Goal: Task Accomplishment & Management: Manage account settings

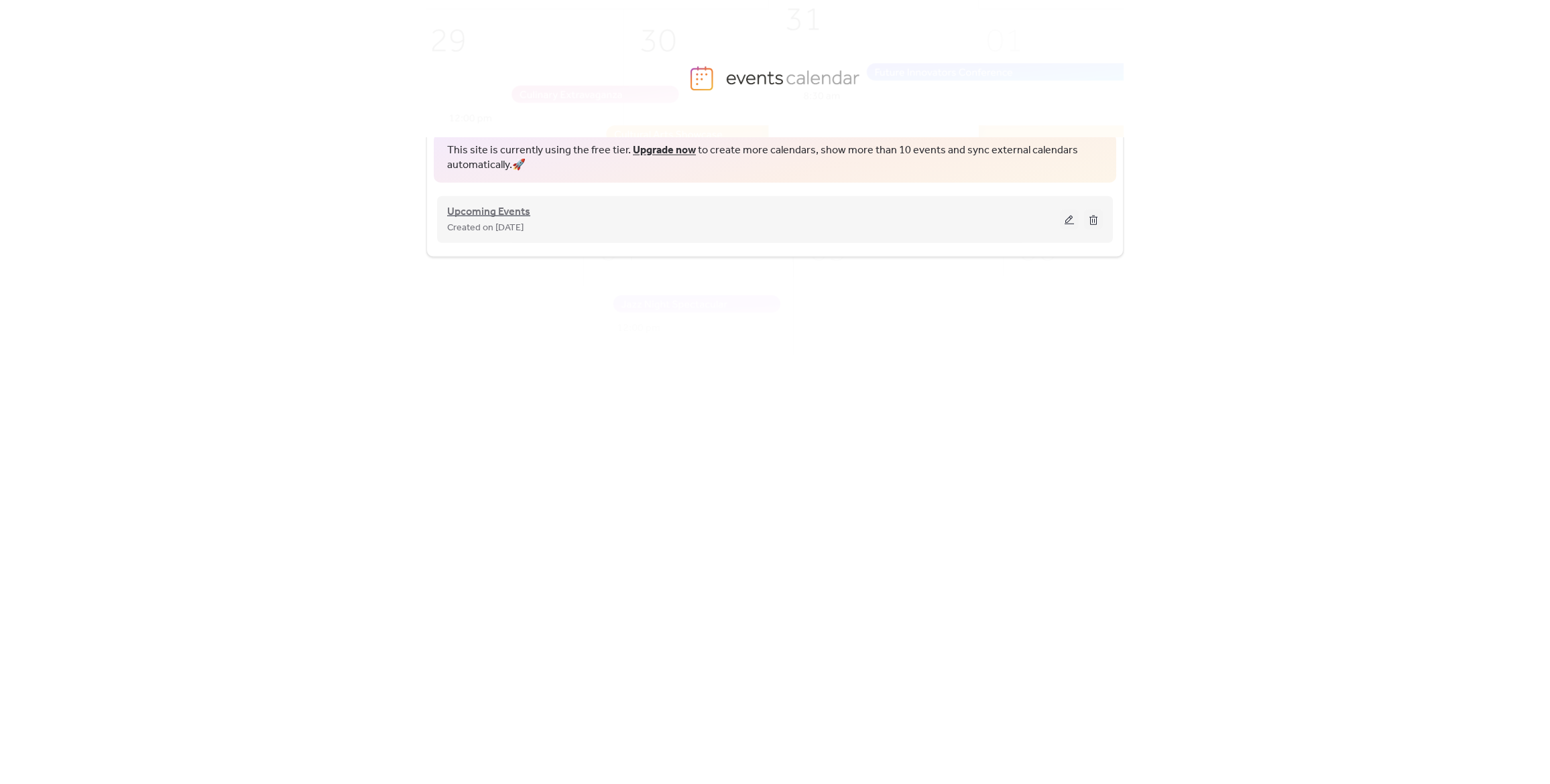
click at [486, 213] on span "Upcoming Events" at bounding box center [487, 211] width 83 height 16
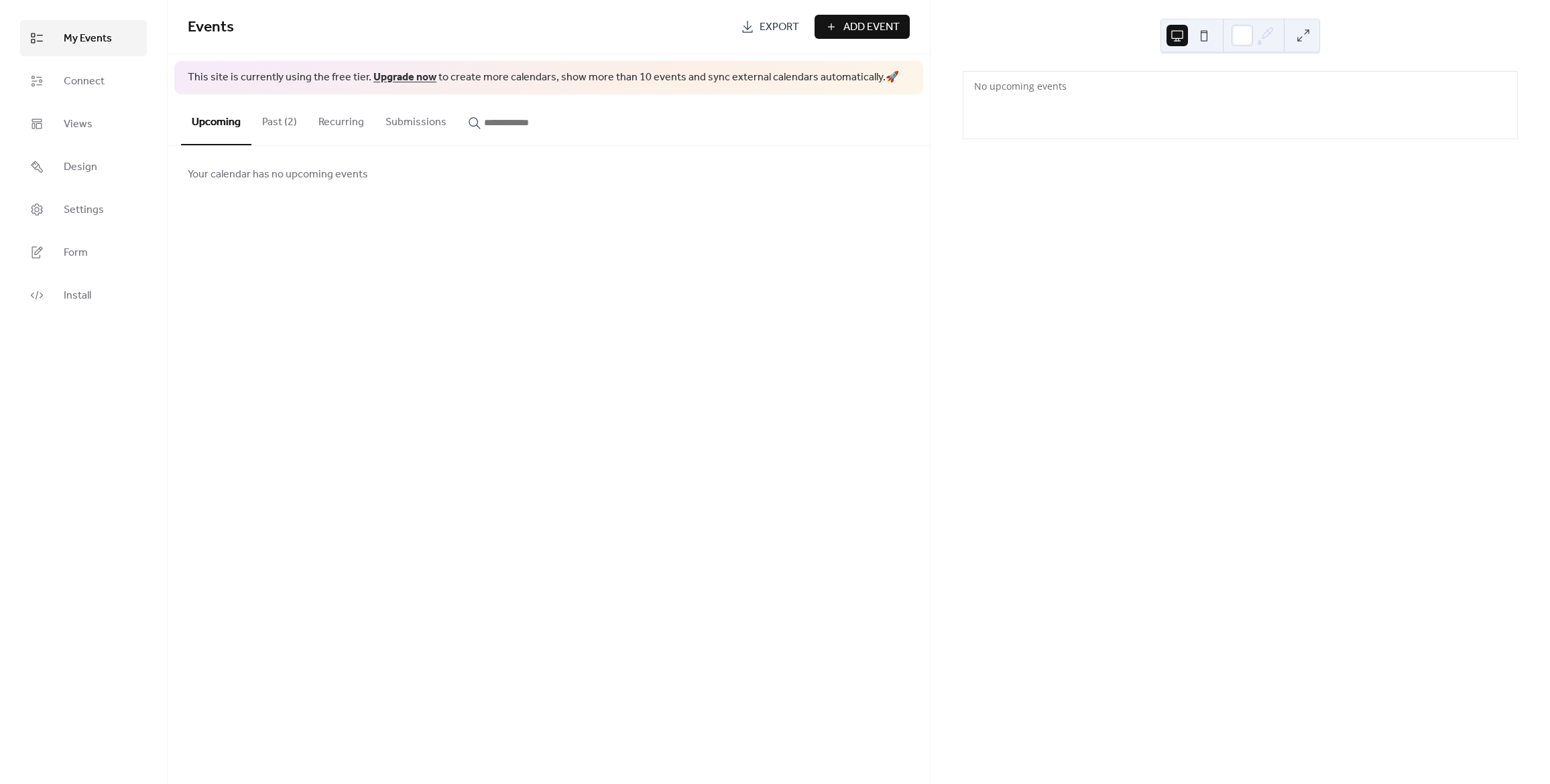
click at [882, 24] on span "Add Event" at bounding box center [871, 27] width 56 height 16
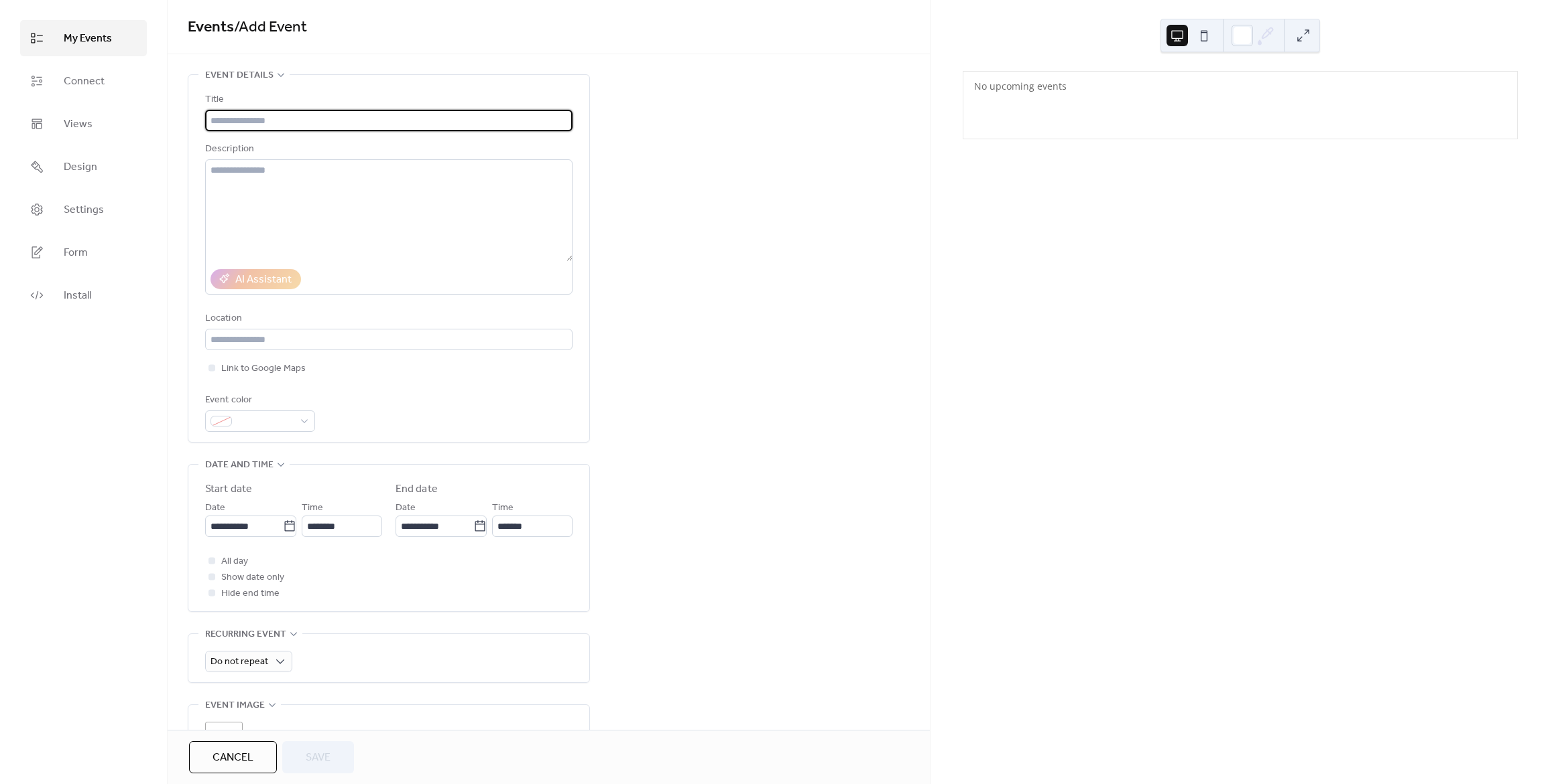
click at [260, 121] on input "text" at bounding box center [389, 121] width 367 height 22
click at [248, 528] on input "**********" at bounding box center [244, 527] width 78 height 22
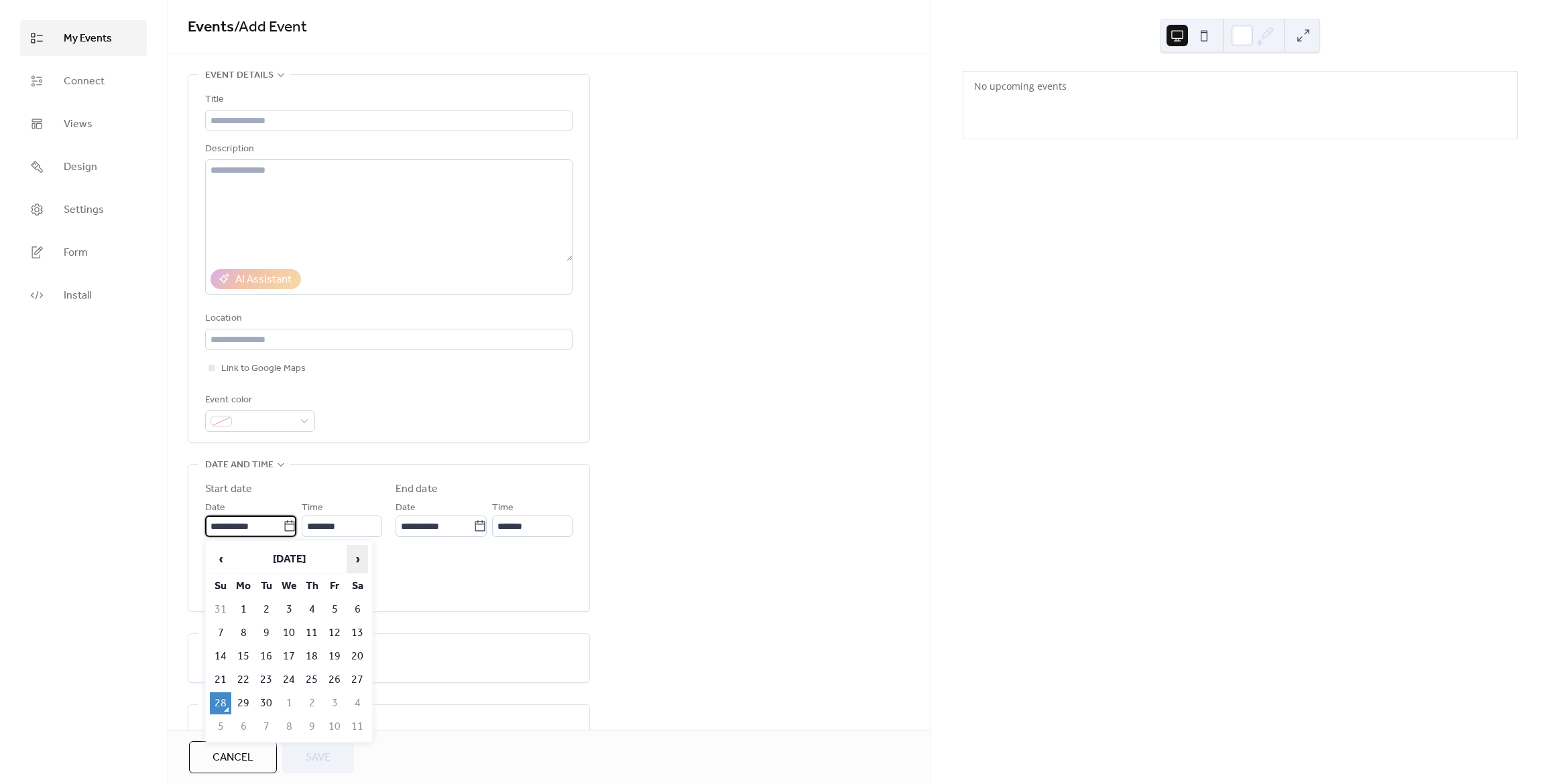
click at [358, 565] on span "›" at bounding box center [357, 559] width 20 height 27
click at [357, 609] on td "4" at bounding box center [358, 610] width 22 height 22
type input "**********"
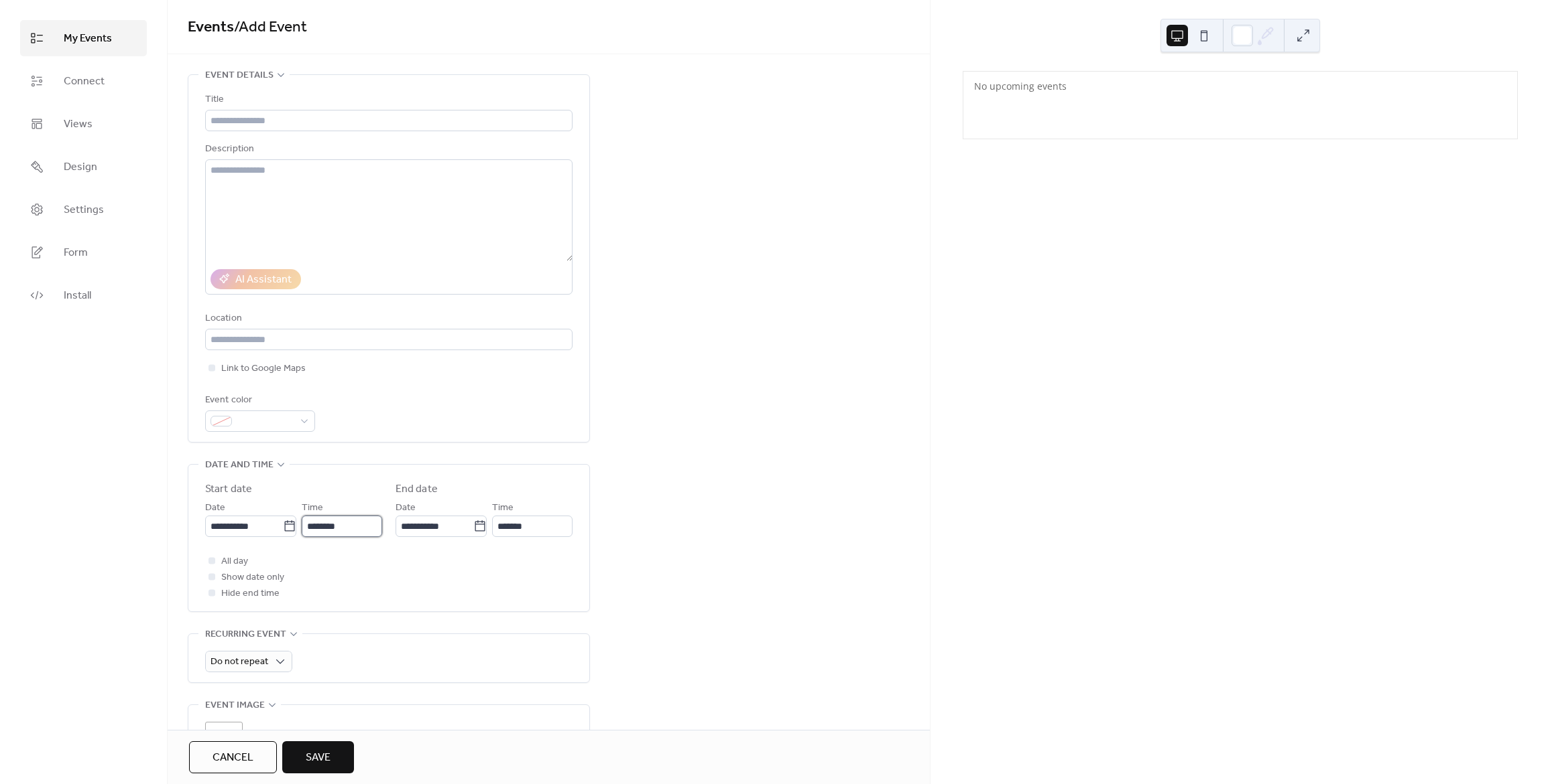
click at [341, 531] on input "********" at bounding box center [342, 527] width 81 height 22
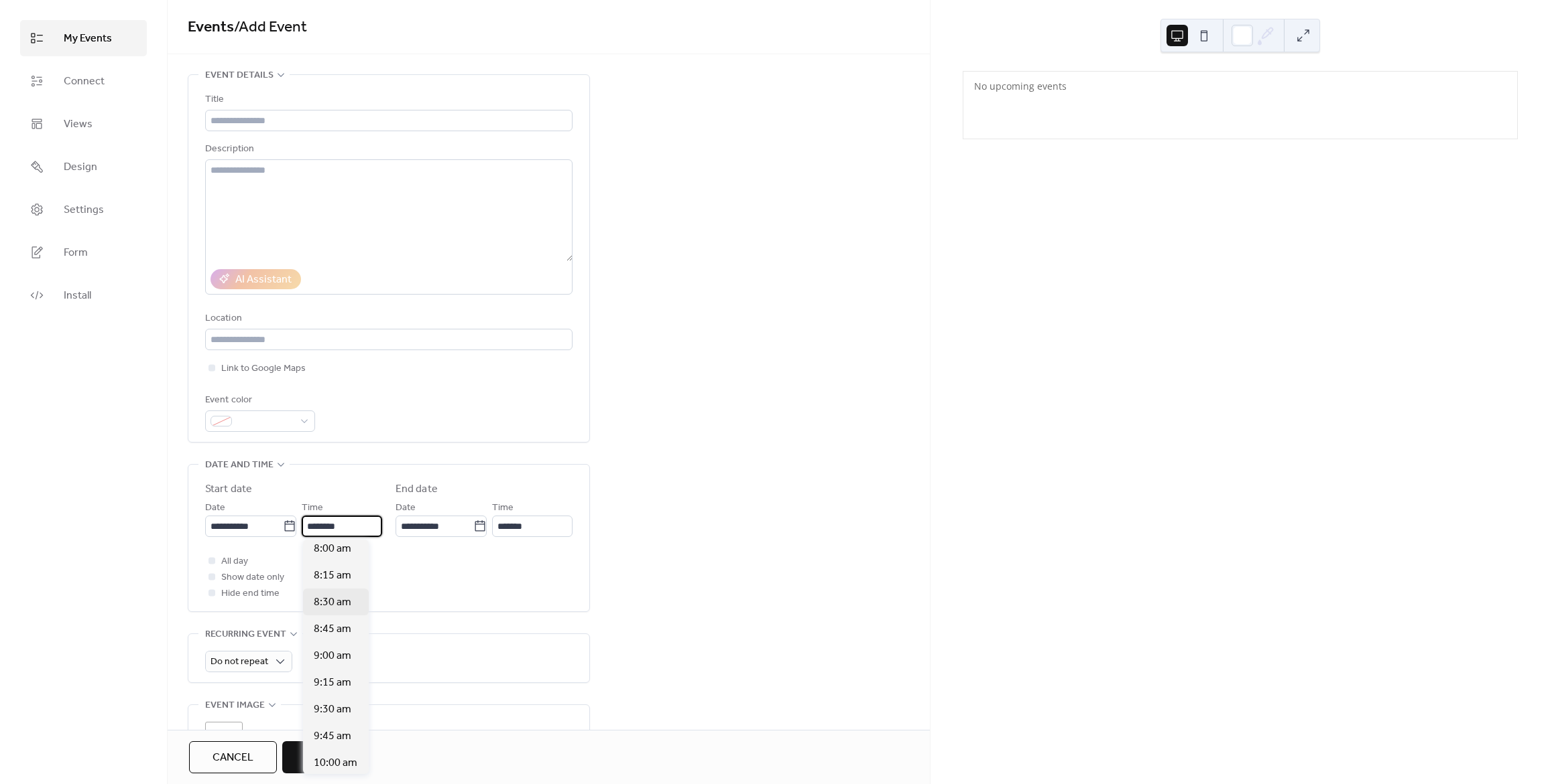
scroll to position [817, 0]
click at [337, 594] on span "8:00 am" at bounding box center [333, 594] width 38 height 16
type input "*******"
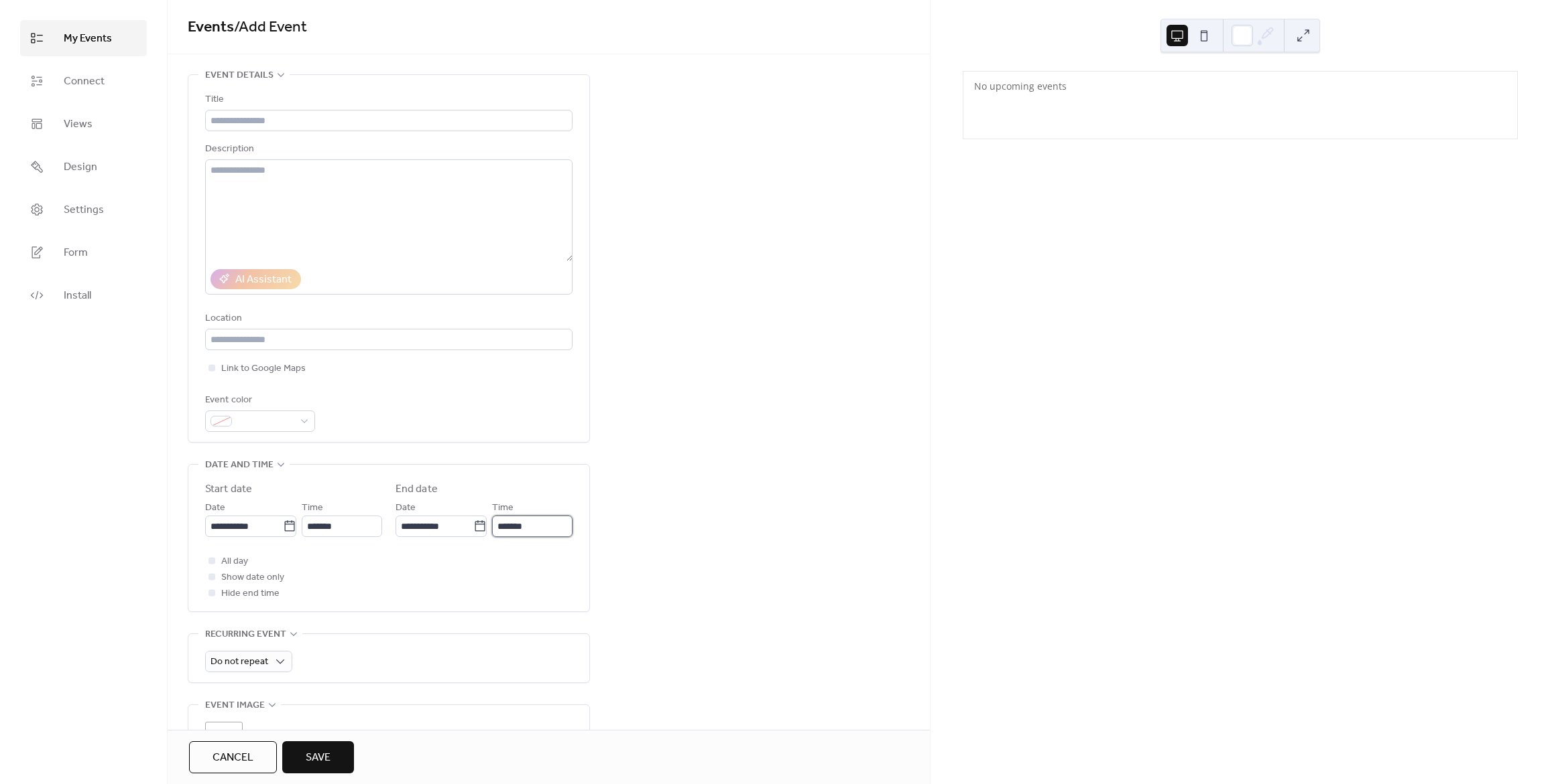
click at [530, 524] on input "*******" at bounding box center [532, 527] width 81 height 22
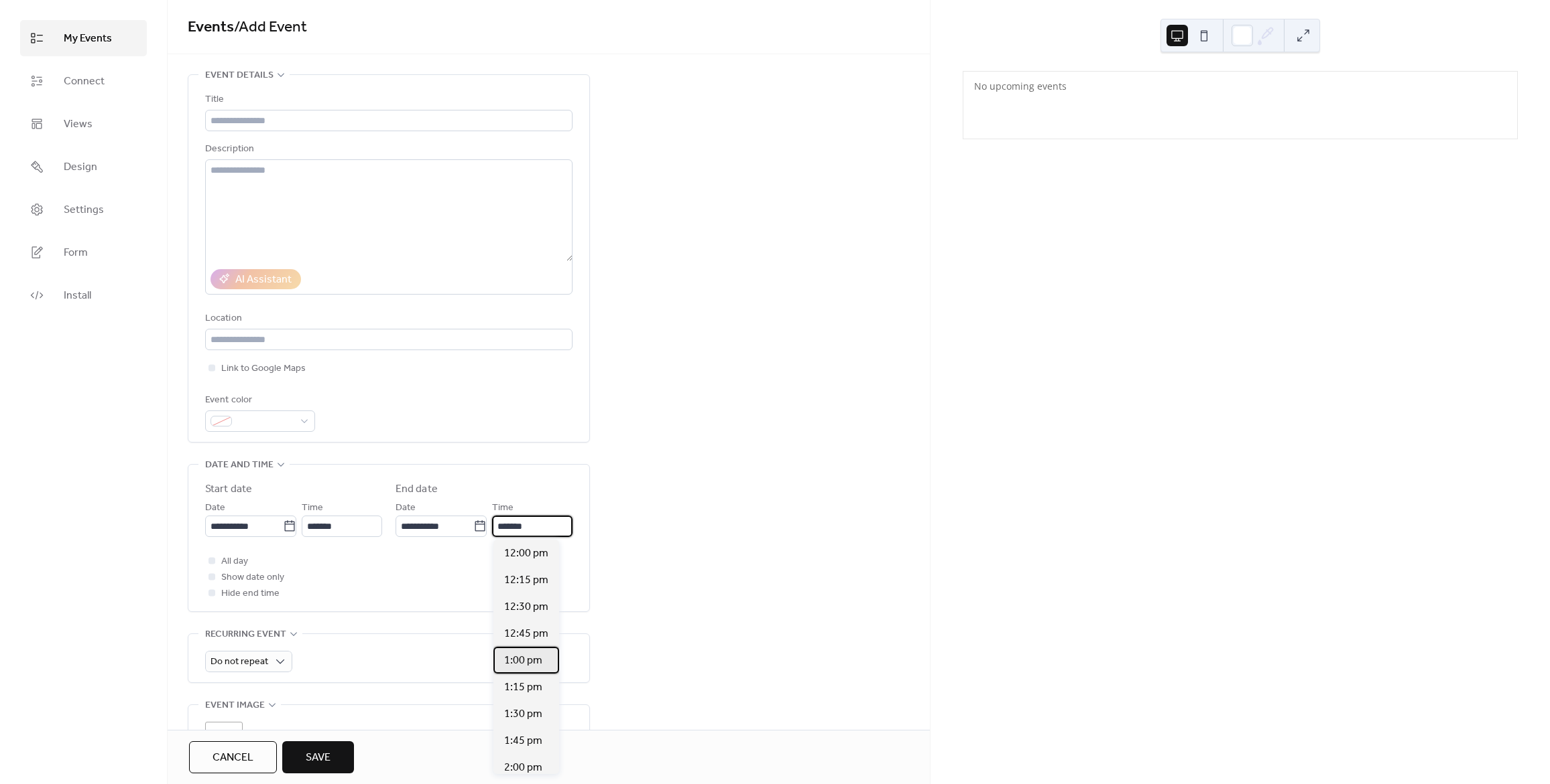
click at [522, 657] on span "1:00 pm" at bounding box center [523, 661] width 38 height 16
type input "*******"
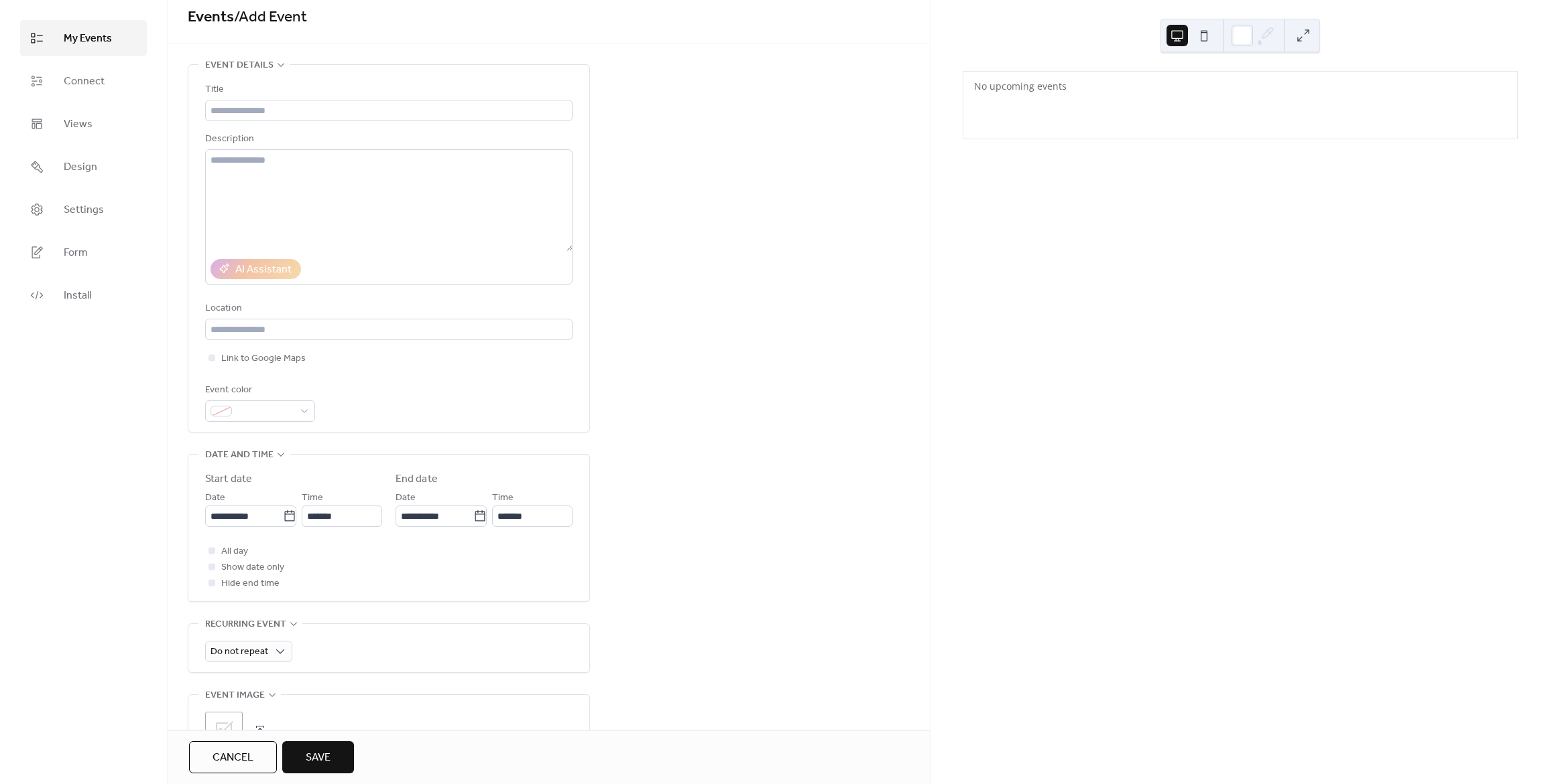
scroll to position [0, 0]
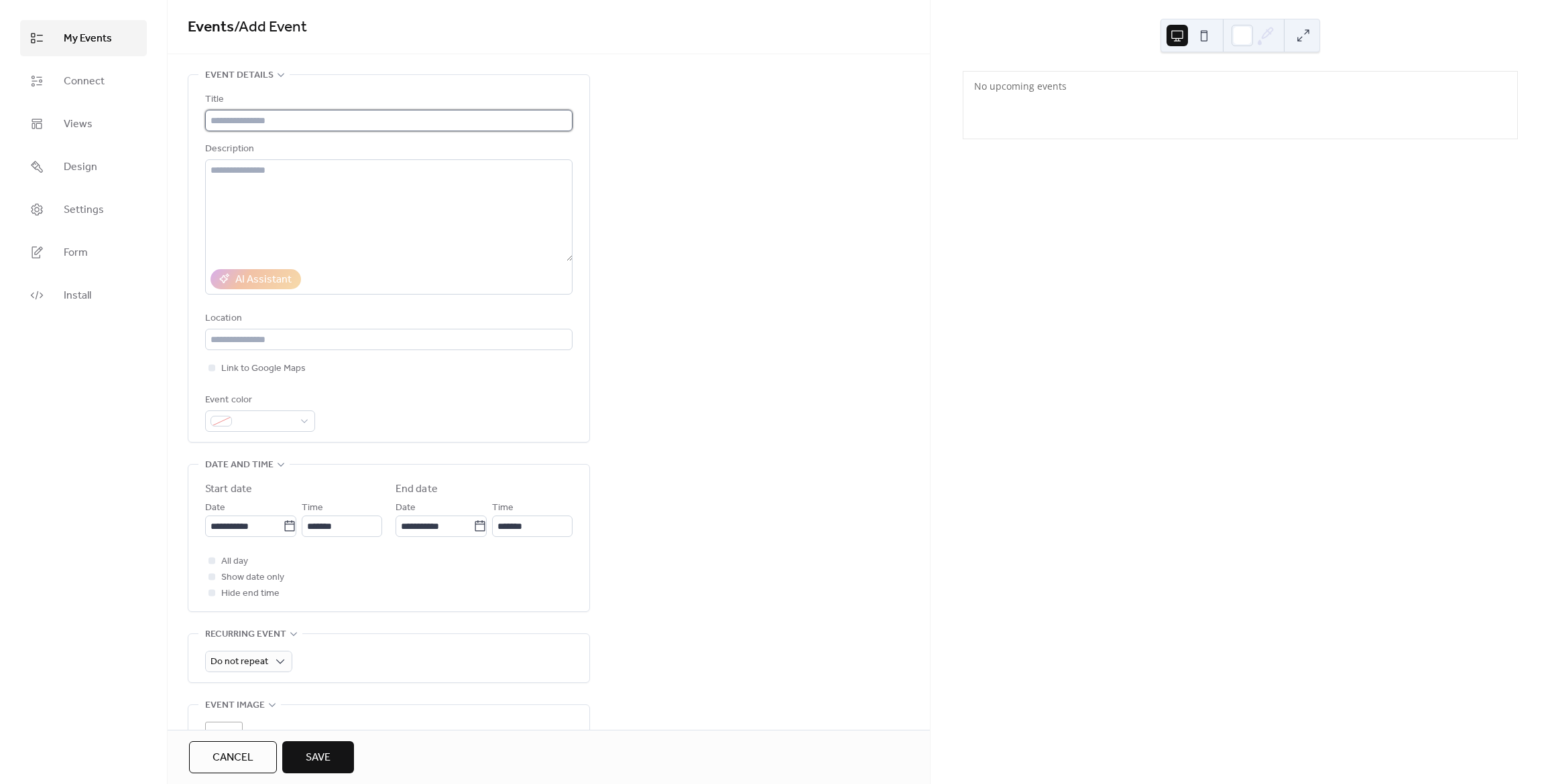
click at [287, 120] on input "text" at bounding box center [389, 121] width 367 height 22
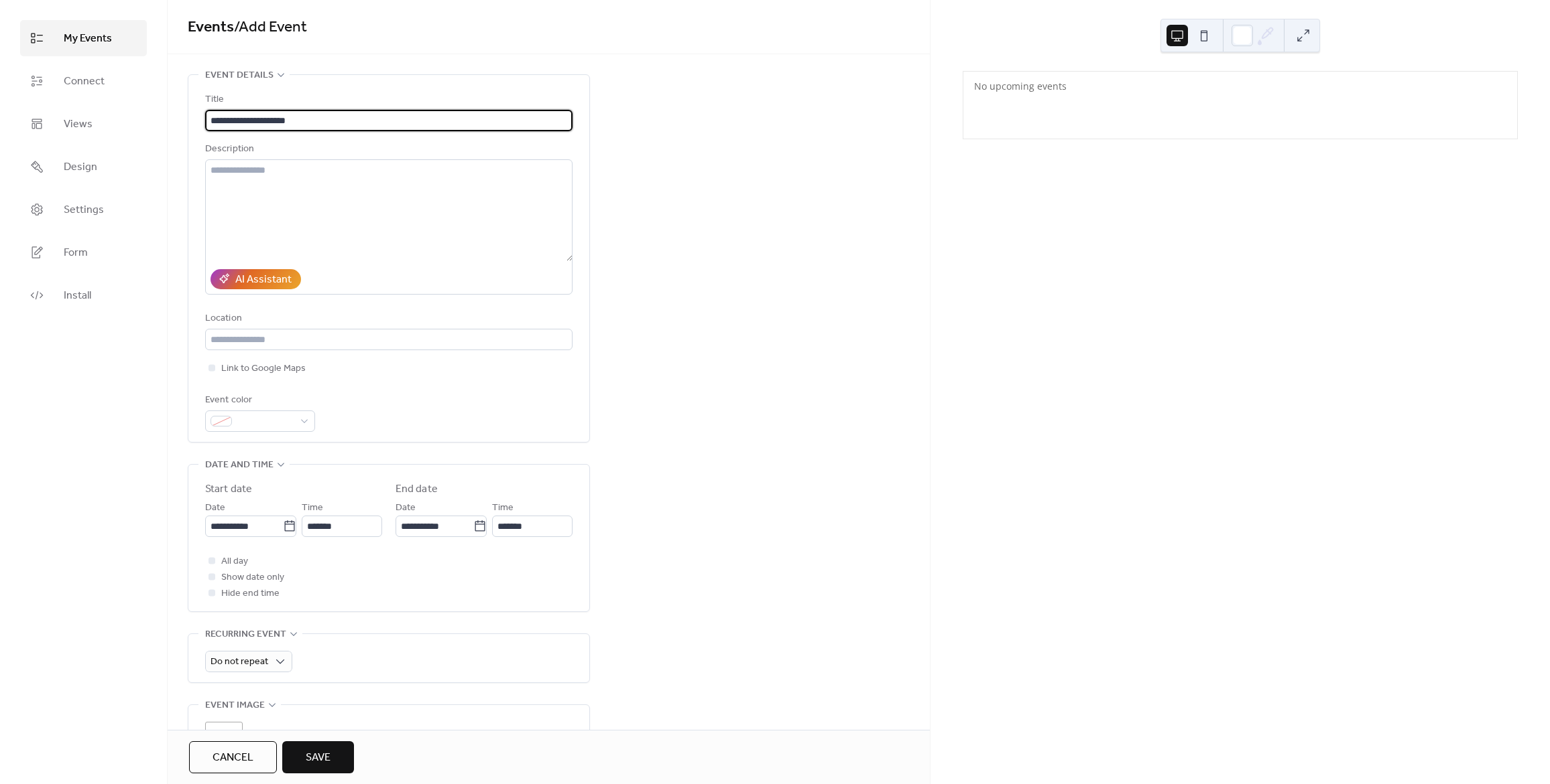
type input "**********"
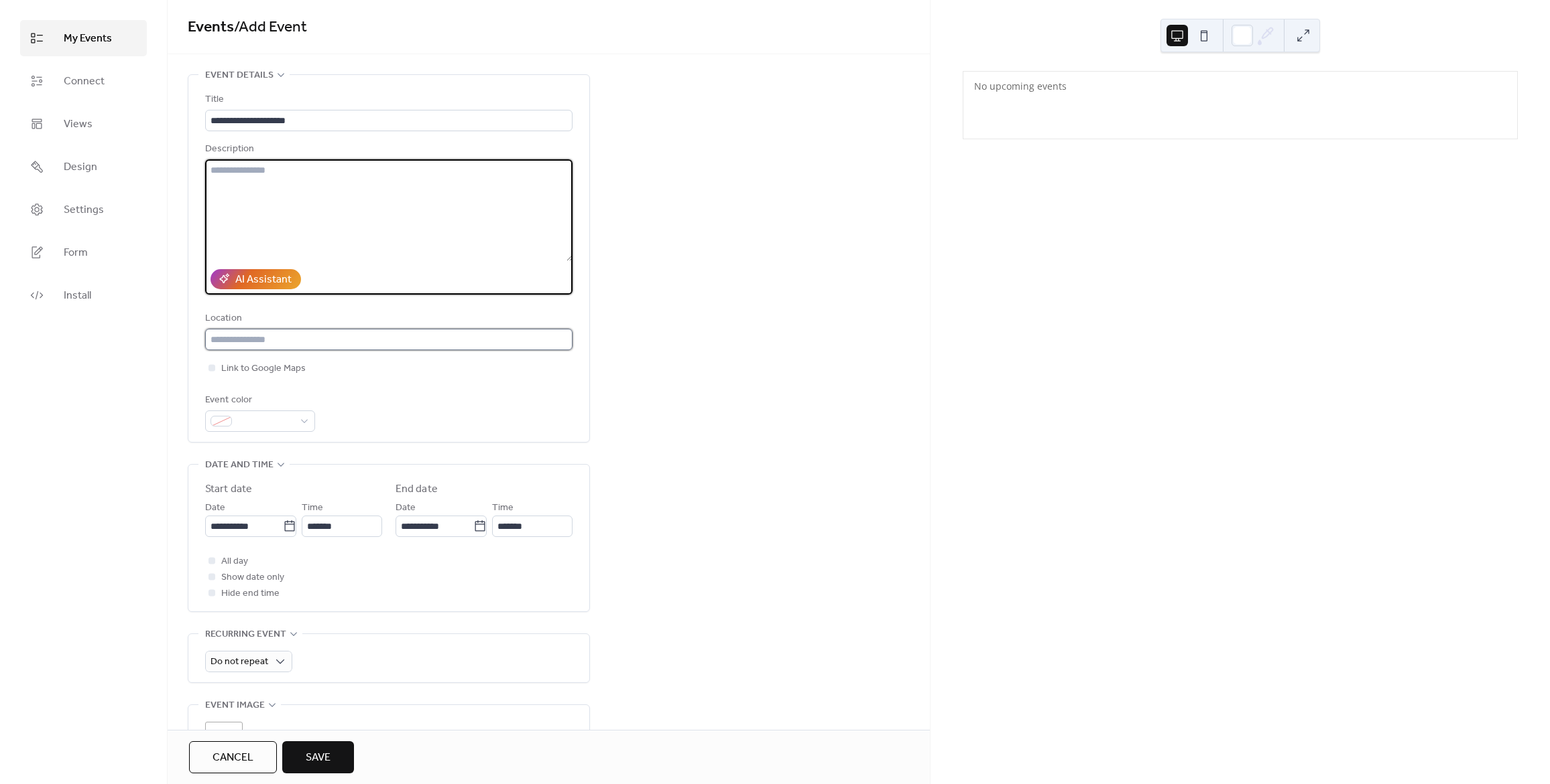
click at [340, 342] on input "text" at bounding box center [389, 340] width 367 height 22
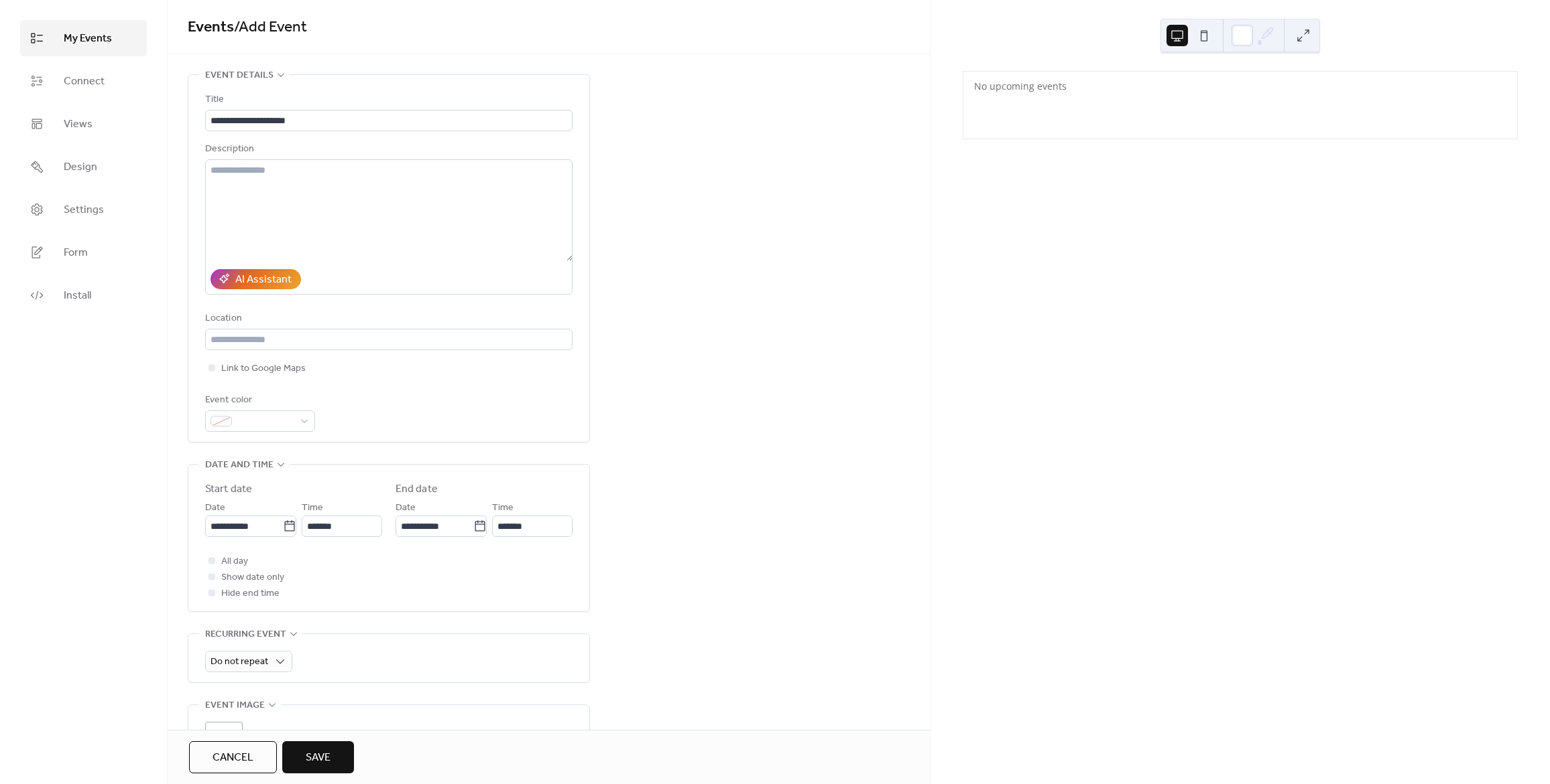
click at [465, 421] on div "Event color" at bounding box center [389, 412] width 367 height 40
click at [395, 411] on div "Event color" at bounding box center [389, 412] width 367 height 40
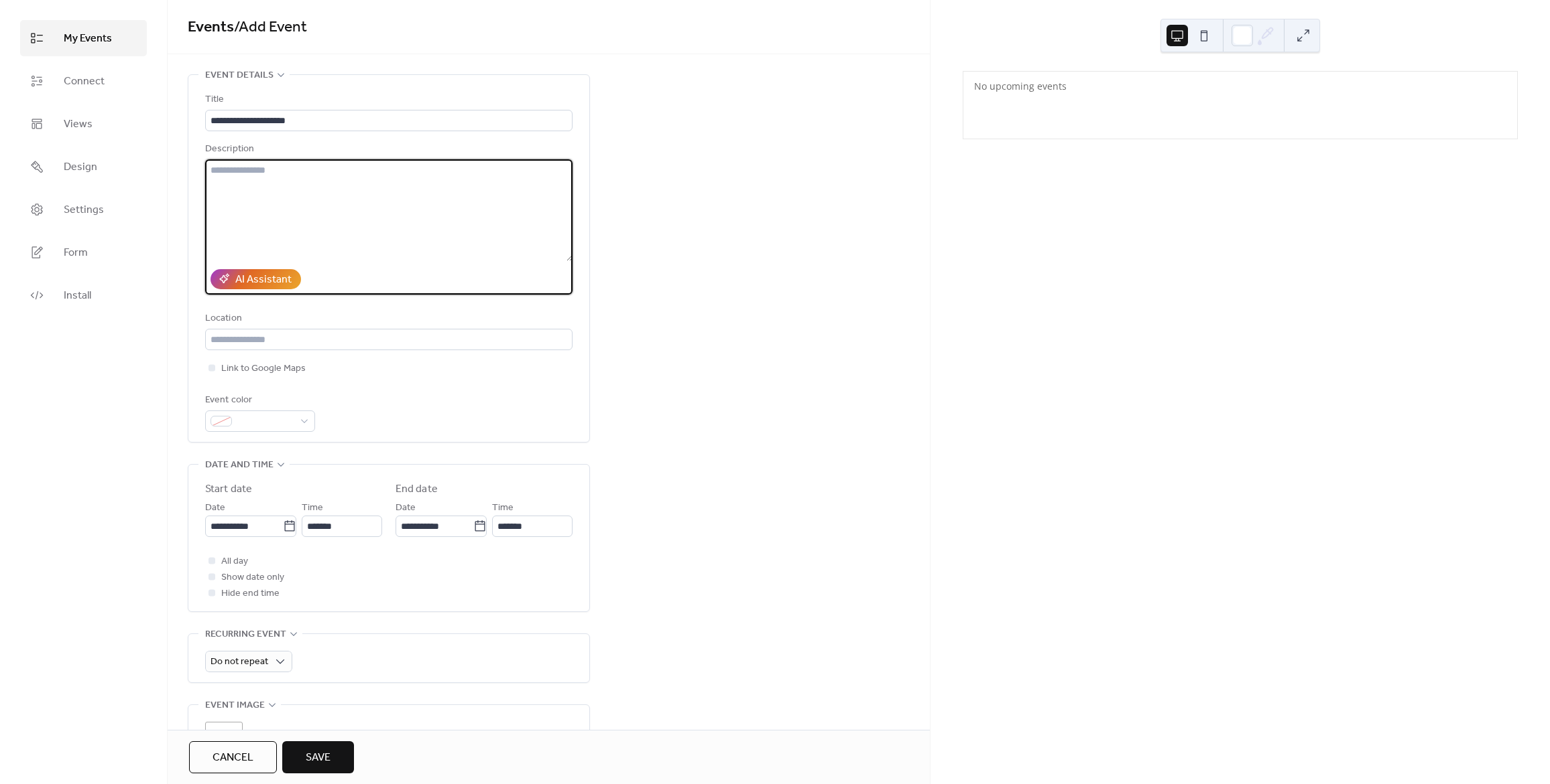
click at [338, 180] on textarea at bounding box center [389, 210] width 367 height 102
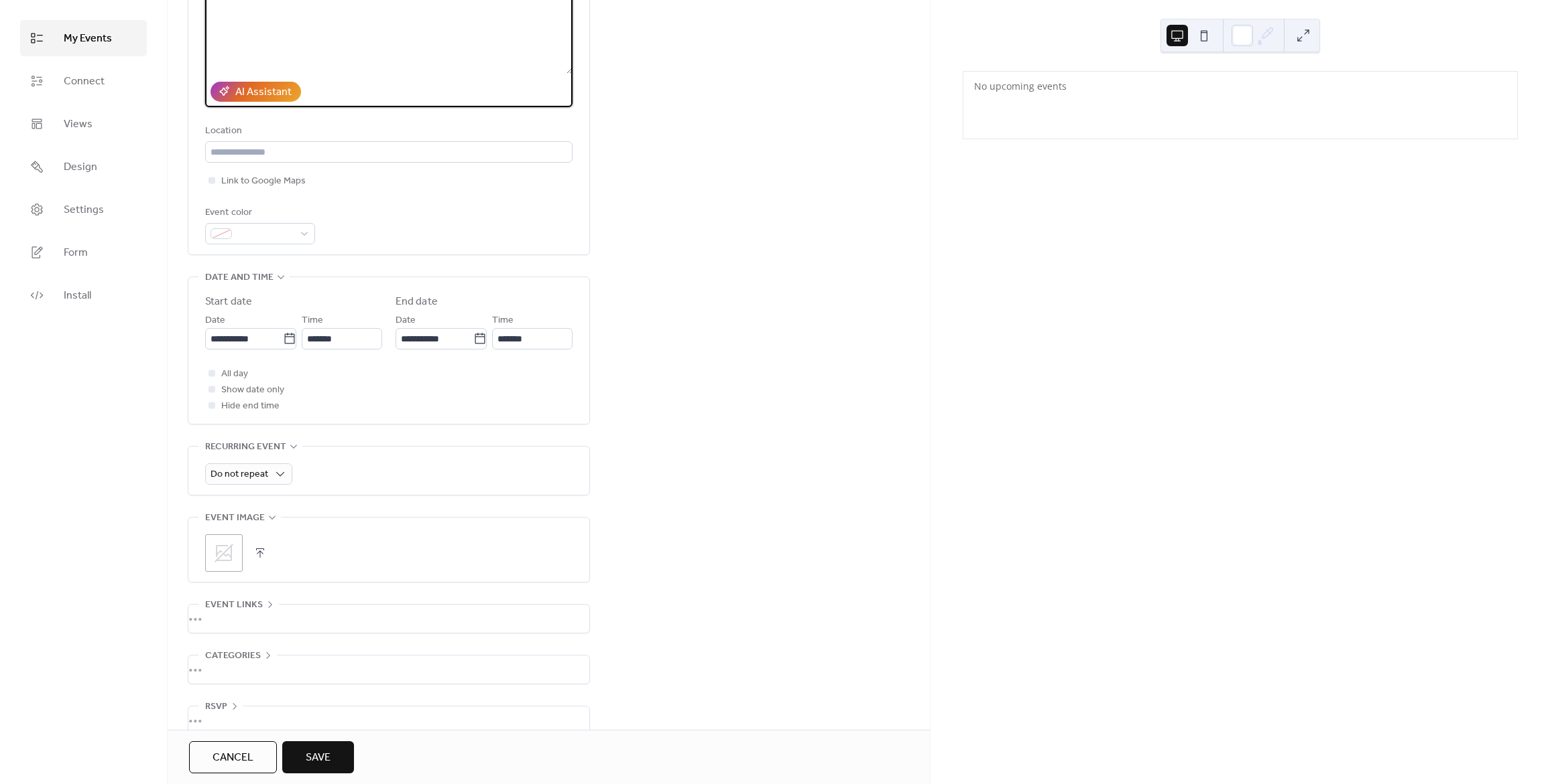
scroll to position [201, 0]
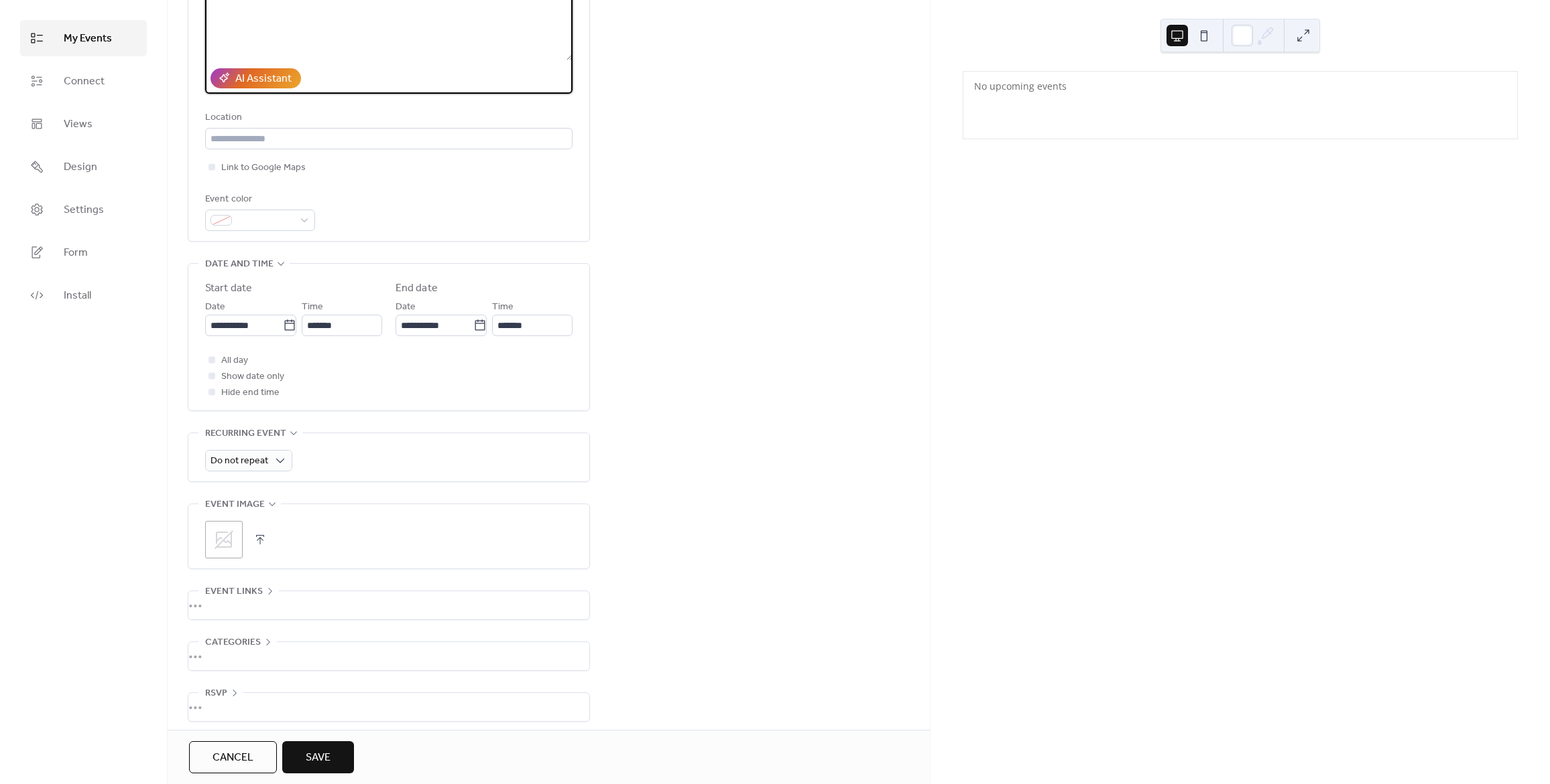
click at [225, 539] on icon at bounding box center [223, 540] width 19 height 19
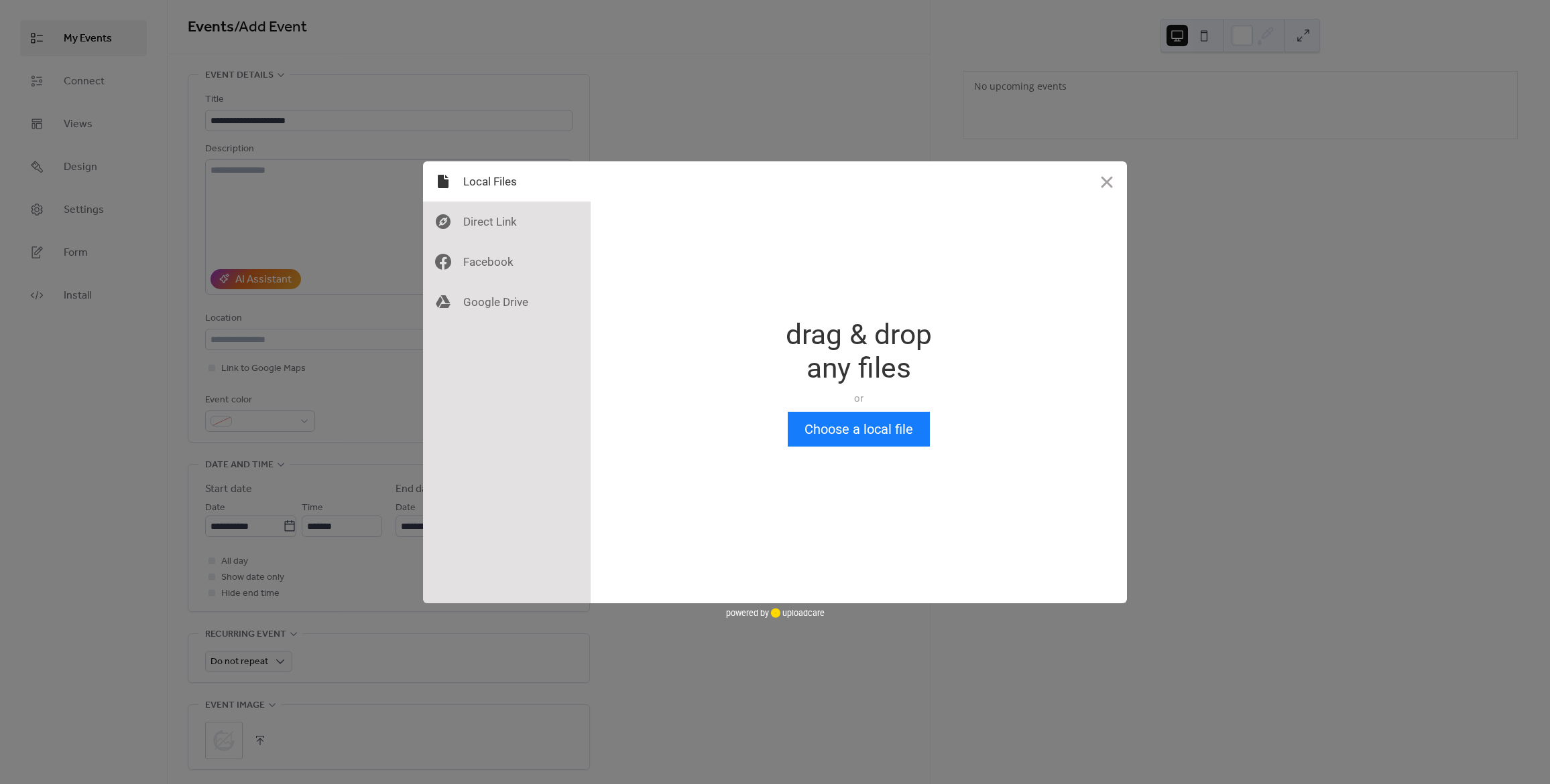
click at [847, 102] on div "Drop a file here drag & drop any files or Upload files from your computer Choos…" at bounding box center [775, 392] width 1550 height 784
click at [1092, 194] on button "Close" at bounding box center [1106, 181] width 40 height 40
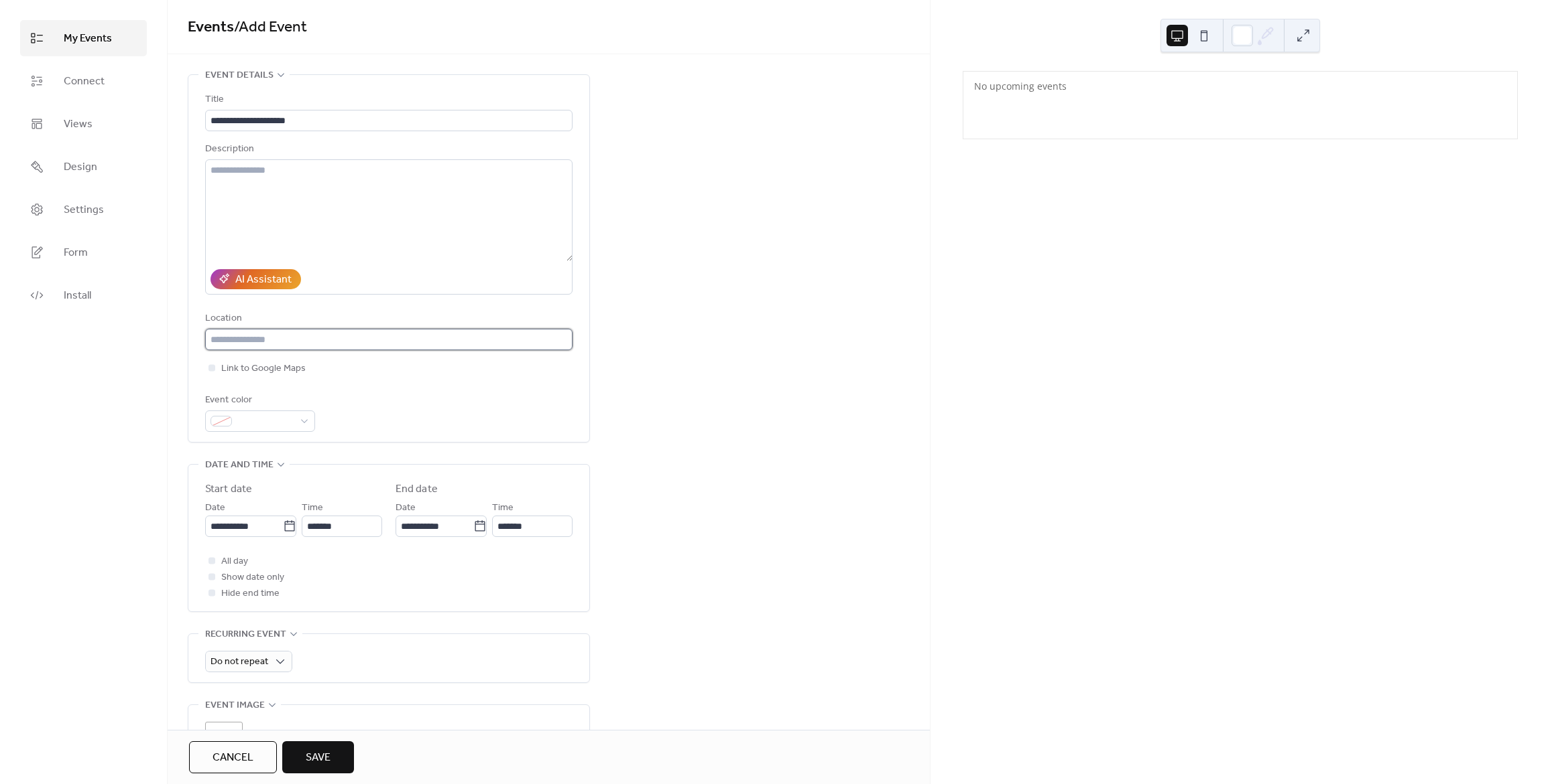
click at [292, 337] on input "text" at bounding box center [389, 340] width 367 height 22
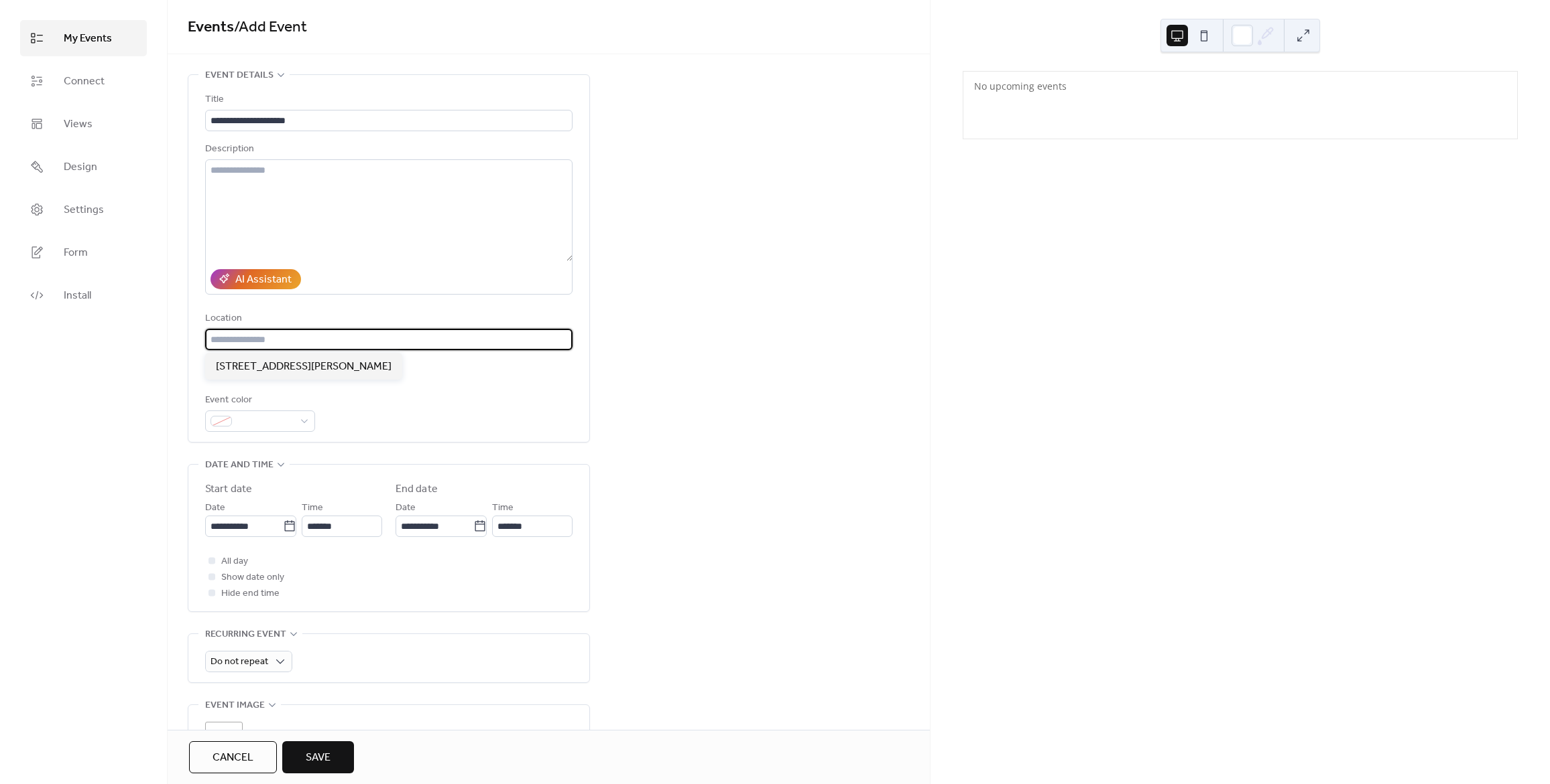
paste input "**********"
type input "**********"
click at [210, 369] on div at bounding box center [211, 368] width 7 height 7
click at [740, 439] on div "**********" at bounding box center [548, 506] width 763 height 864
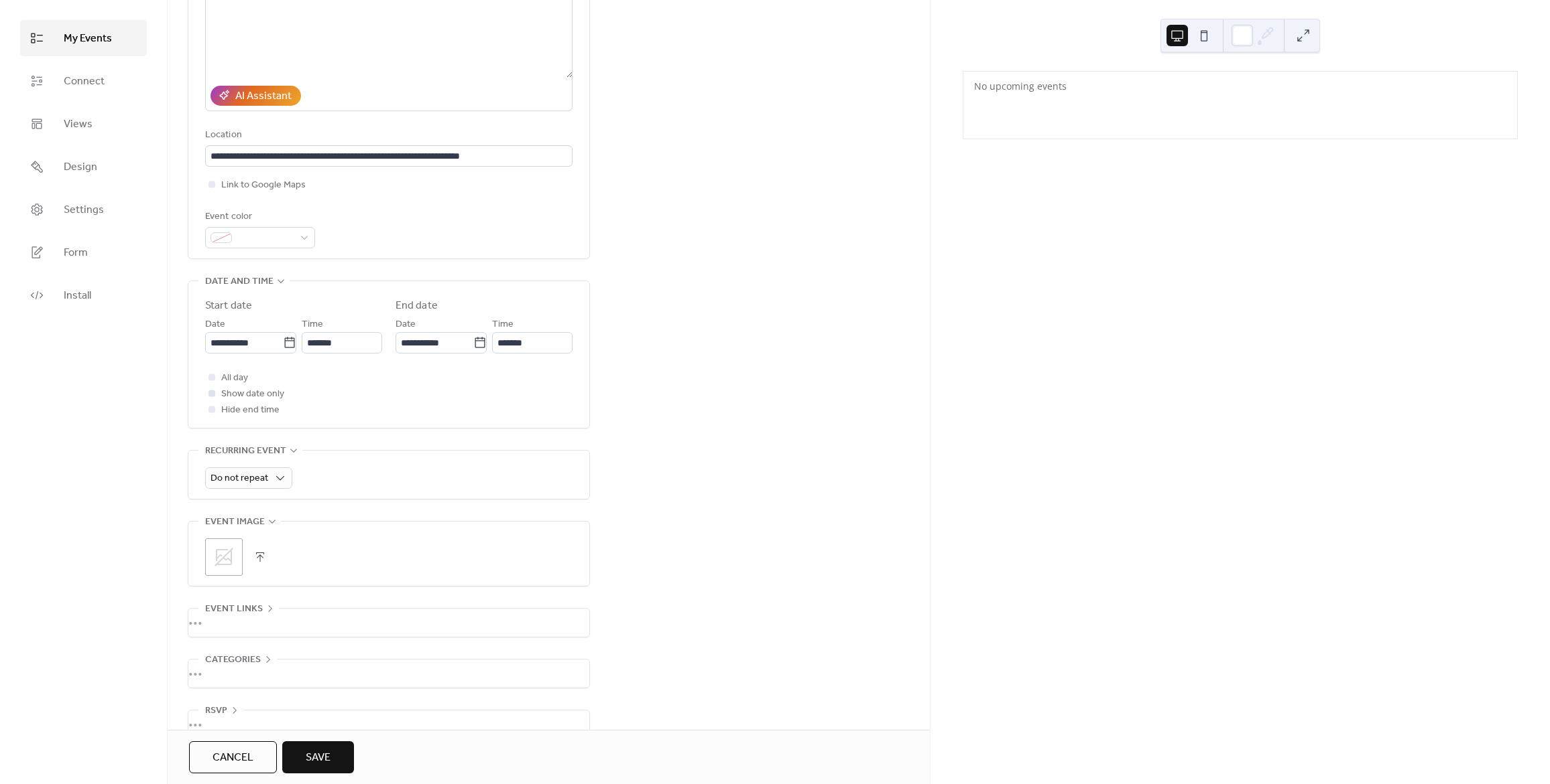
scroll to position [210, 0]
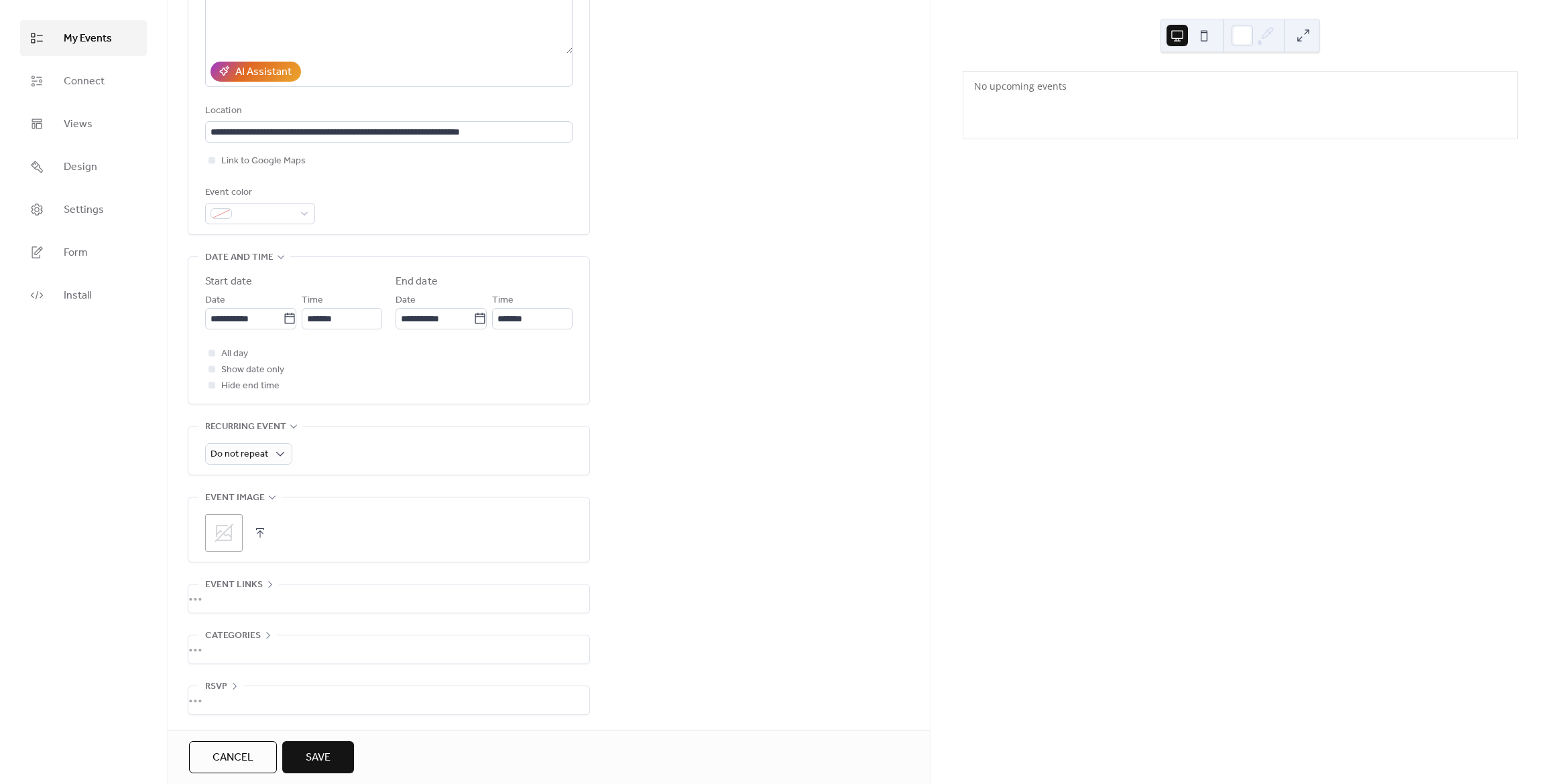
click at [251, 595] on div "•••" at bounding box center [389, 599] width 401 height 28
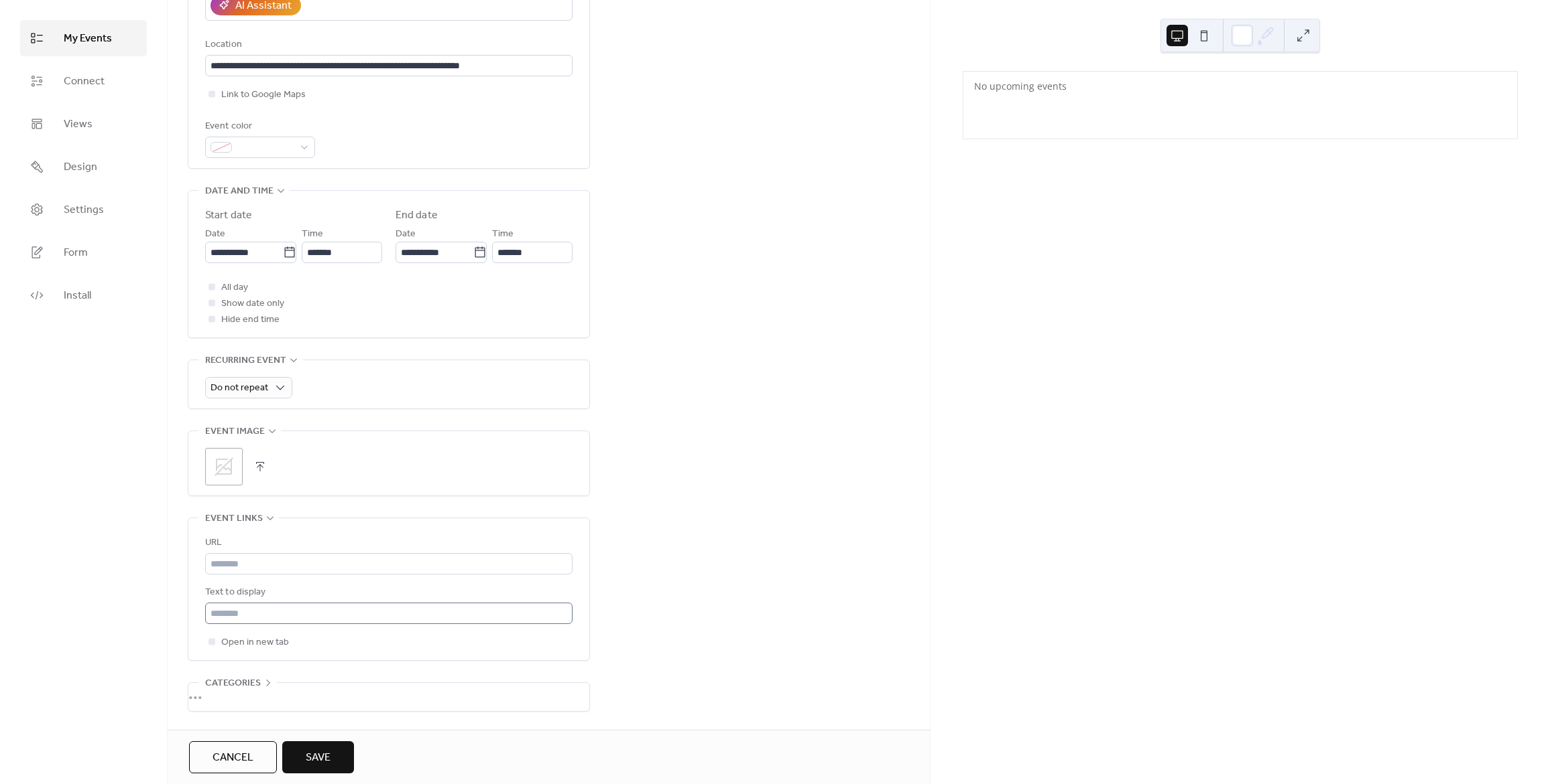
scroll to position [324, 0]
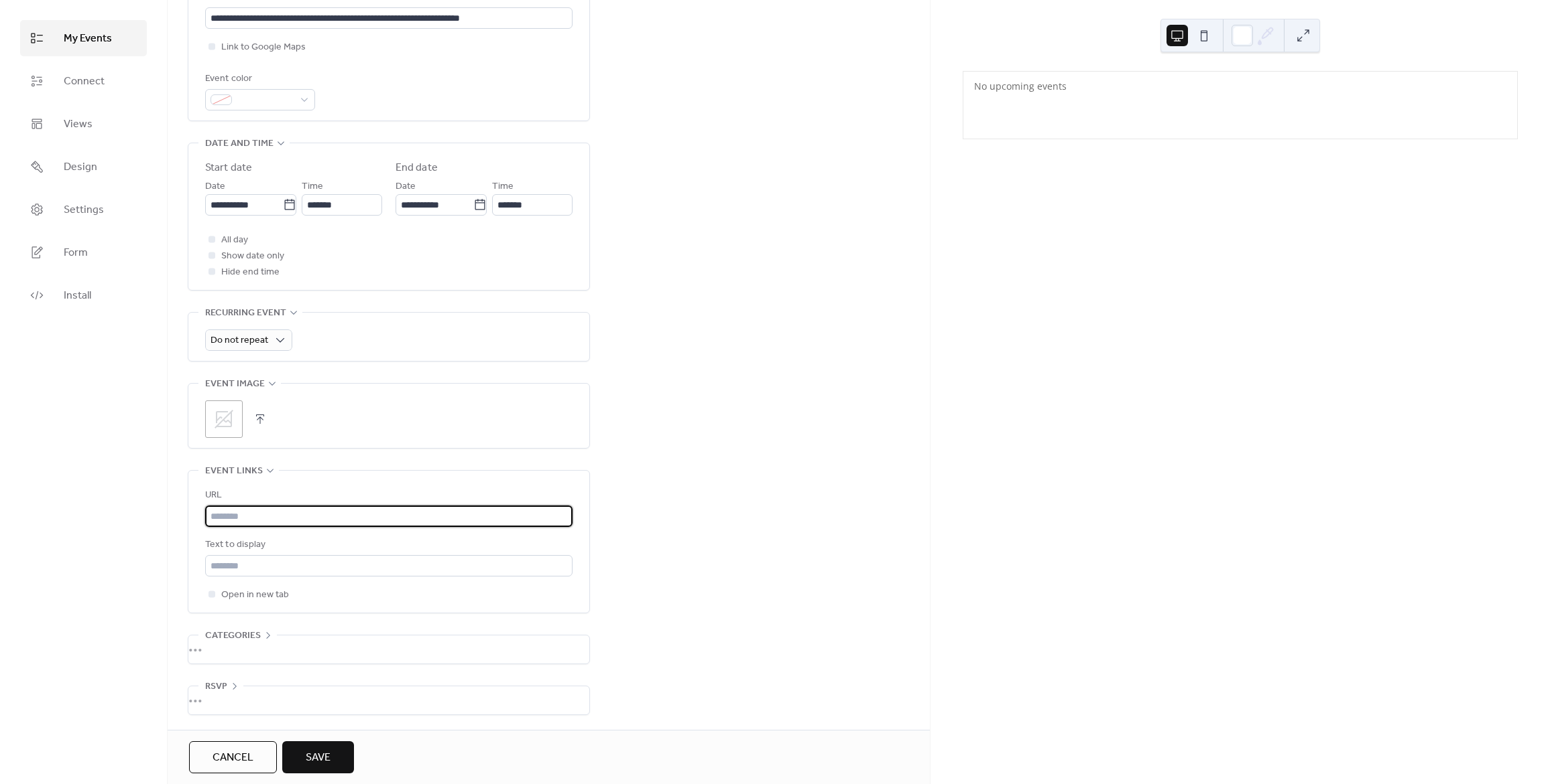
click at [278, 510] on input "text" at bounding box center [389, 517] width 367 height 22
paste input "**********"
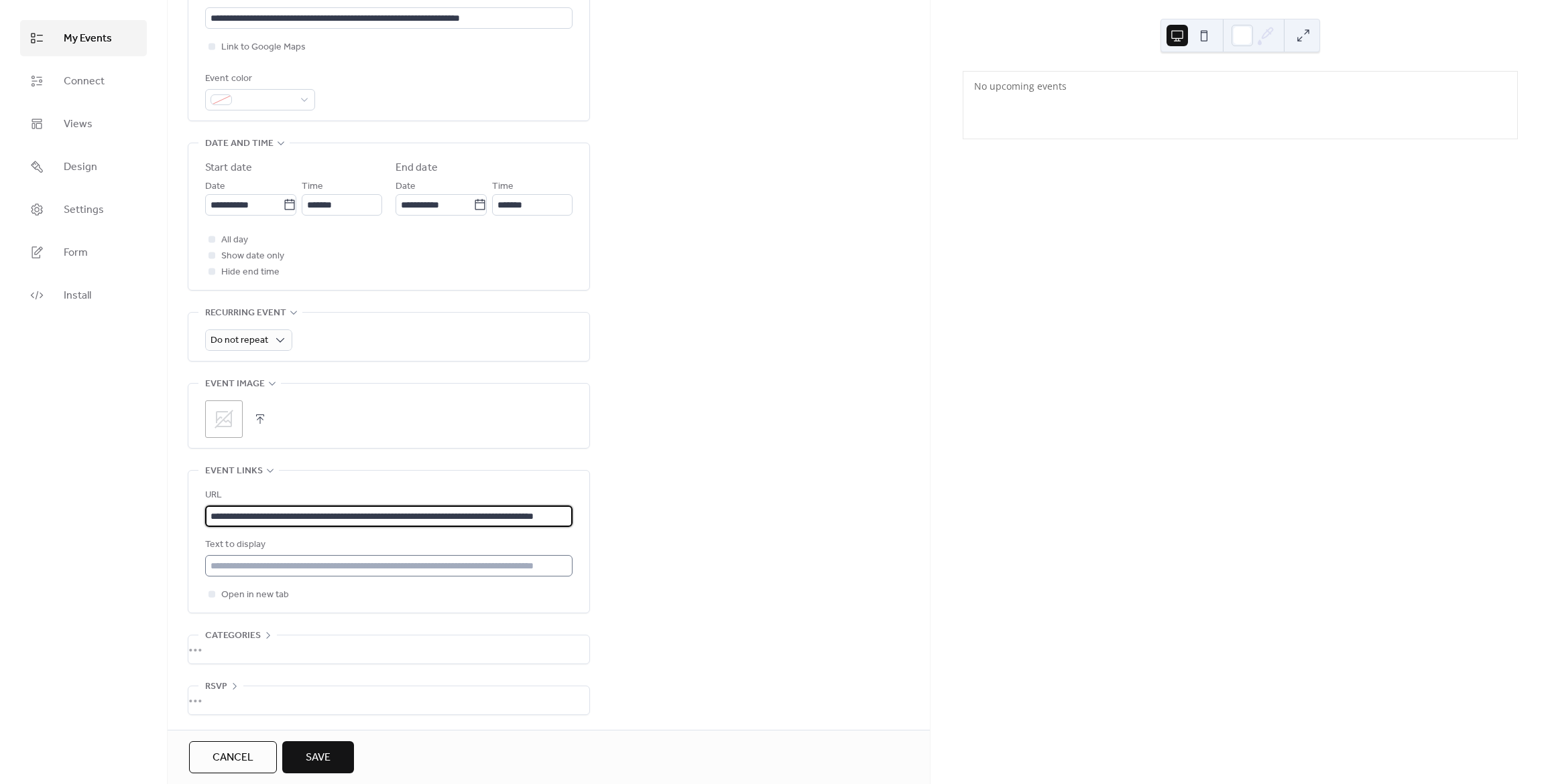
type input "**********"
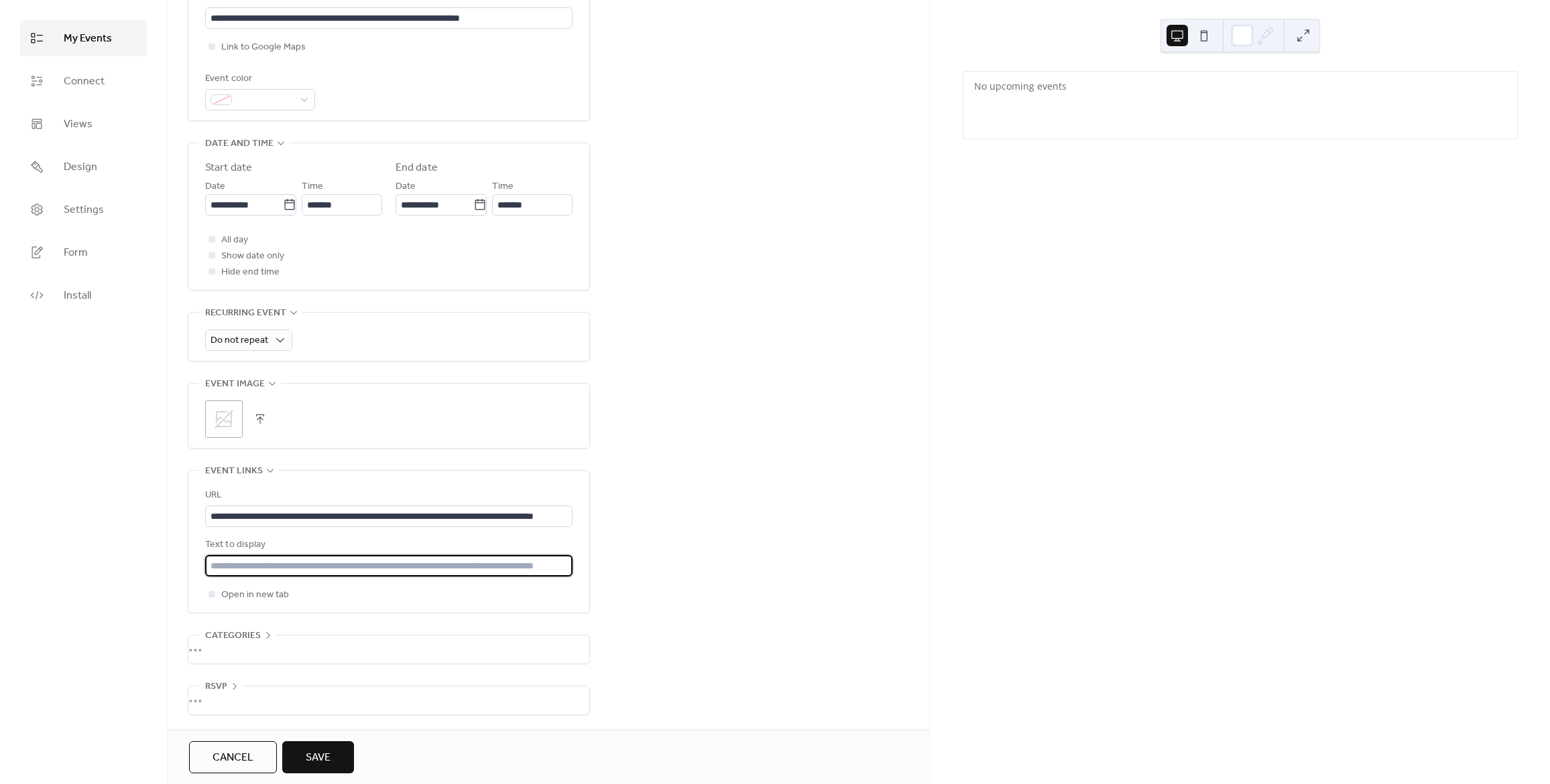
scroll to position [0, 0]
click at [265, 563] on input "text" at bounding box center [389, 566] width 367 height 22
paste input "**********"
type input "**********"
click at [130, 566] on div "My Events Connect Views Design Settings Form Install" at bounding box center [84, 392] width 167 height 784
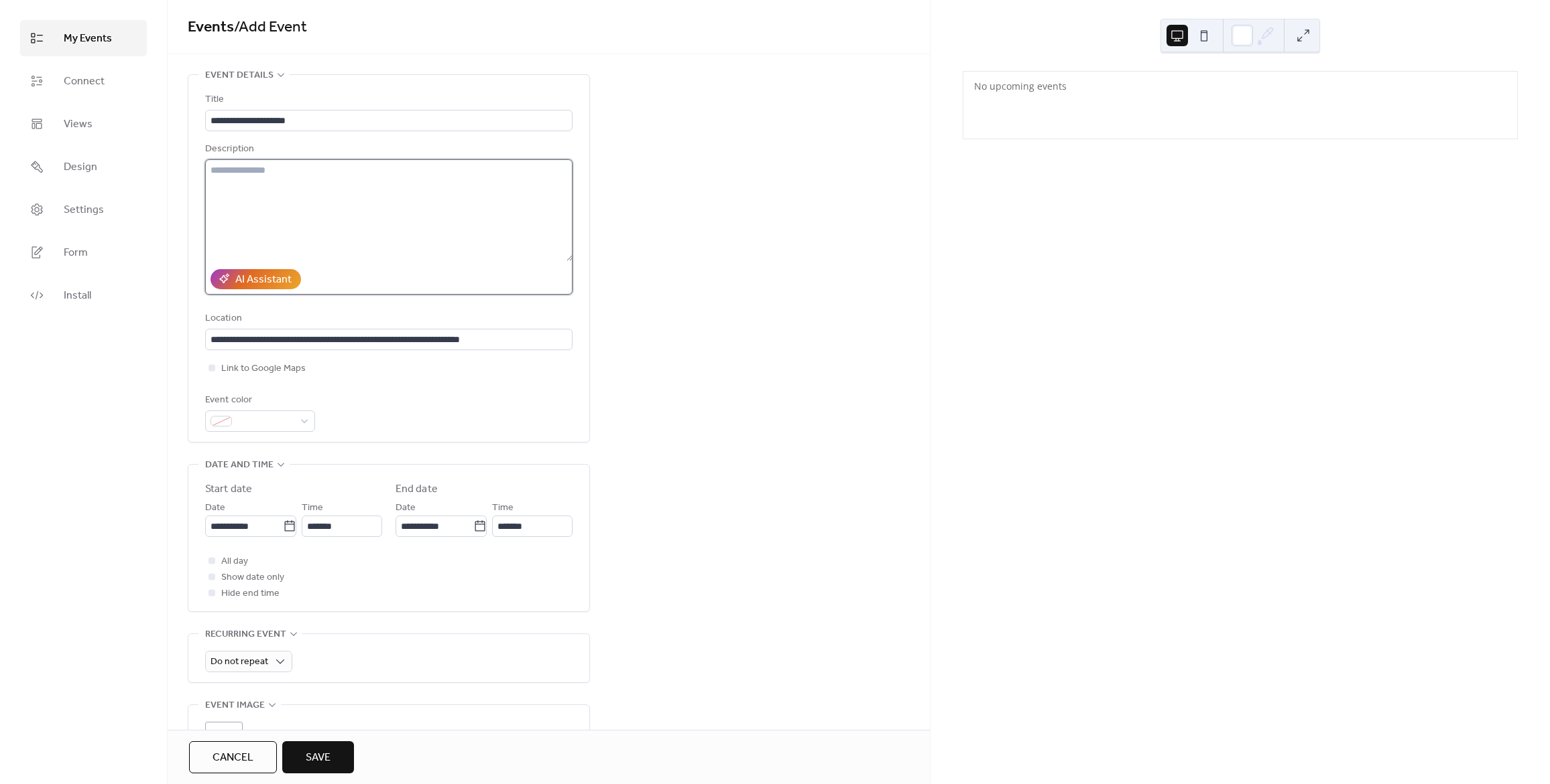
click at [344, 174] on textarea at bounding box center [389, 210] width 367 height 102
paste textarea "**********"
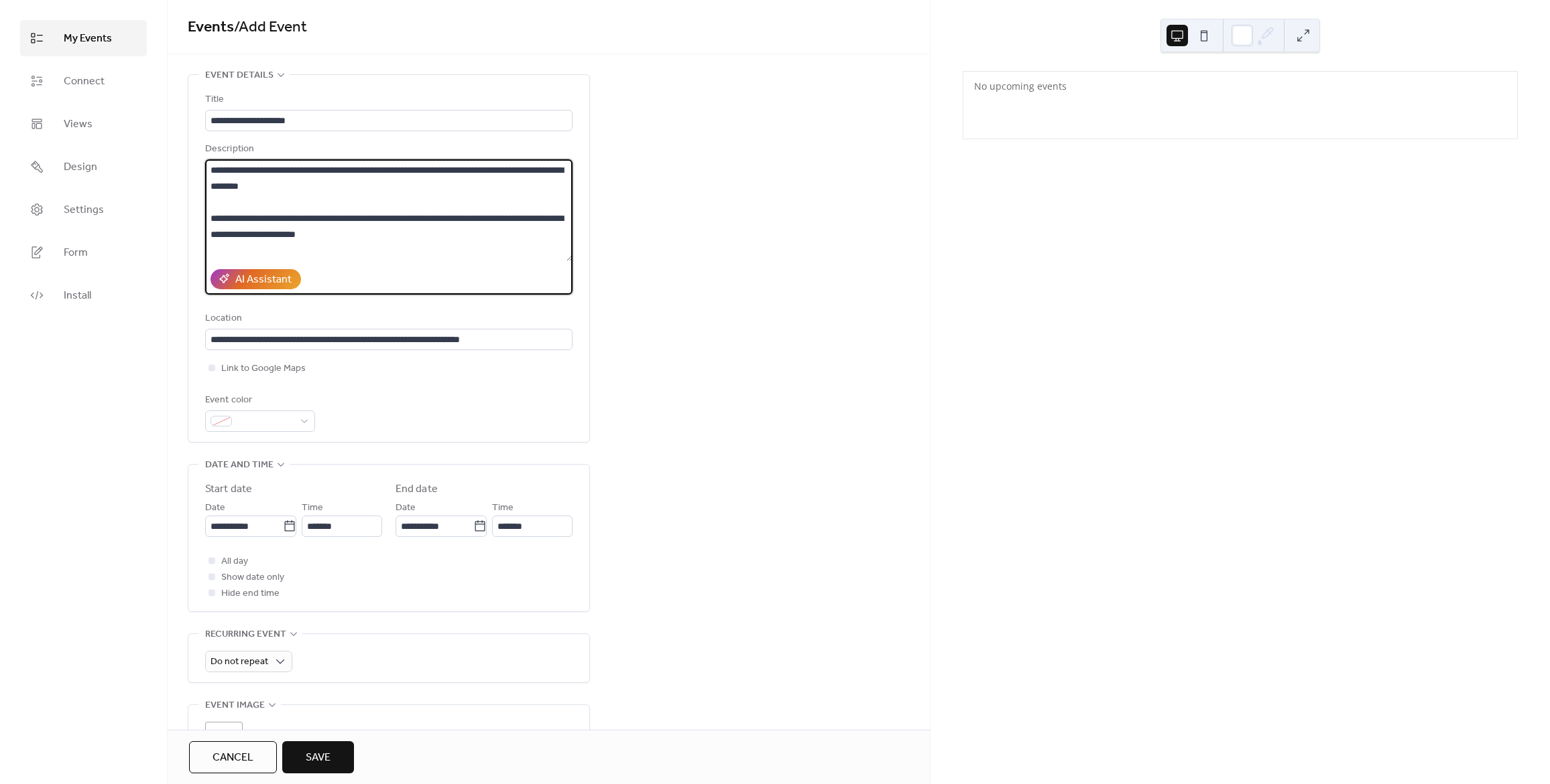
click at [336, 196] on textarea "**********" at bounding box center [389, 210] width 367 height 102
type textarea "**********"
click at [799, 330] on div "**********" at bounding box center [548, 563] width 763 height 977
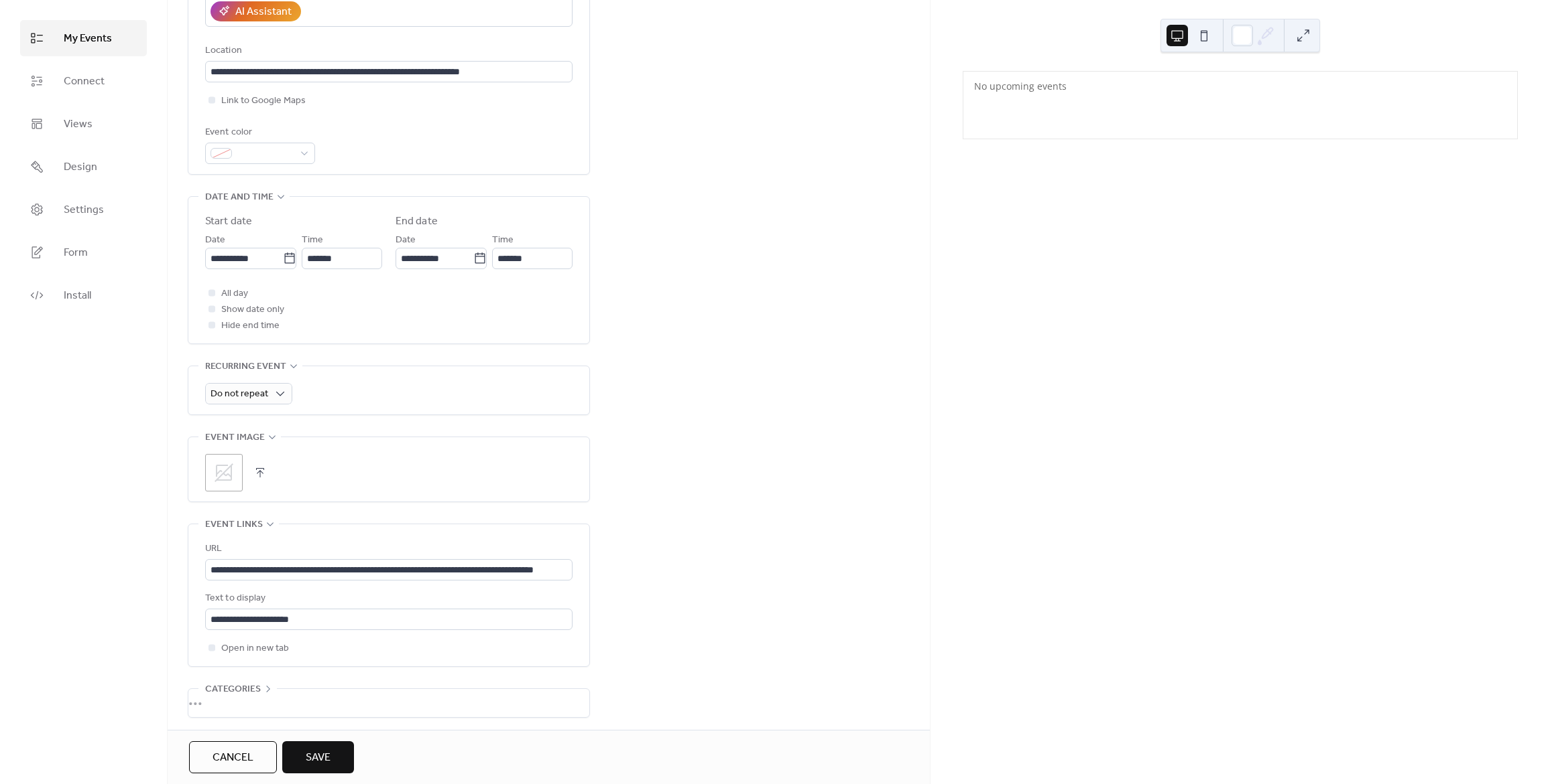
scroll to position [1, 0]
click at [229, 467] on icon at bounding box center [223, 472] width 19 height 19
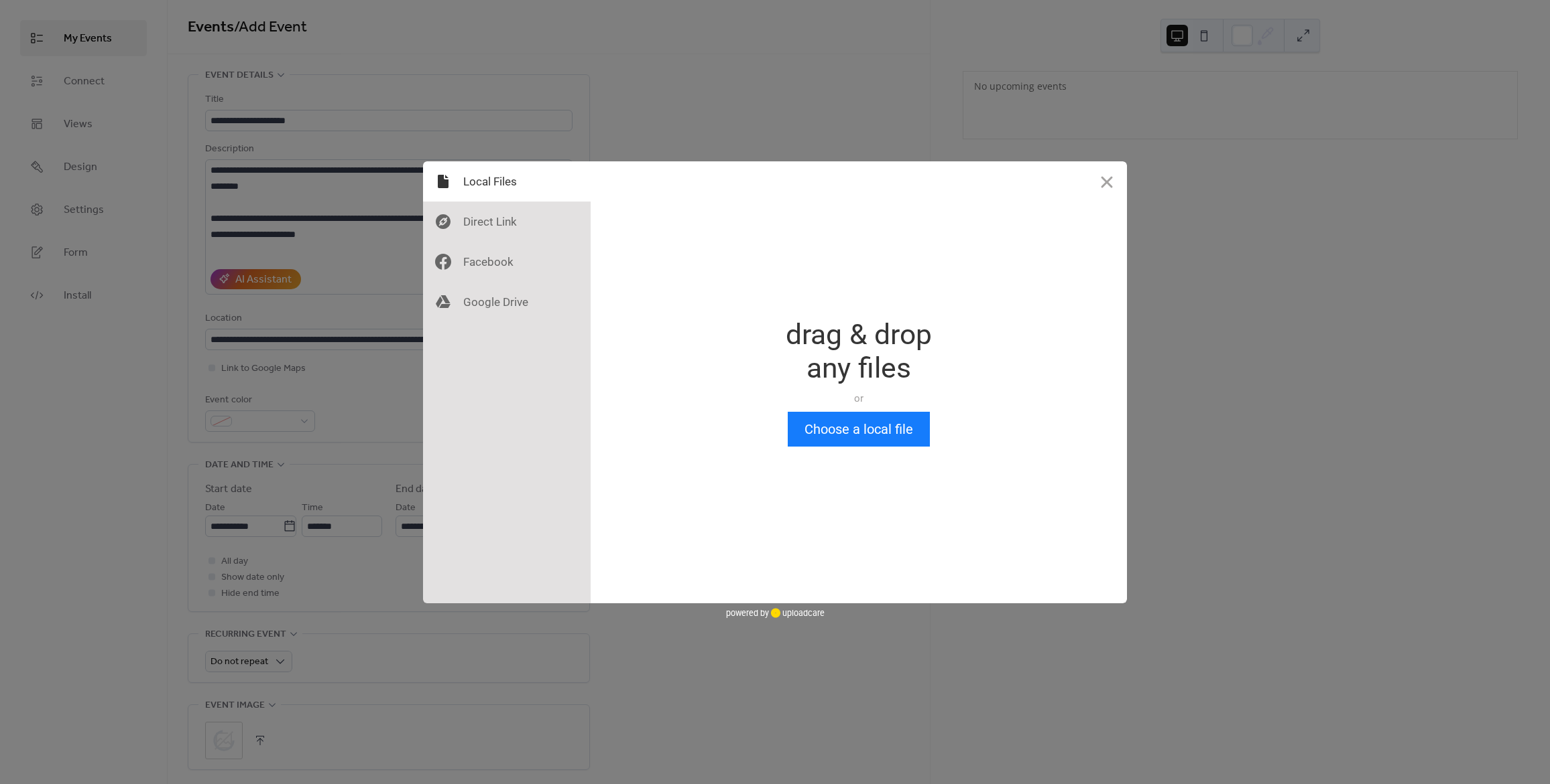
scroll to position [0, 0]
click at [856, 424] on button "Choose a local file" at bounding box center [858, 429] width 143 height 35
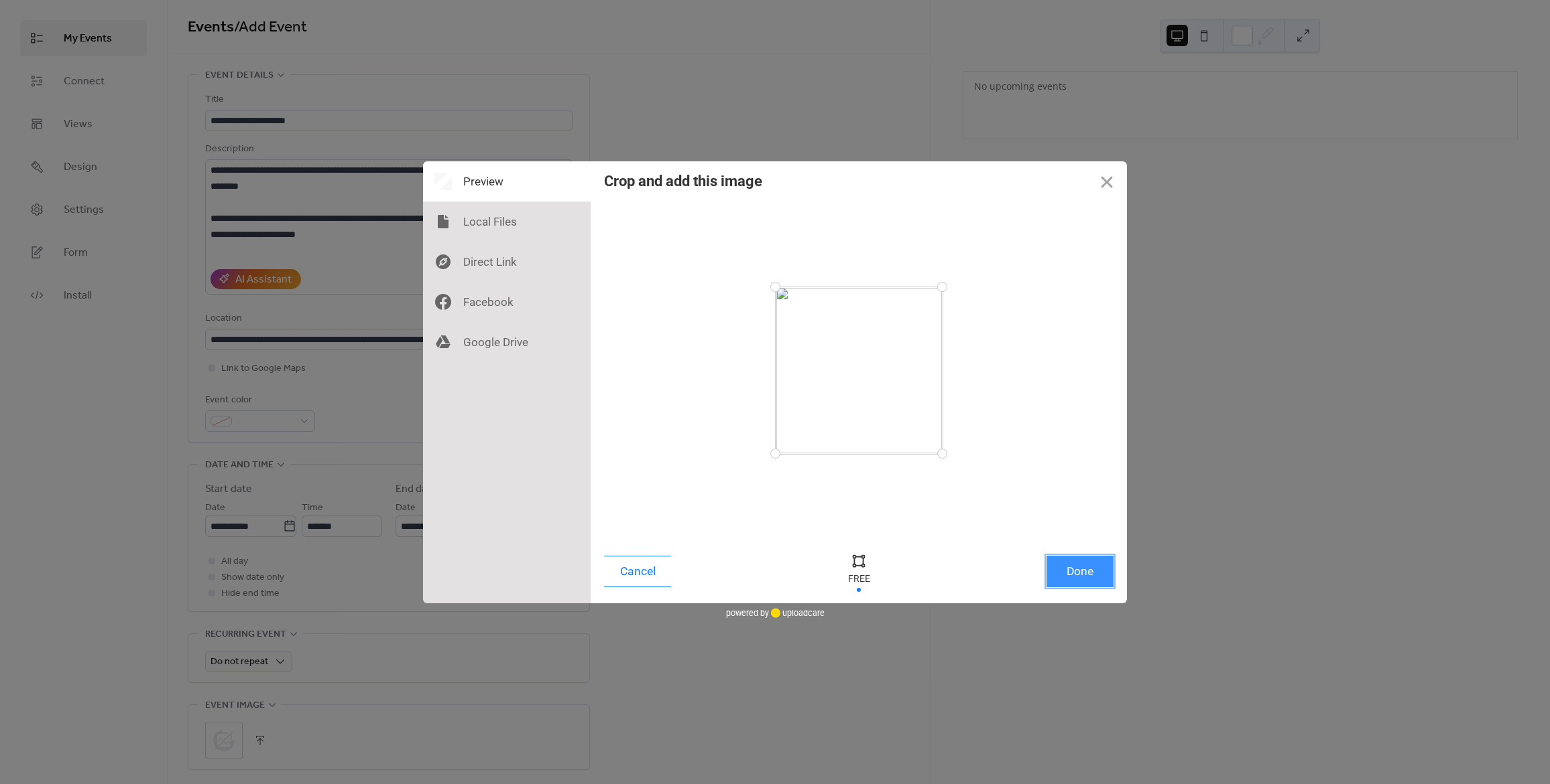
click at [1075, 576] on button "Done" at bounding box center [1080, 572] width 67 height 32
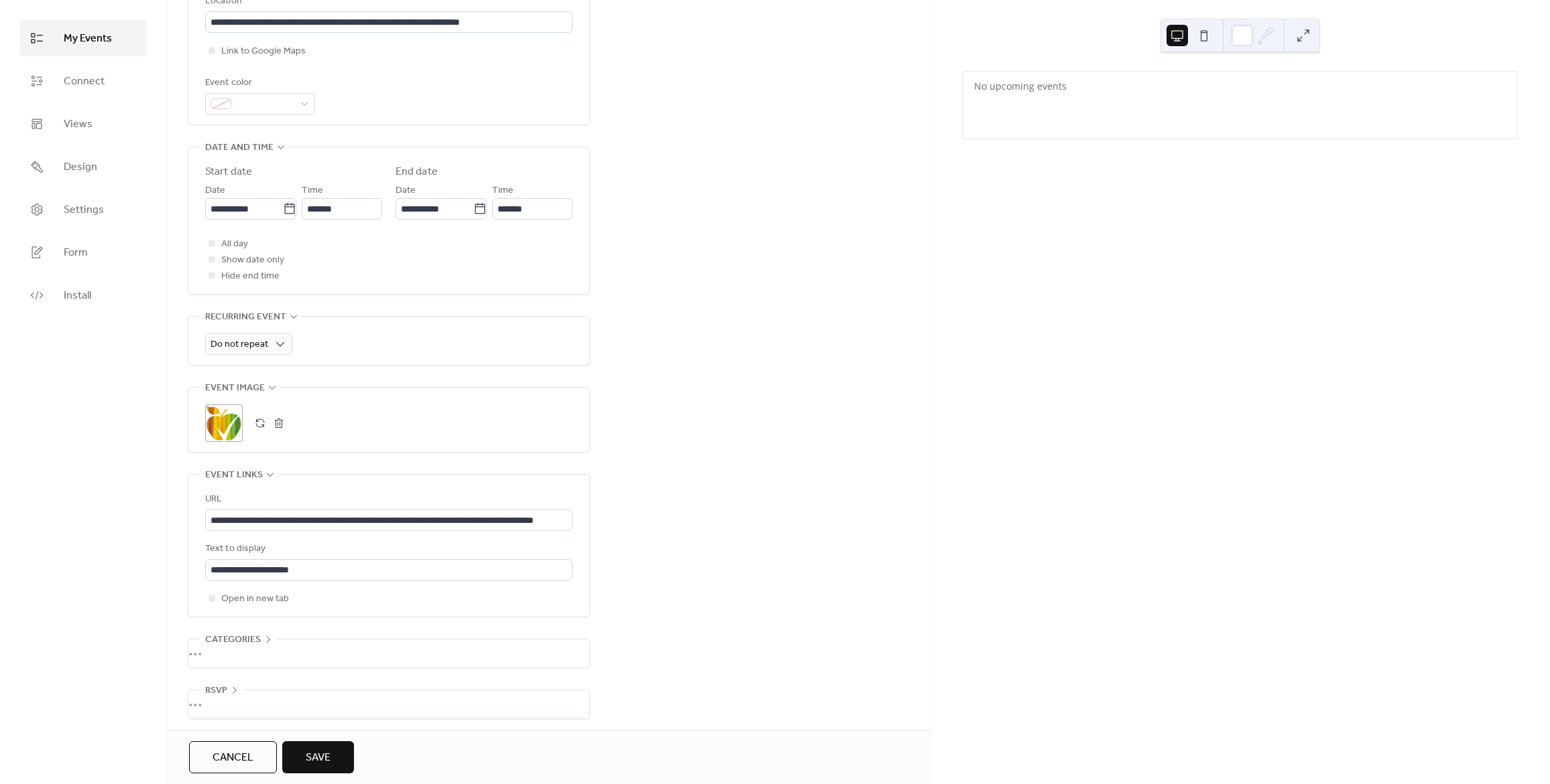
scroll to position [324, 0]
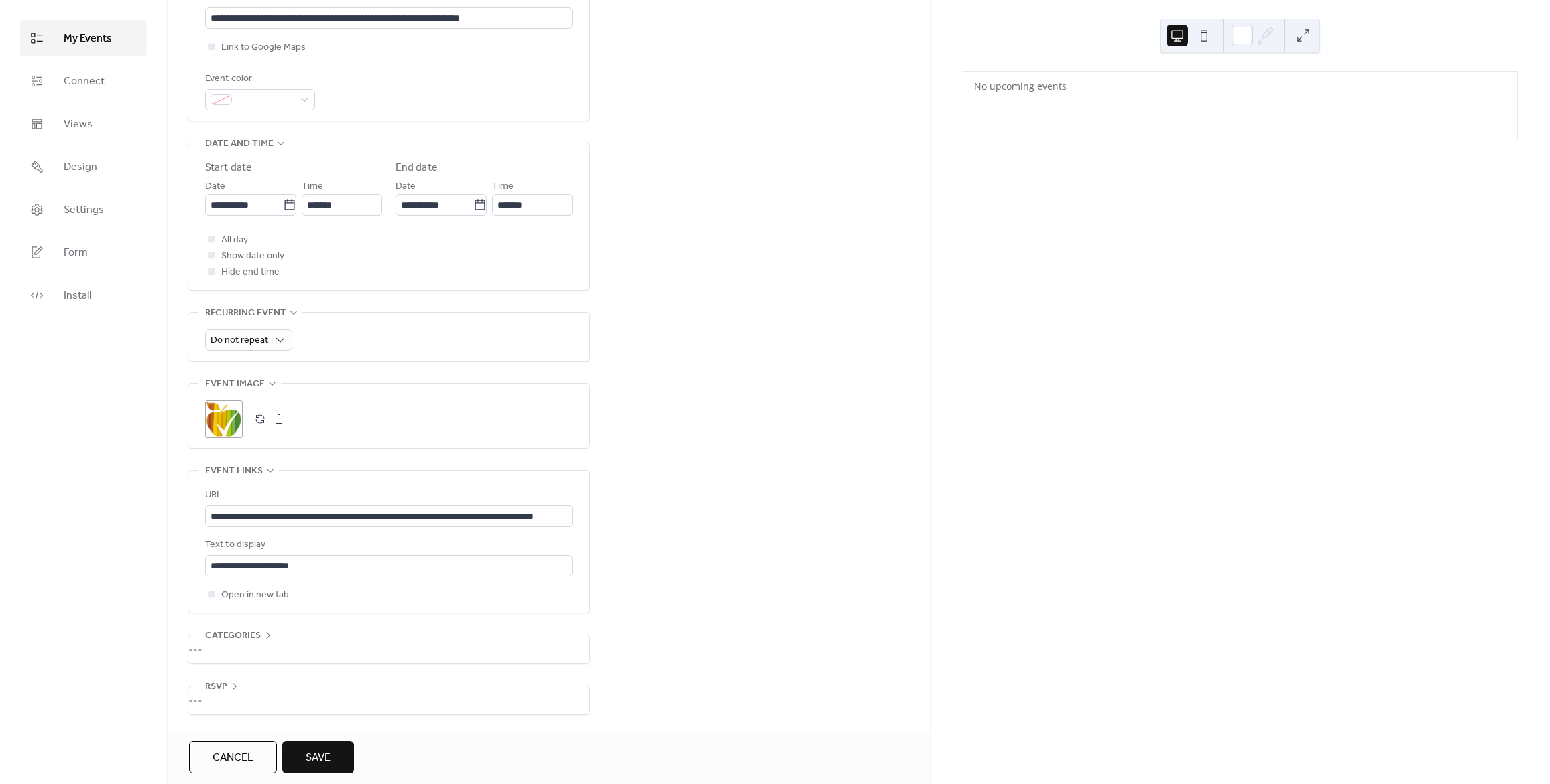
click at [342, 752] on button "Save" at bounding box center [318, 757] width 72 height 32
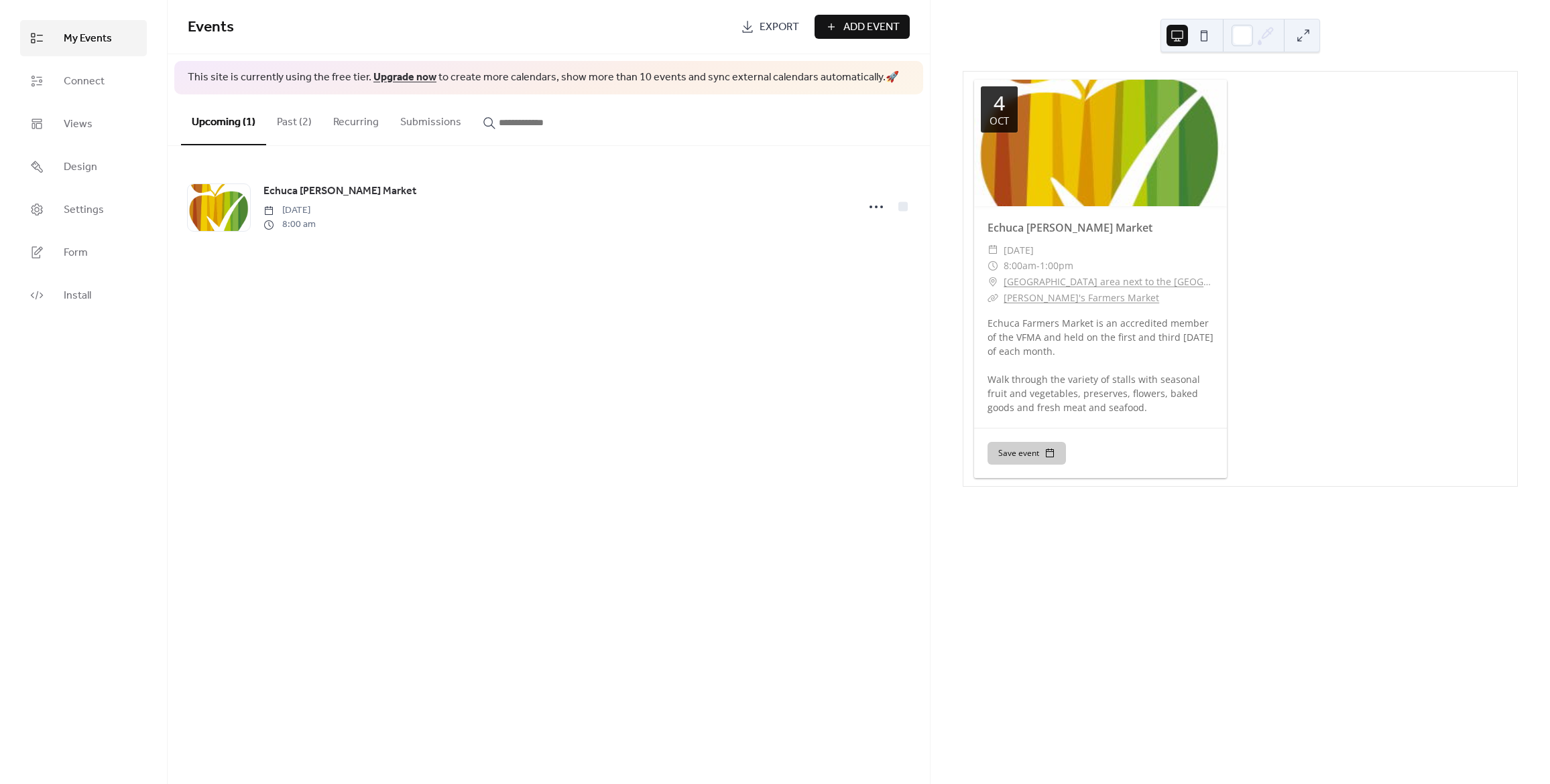
click at [435, 413] on div "Events Export Add Event This site is currently using the free tier. Upgrade now…" at bounding box center [548, 392] width 763 height 784
click at [356, 461] on div "Events Export Add Event This site is currently using the free tier. Upgrade now…" at bounding box center [548, 392] width 763 height 784
click at [104, 168] on link "Design" at bounding box center [83, 166] width 127 height 36
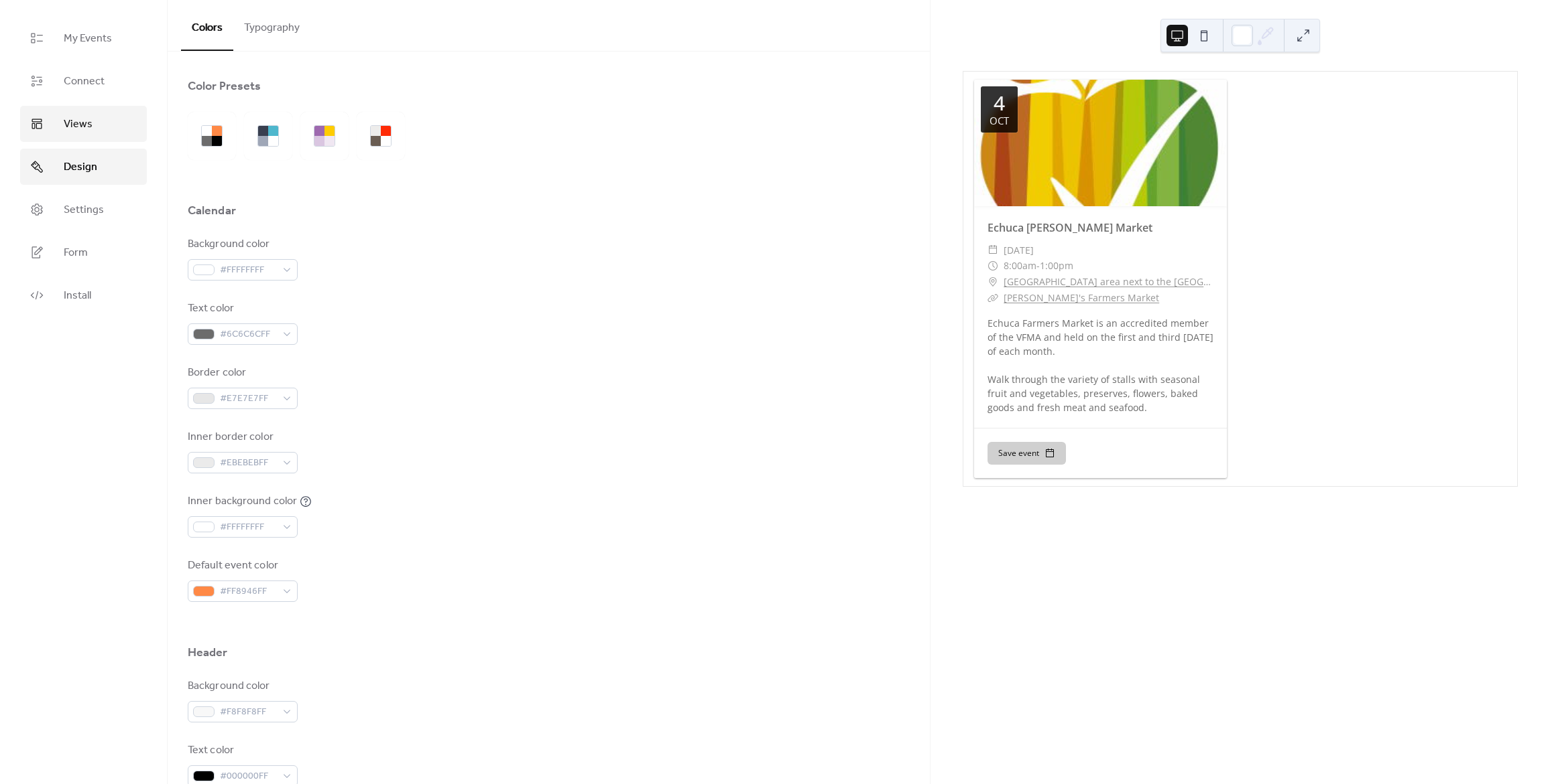
click at [91, 126] on span "Views" at bounding box center [78, 125] width 29 height 16
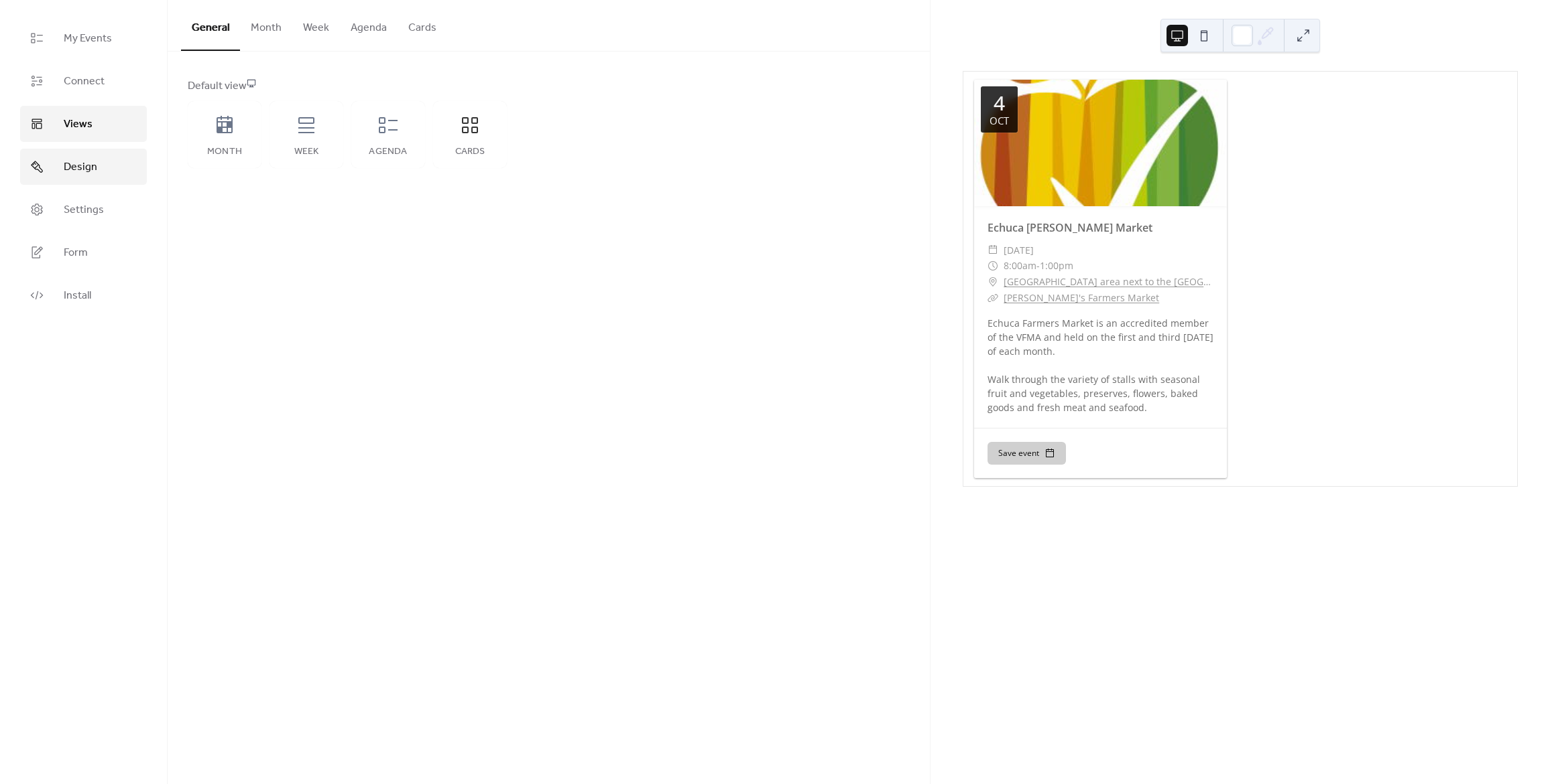
click at [94, 173] on span "Design" at bounding box center [81, 167] width 34 height 16
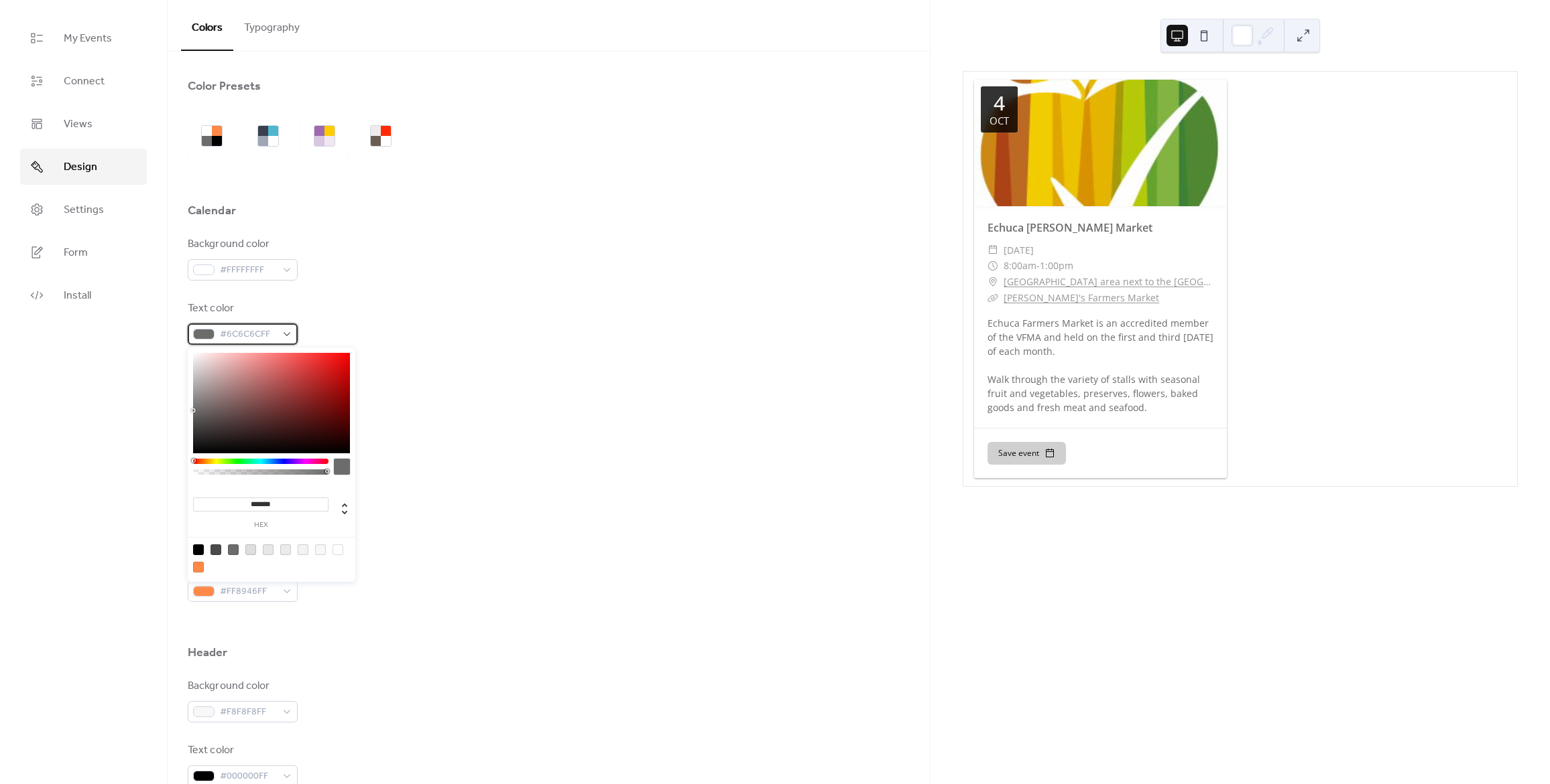
click at [271, 338] on span "#6C6C6CFF" at bounding box center [248, 335] width 56 height 16
click at [197, 549] on div at bounding box center [198, 550] width 11 height 11
type input "*******"
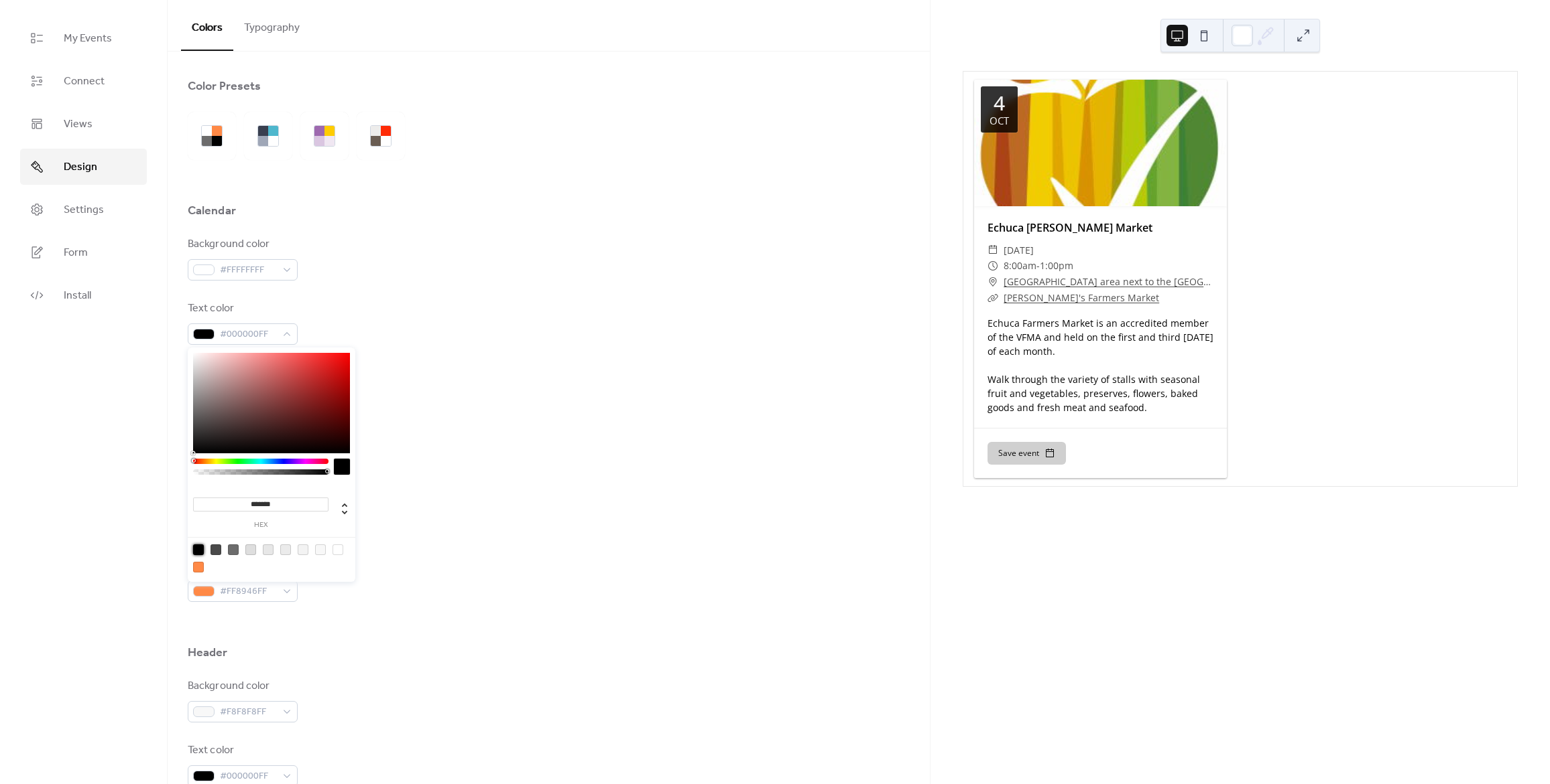
click at [505, 530] on div "Inner background color #FFFFFFFF" at bounding box center [548, 516] width 722 height 44
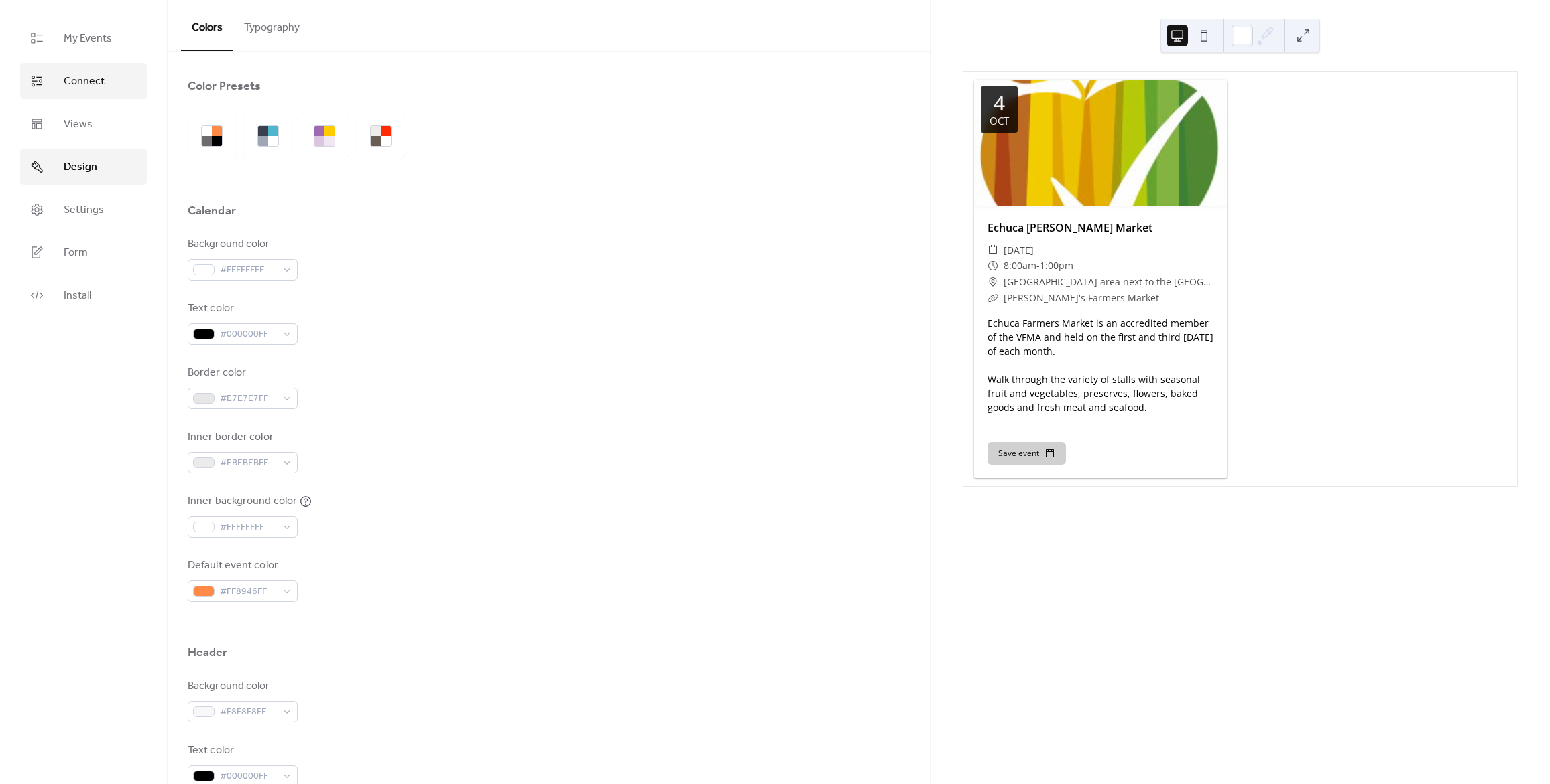
click at [80, 76] on span "Connect" at bounding box center [84, 82] width 41 height 16
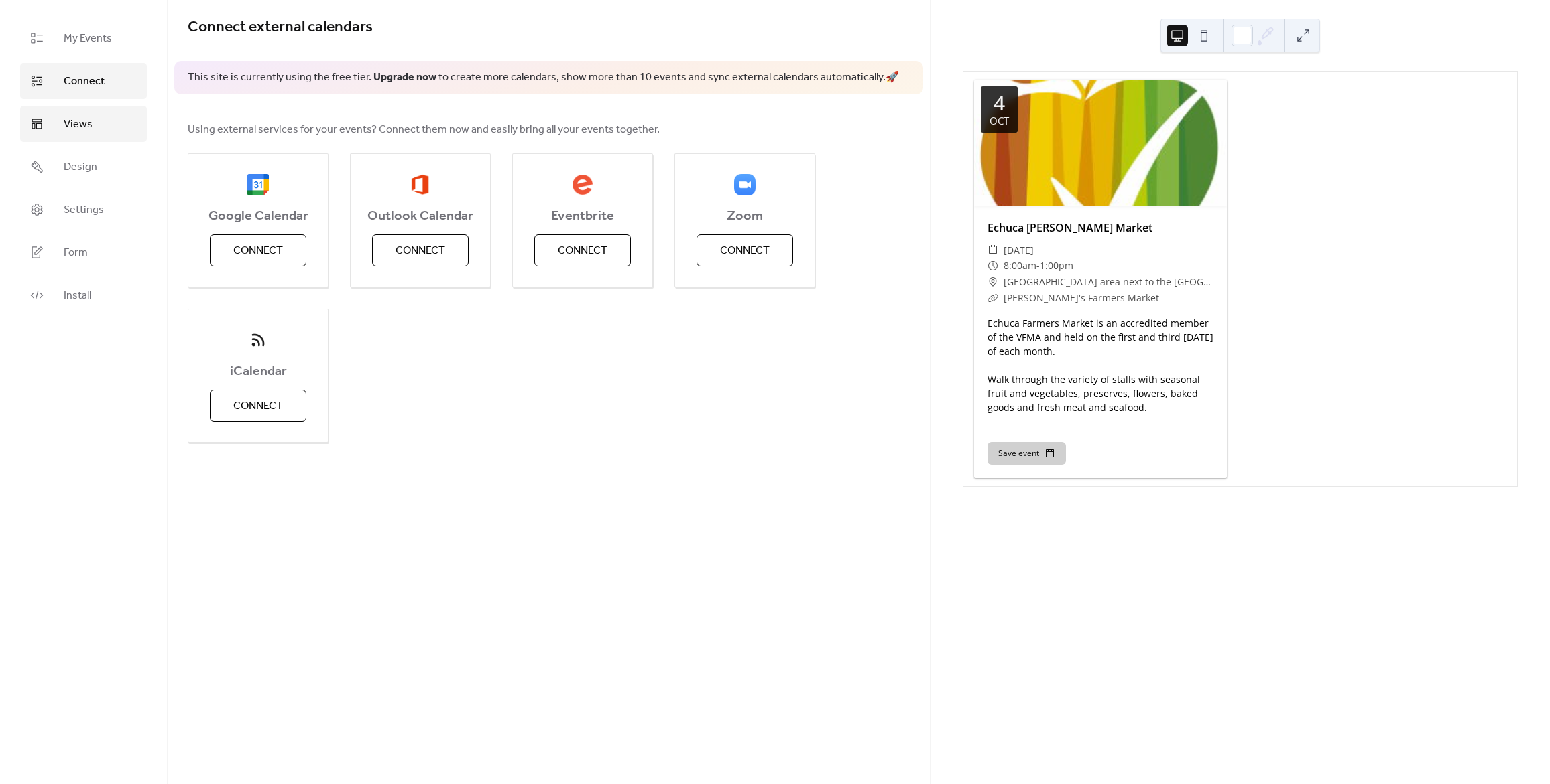
click at [100, 122] on link "Views" at bounding box center [83, 124] width 127 height 36
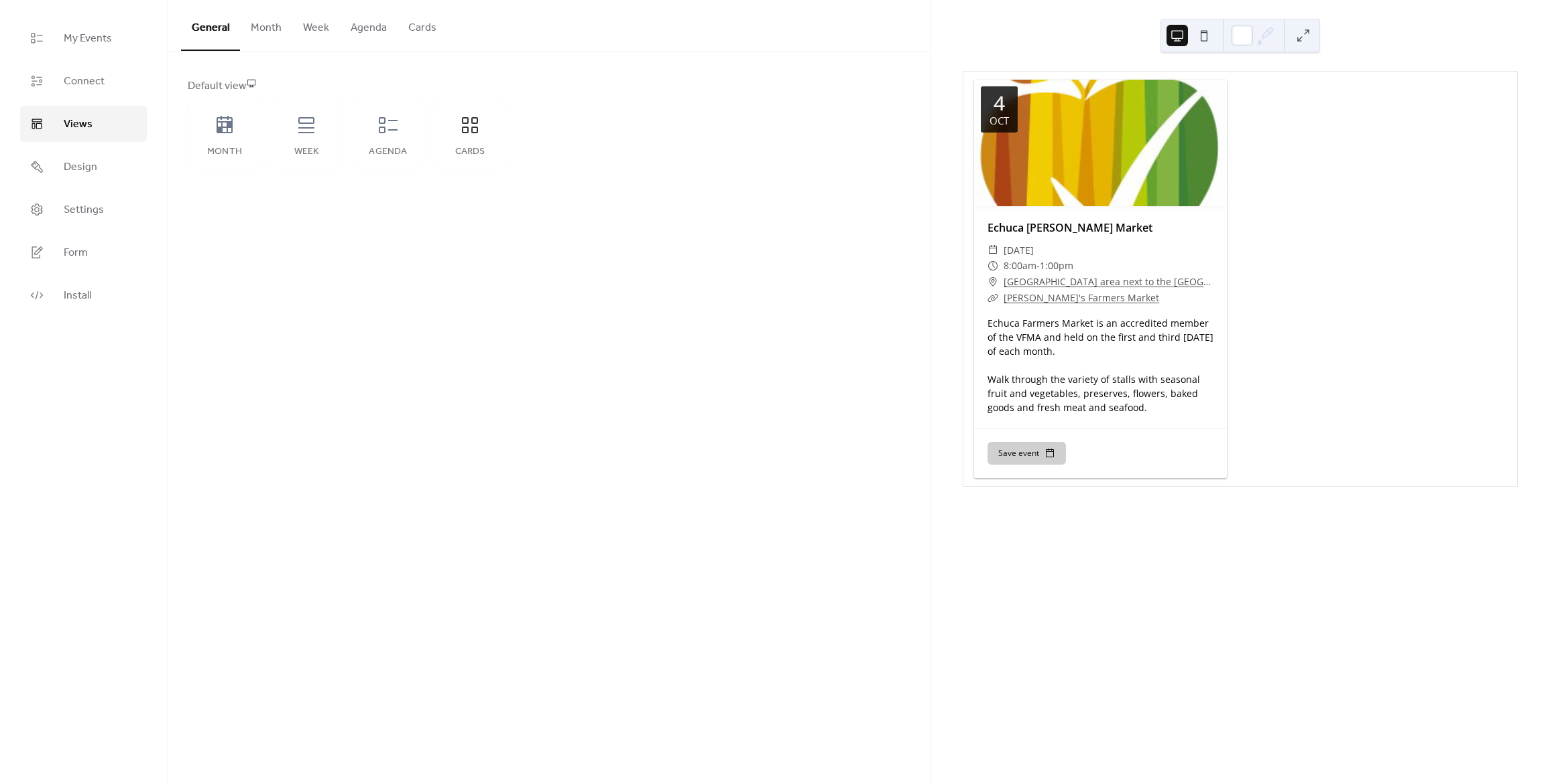
click at [259, 34] on button "Month" at bounding box center [266, 25] width 52 height 50
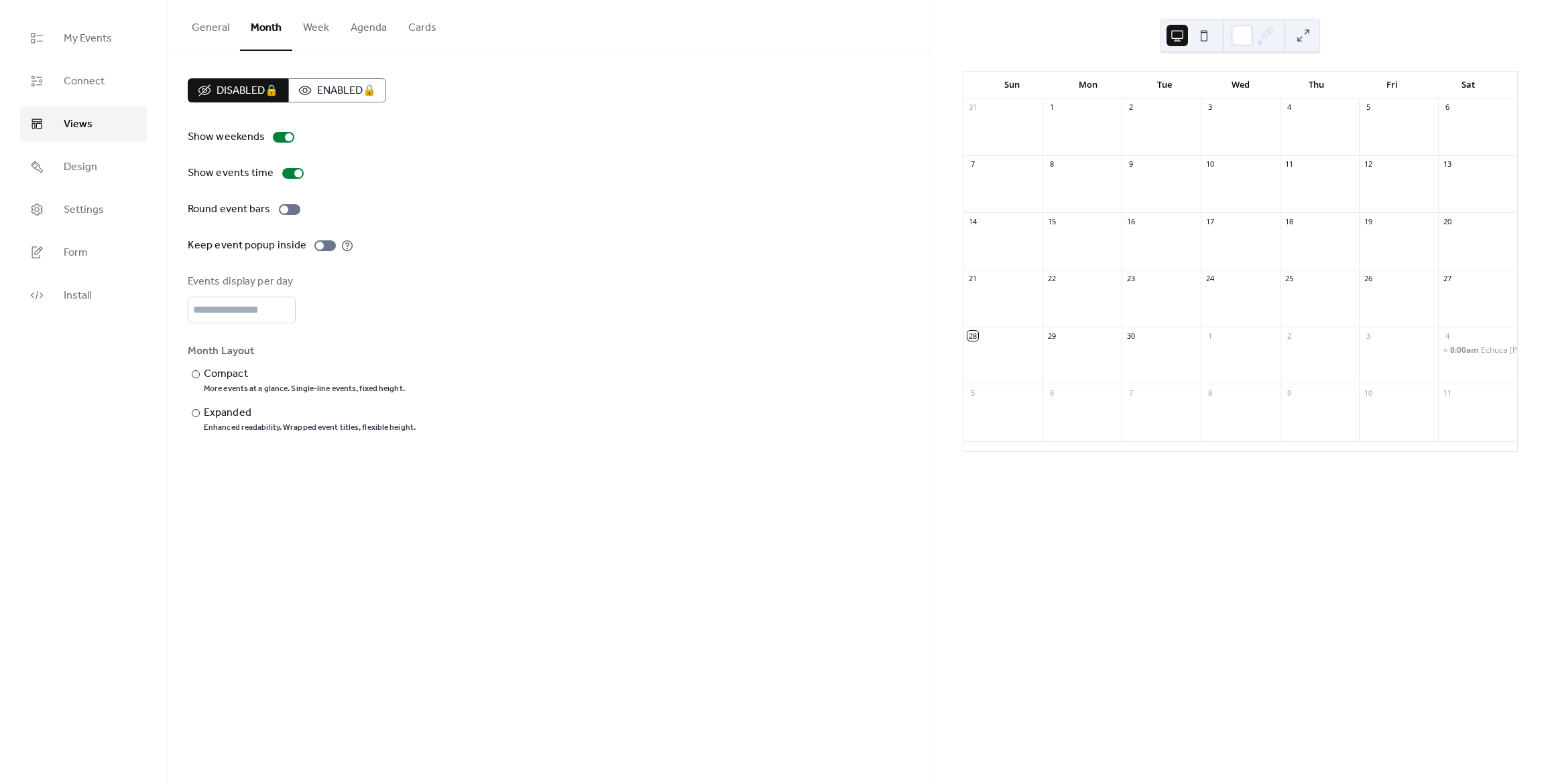
click at [201, 38] on button "General" at bounding box center [210, 25] width 59 height 50
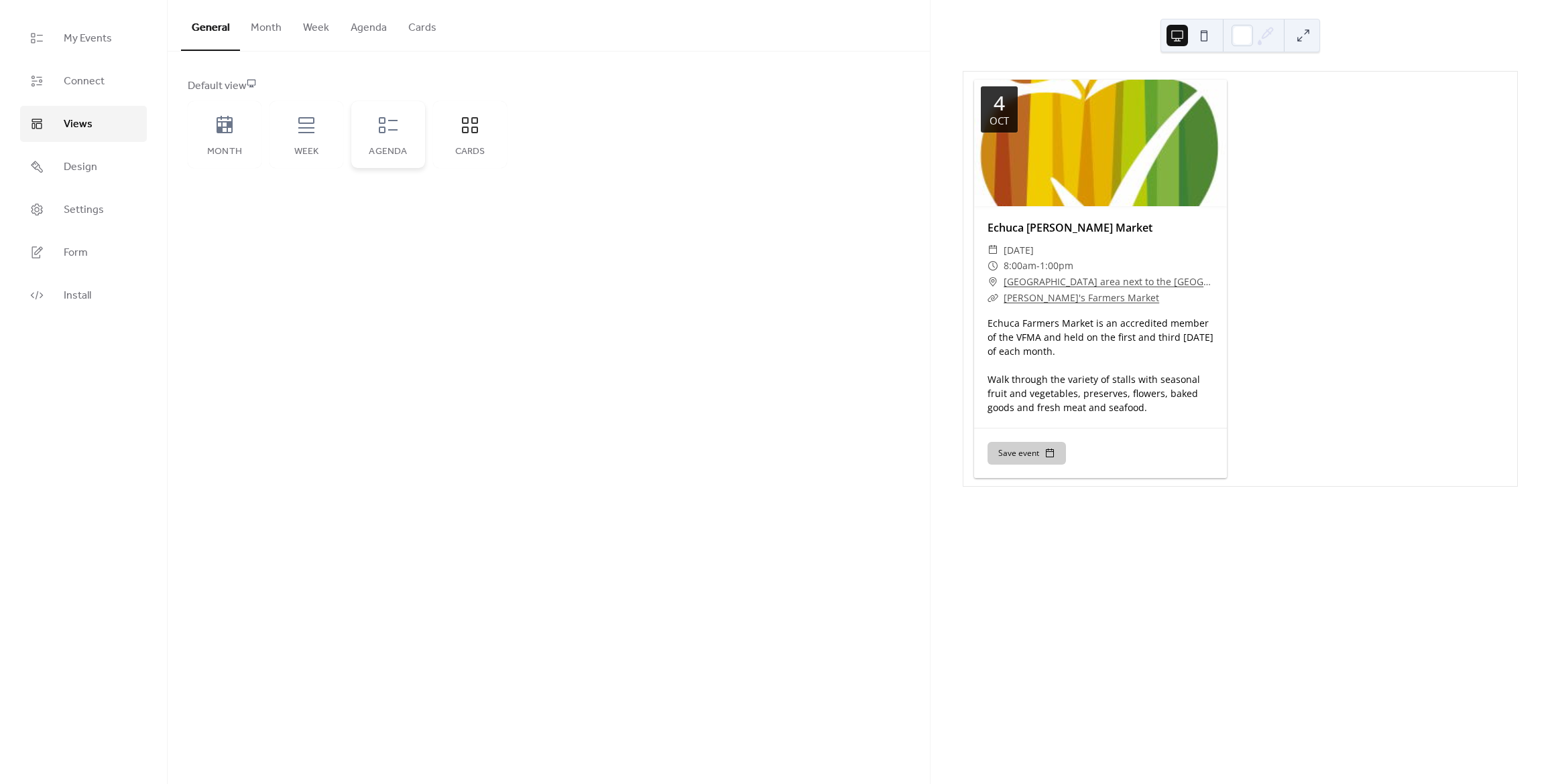
click at [400, 135] on div "Agenda" at bounding box center [388, 134] width 74 height 67
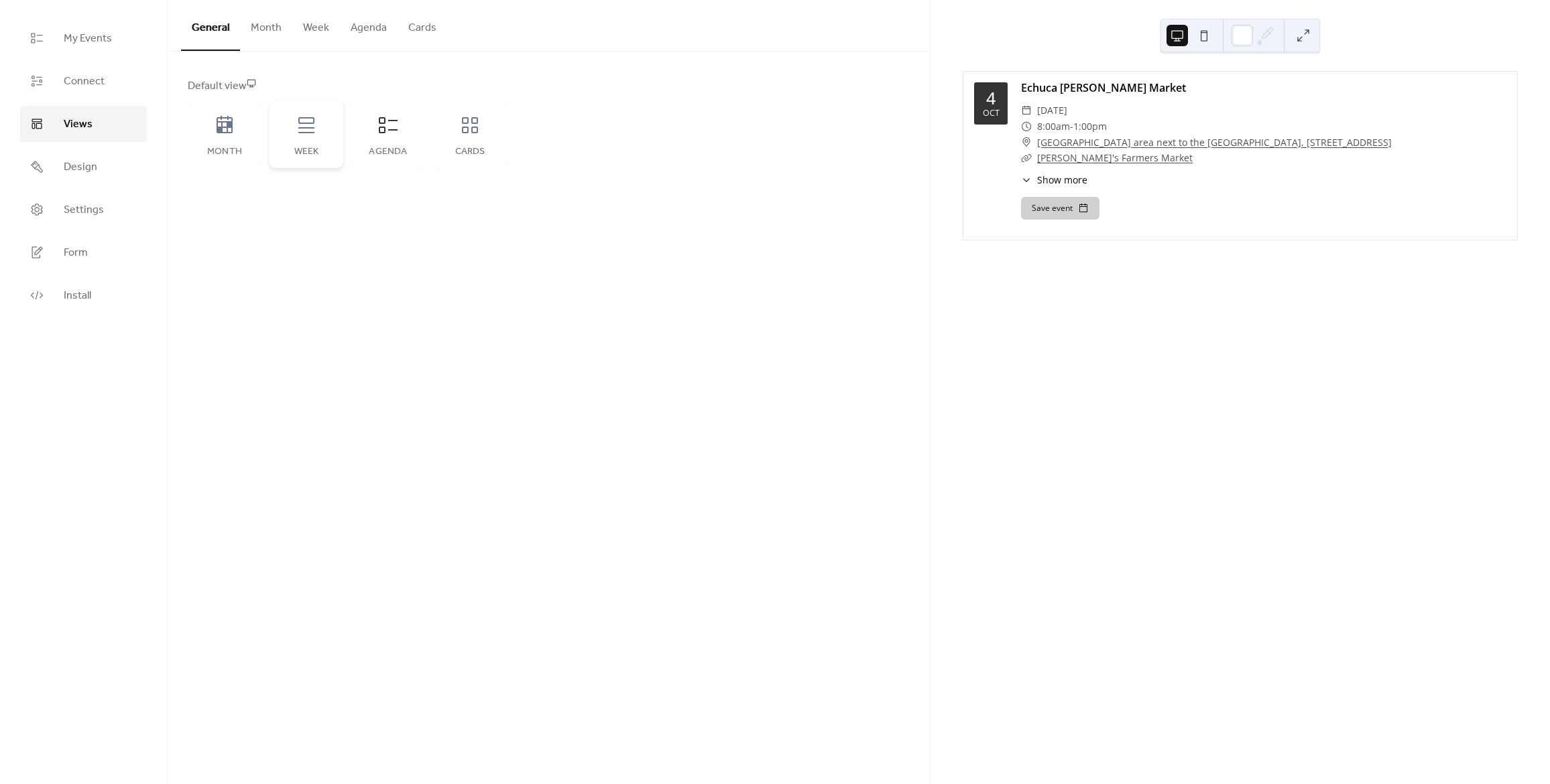
click at [297, 142] on div "Week" at bounding box center [306, 134] width 74 height 67
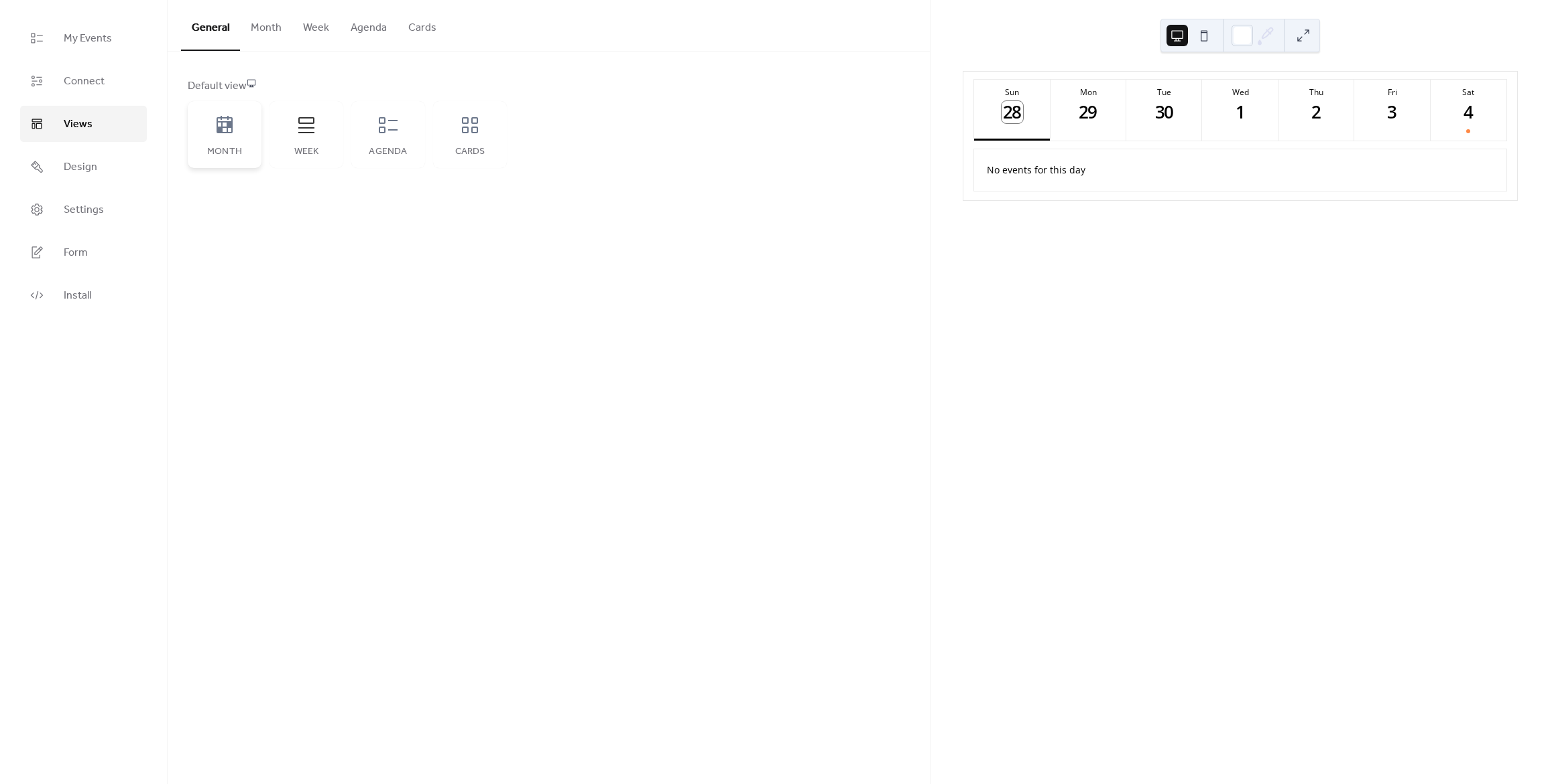
click at [210, 136] on div "Month" at bounding box center [224, 134] width 74 height 67
click at [468, 133] on icon at bounding box center [470, 126] width 22 height 22
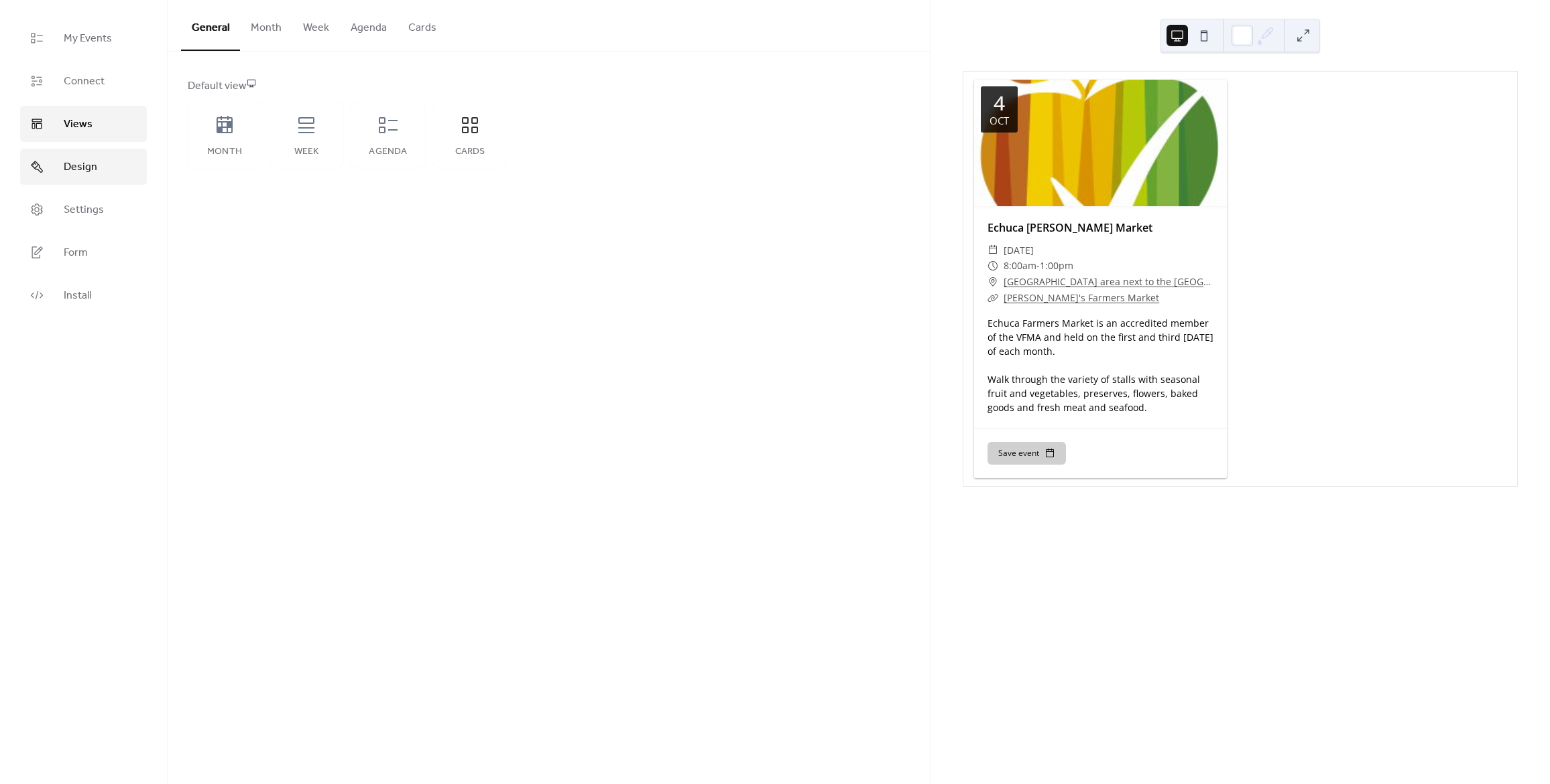
click at [77, 163] on span "Design" at bounding box center [81, 167] width 34 height 16
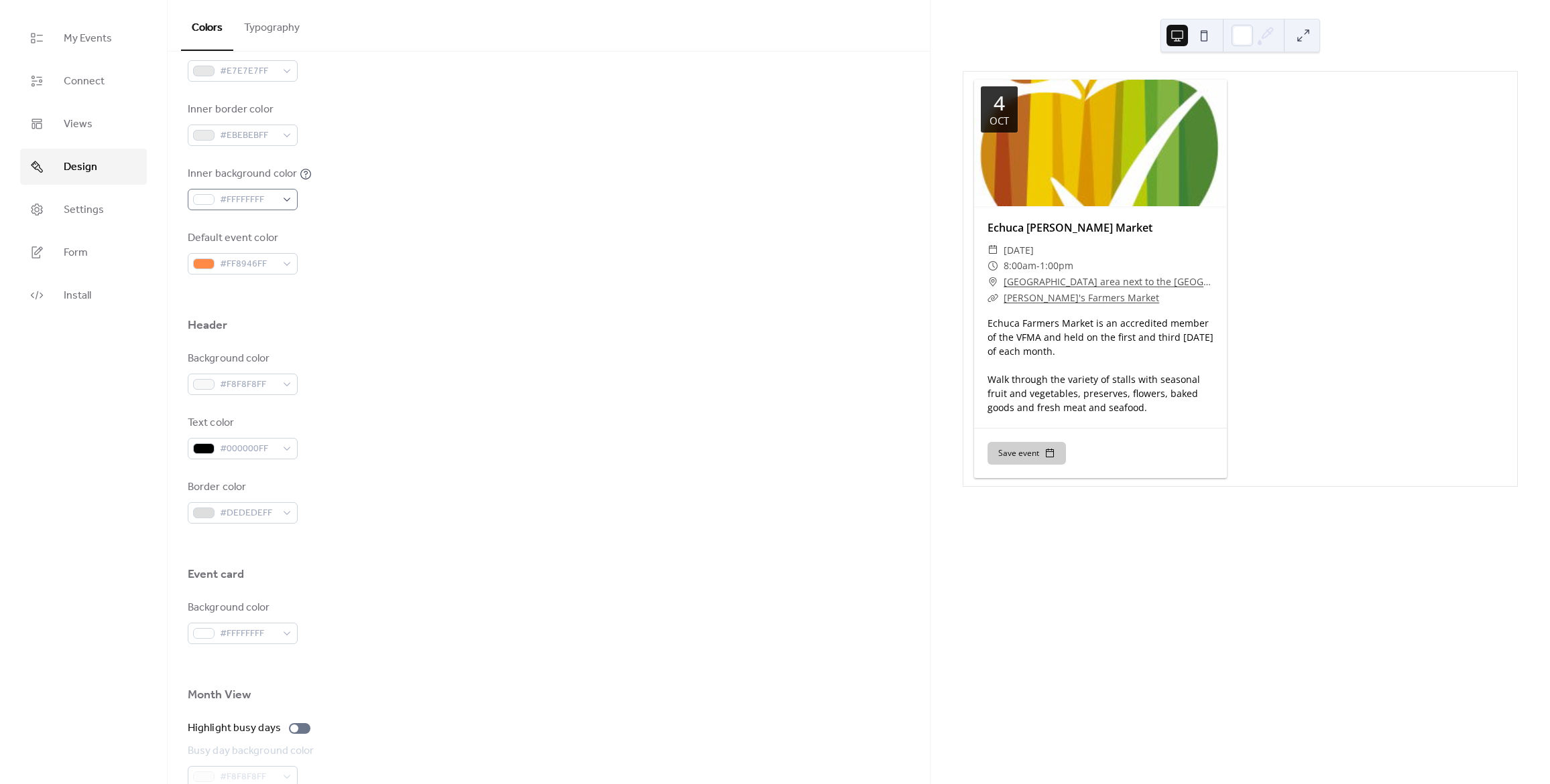
scroll to position [335, 0]
click at [83, 122] on span "Views" at bounding box center [78, 125] width 29 height 16
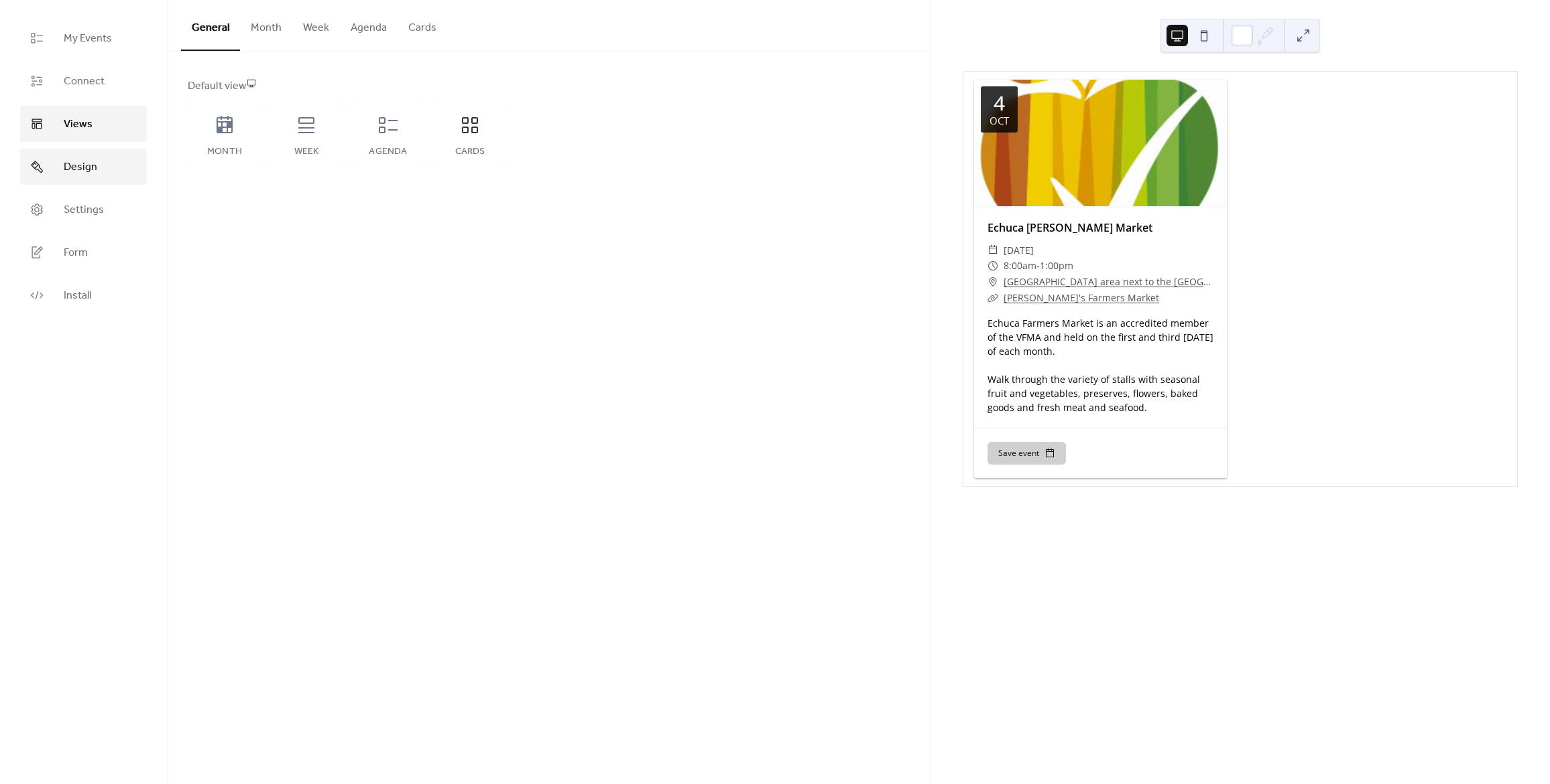
click at [79, 168] on span "Design" at bounding box center [81, 167] width 34 height 16
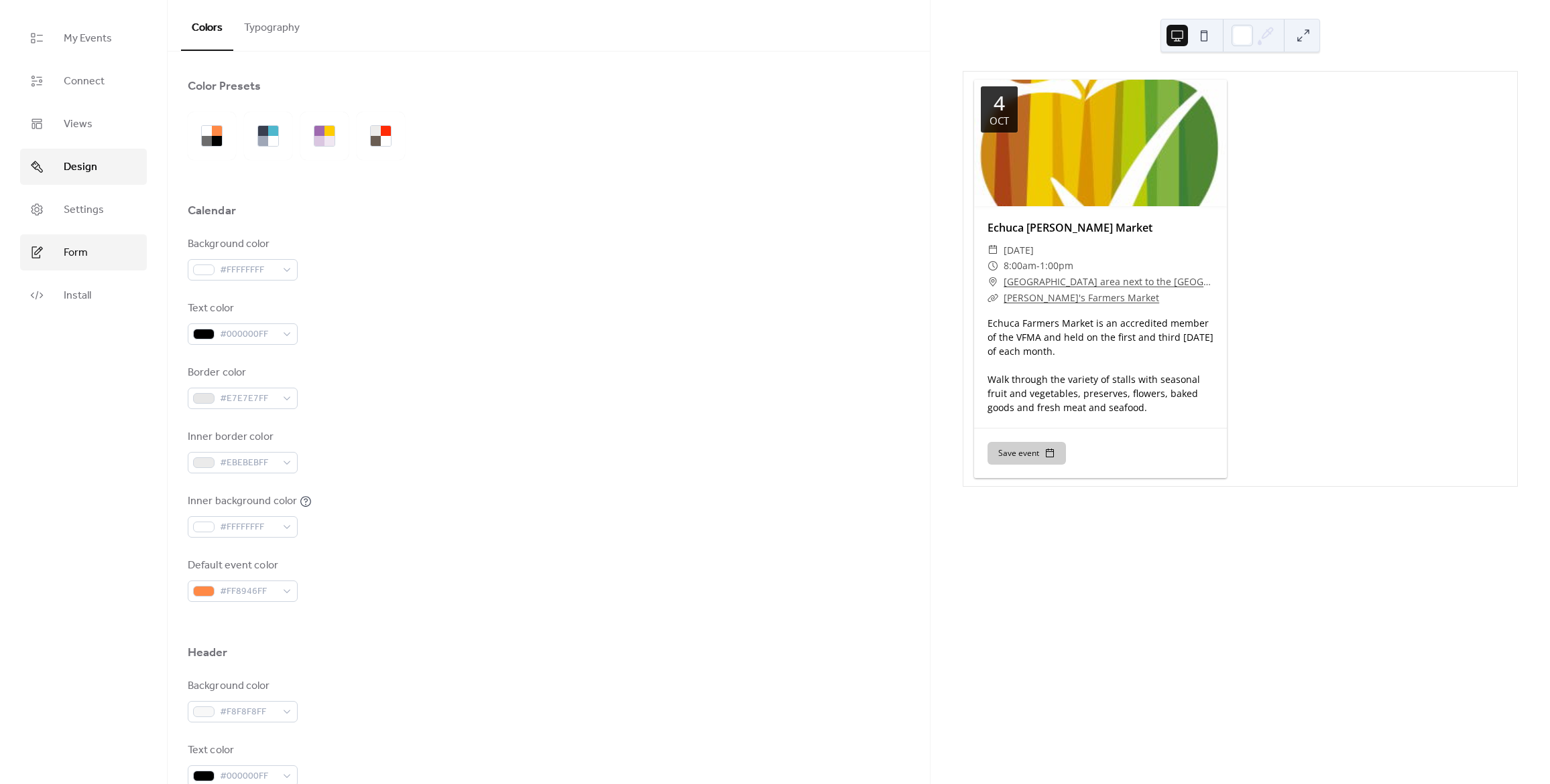
click at [95, 250] on link "Form" at bounding box center [83, 252] width 127 height 36
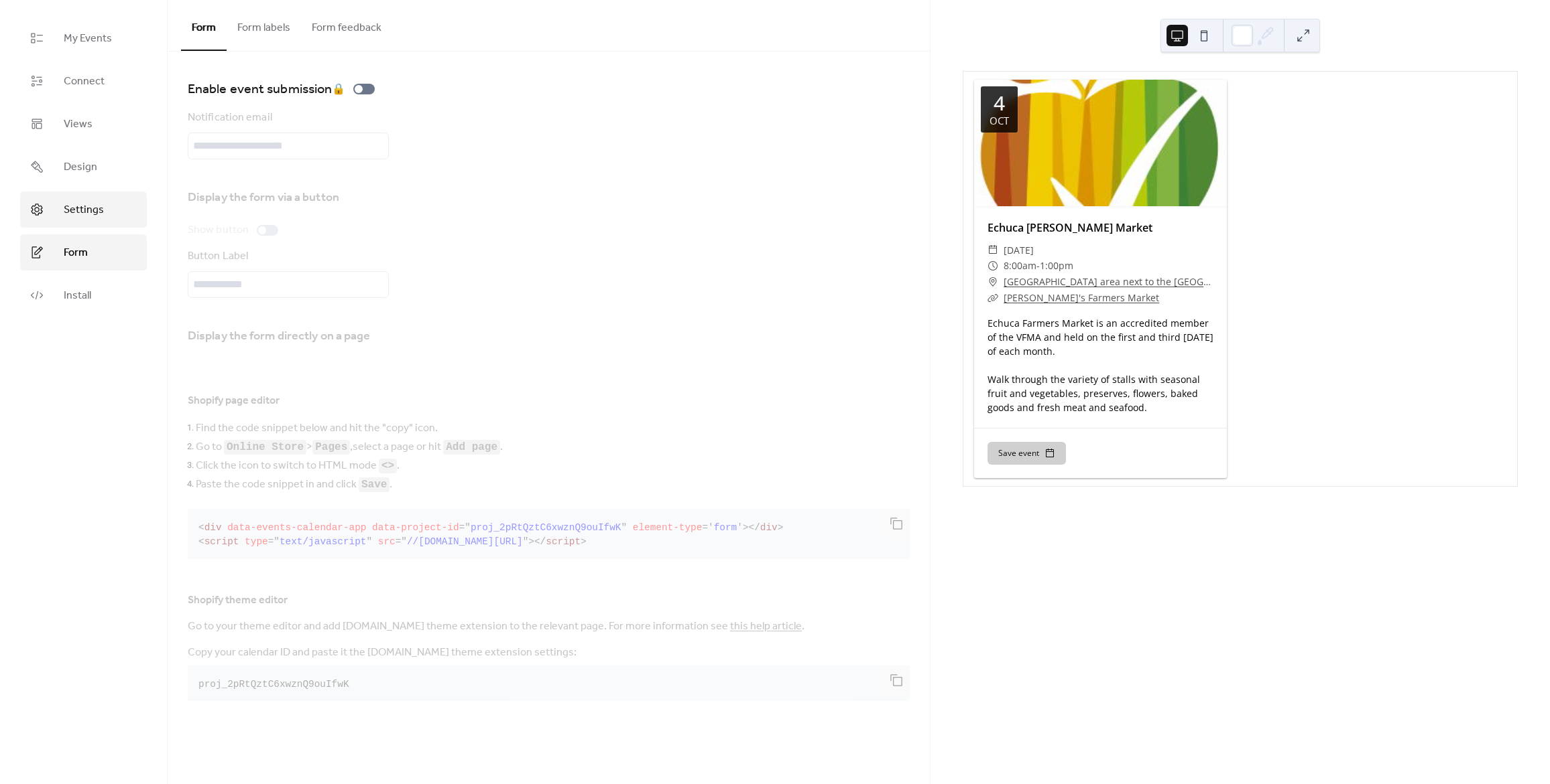
click at [87, 218] on span "Settings" at bounding box center [84, 210] width 40 height 16
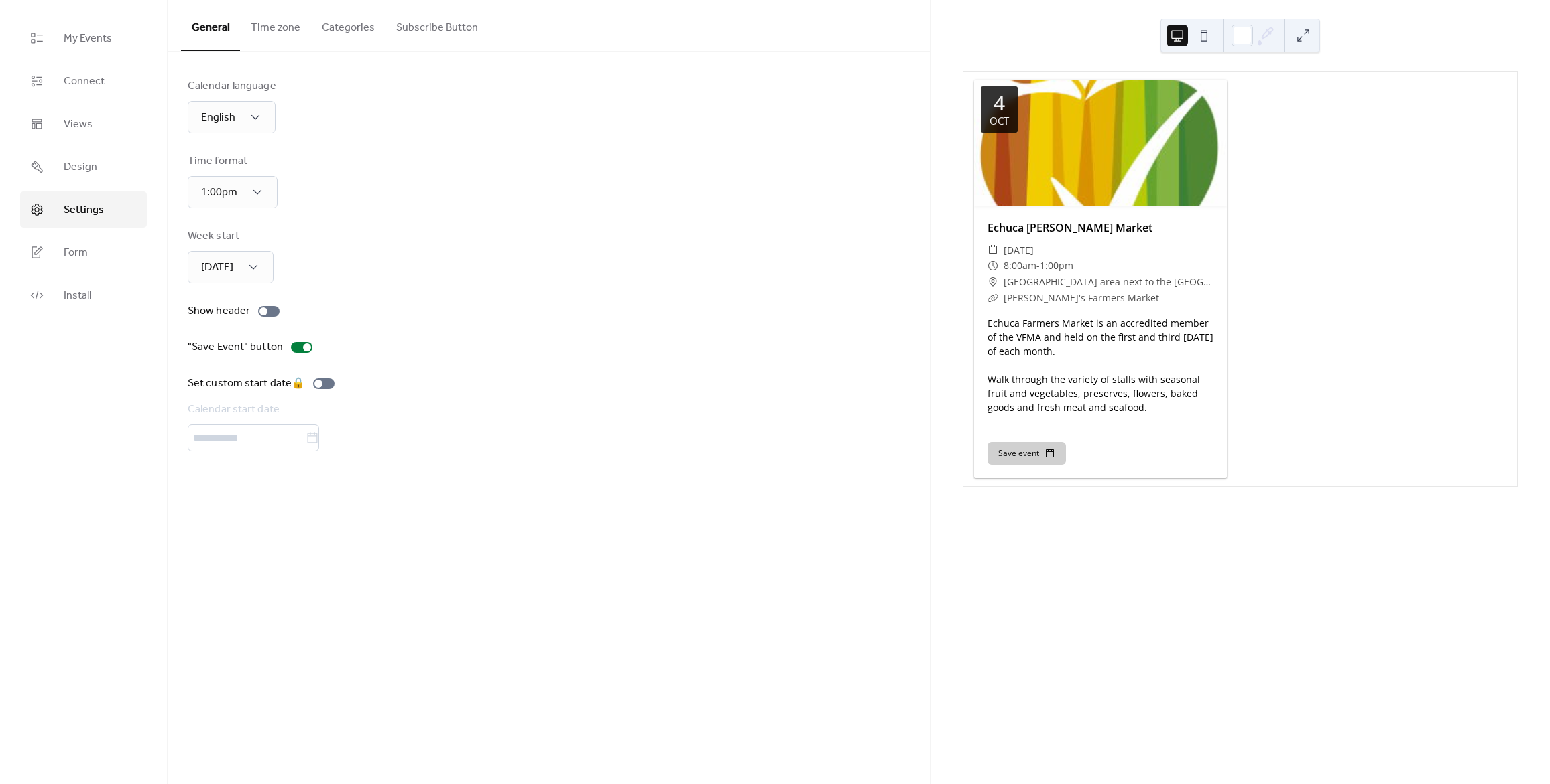
click at [284, 25] on button "Time zone" at bounding box center [275, 25] width 71 height 50
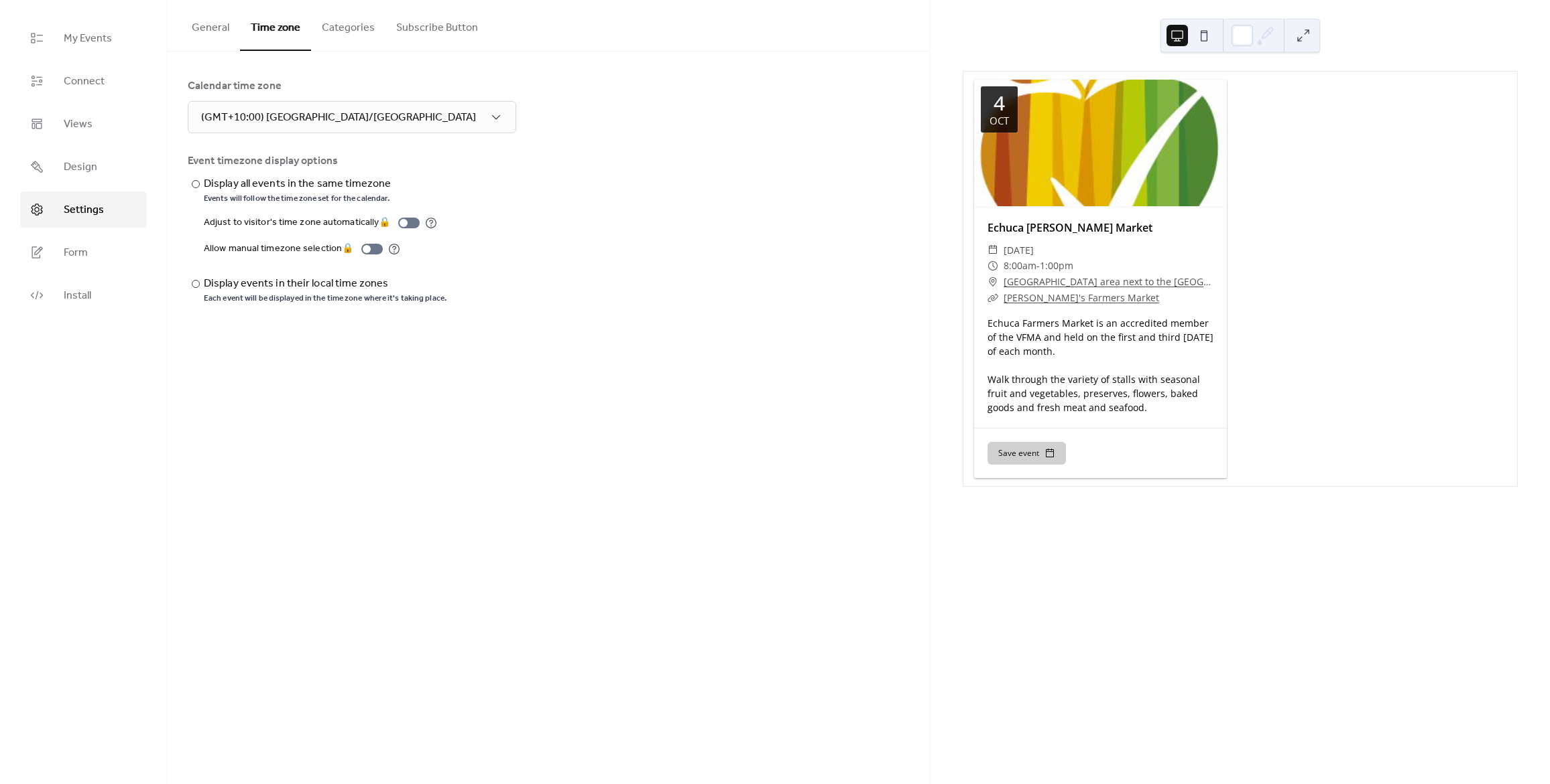
click at [333, 27] on button "Categories" at bounding box center [348, 25] width 75 height 50
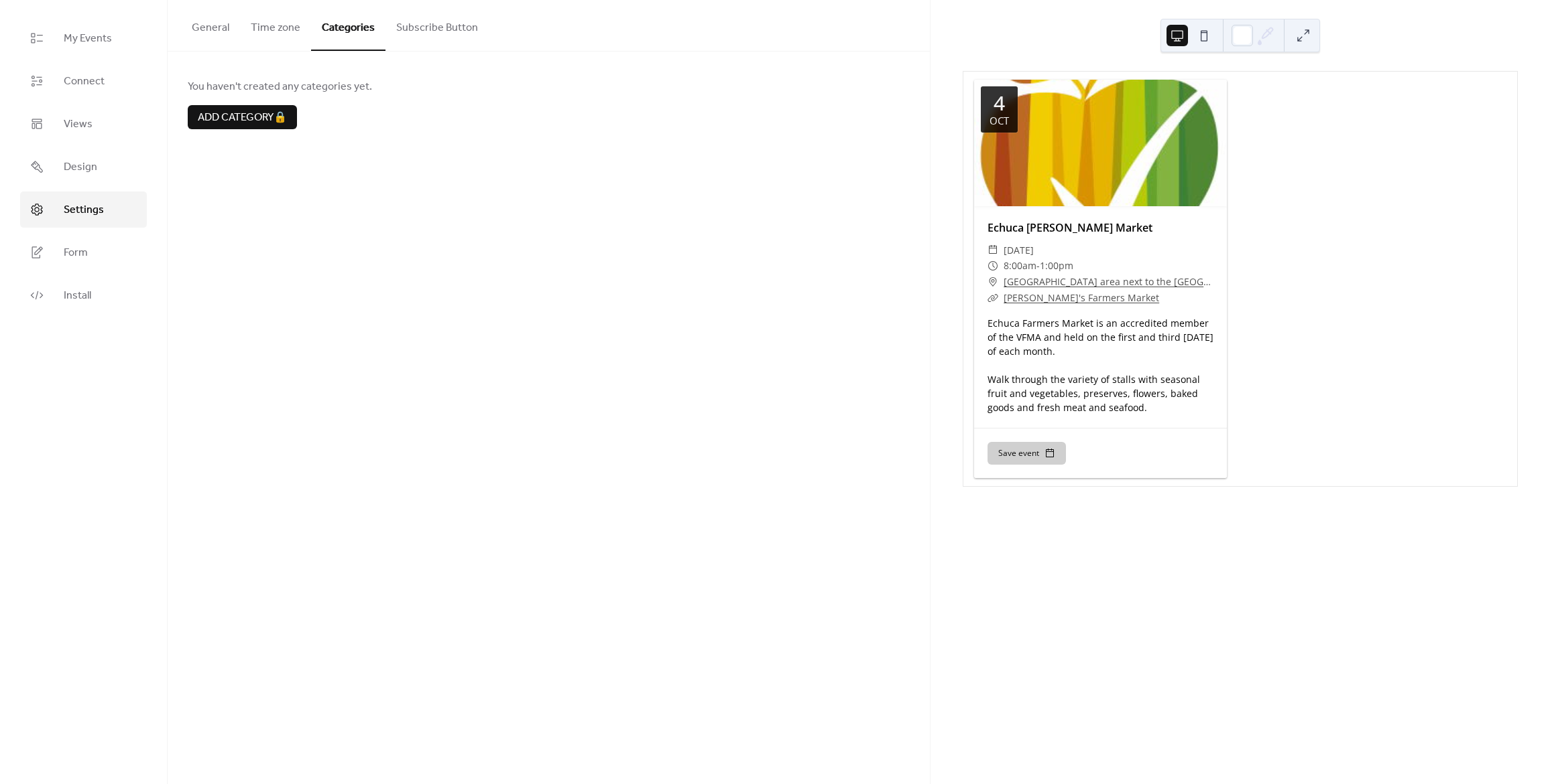
click at [428, 32] on button "Subscribe Button" at bounding box center [438, 25] width 104 height 50
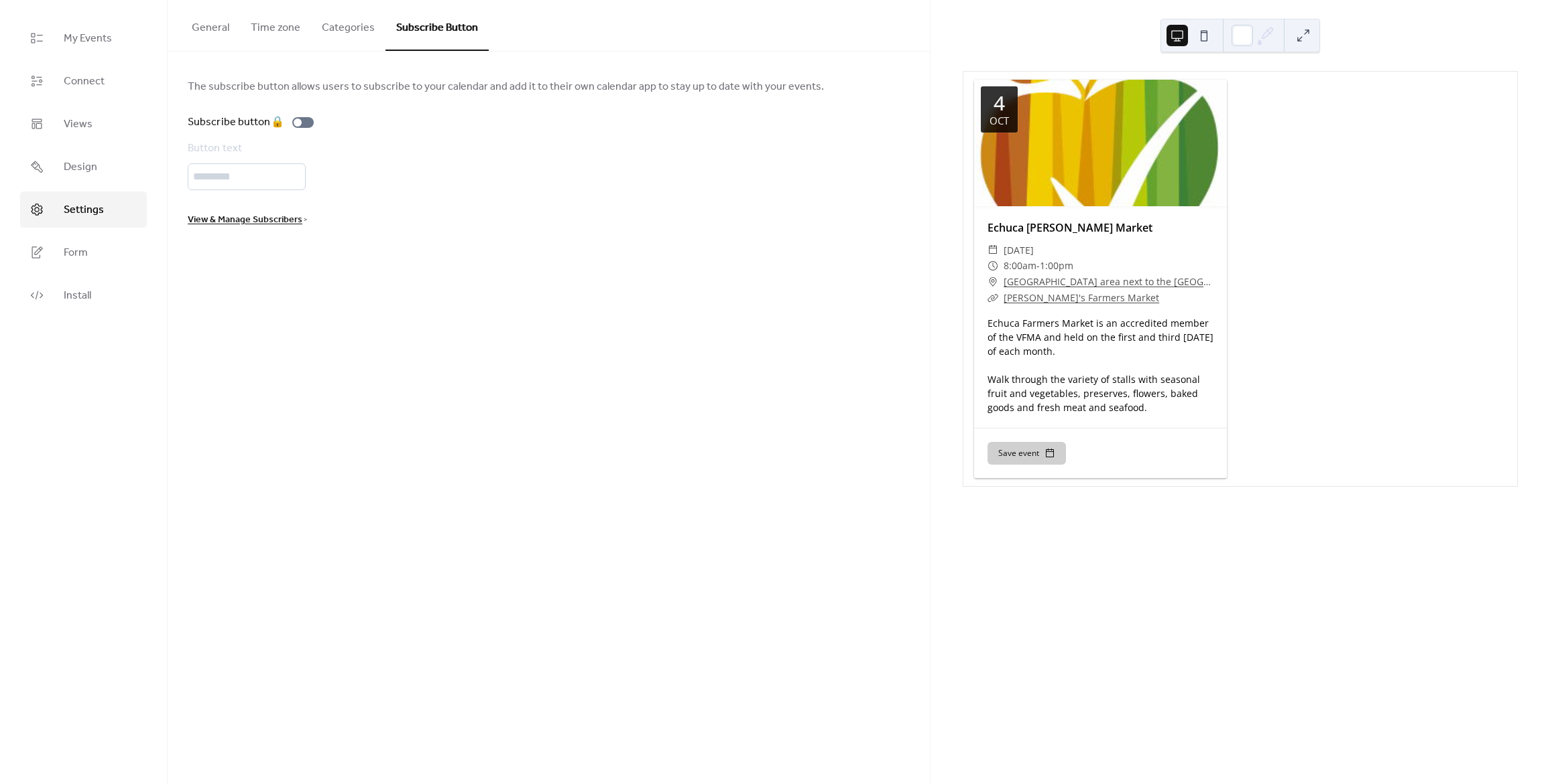
click at [207, 34] on button "General" at bounding box center [210, 25] width 59 height 50
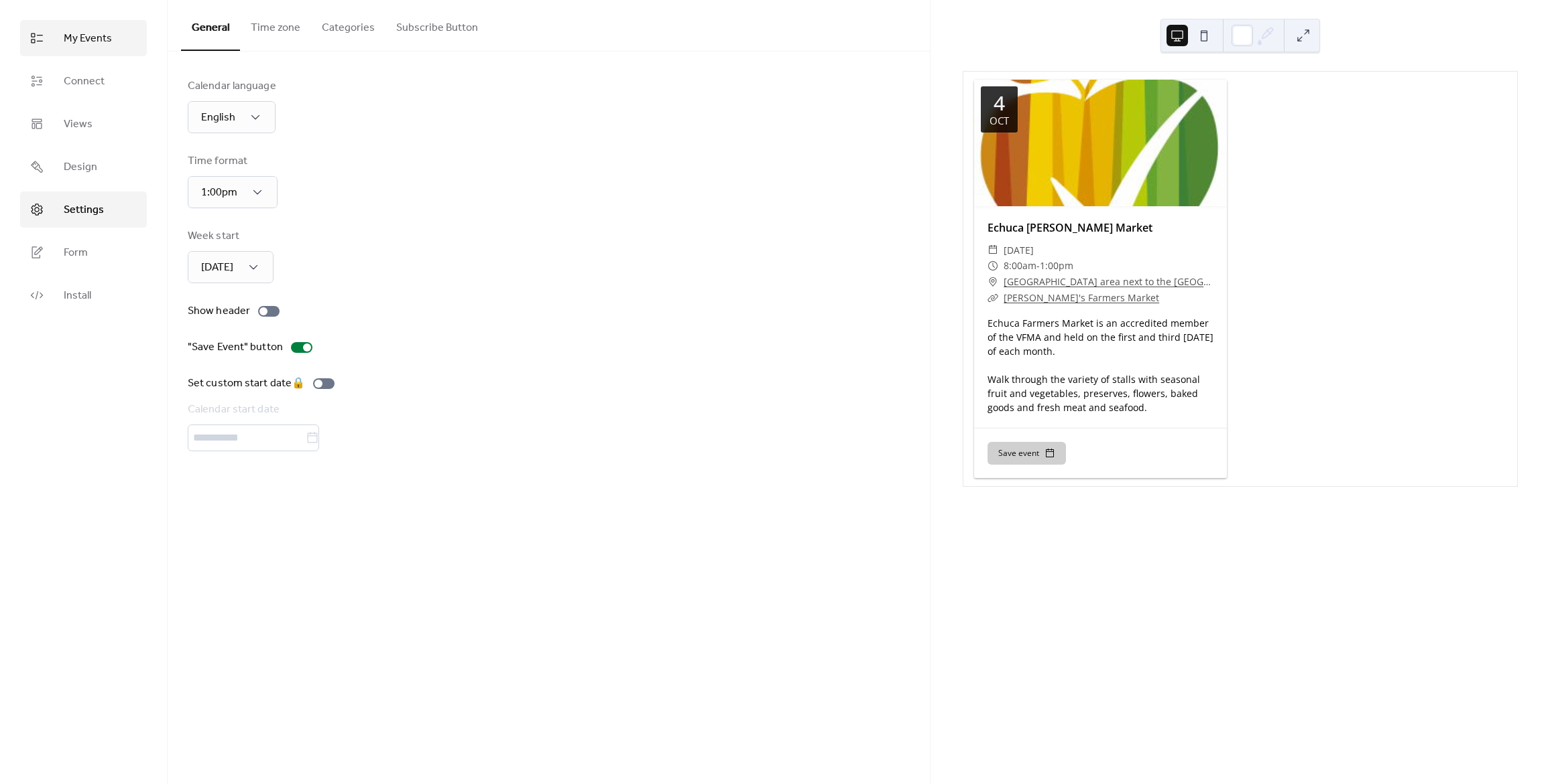
click at [73, 35] on span "My Events" at bounding box center [88, 39] width 48 height 16
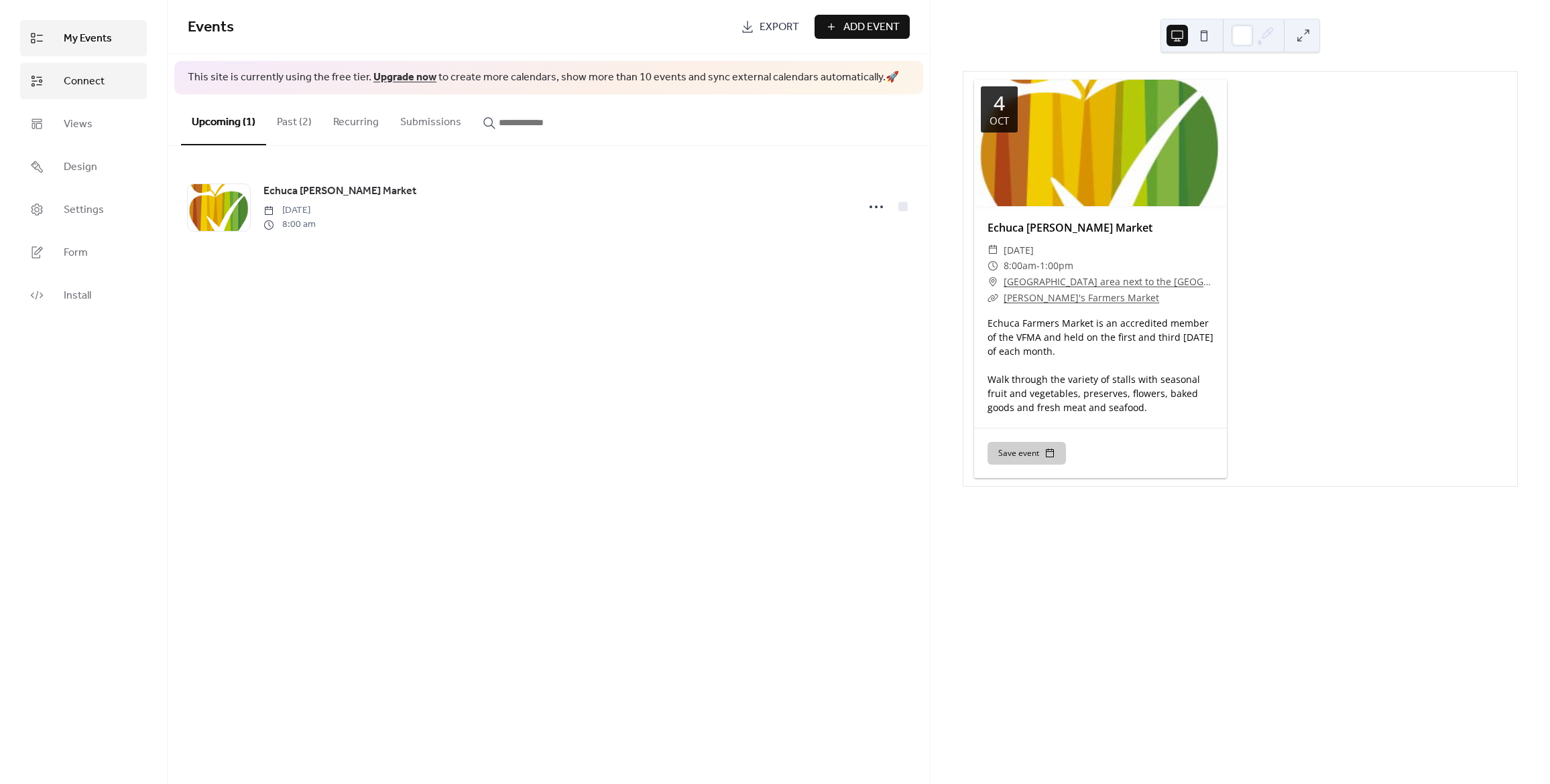
click at [99, 85] on span "Connect" at bounding box center [84, 82] width 41 height 16
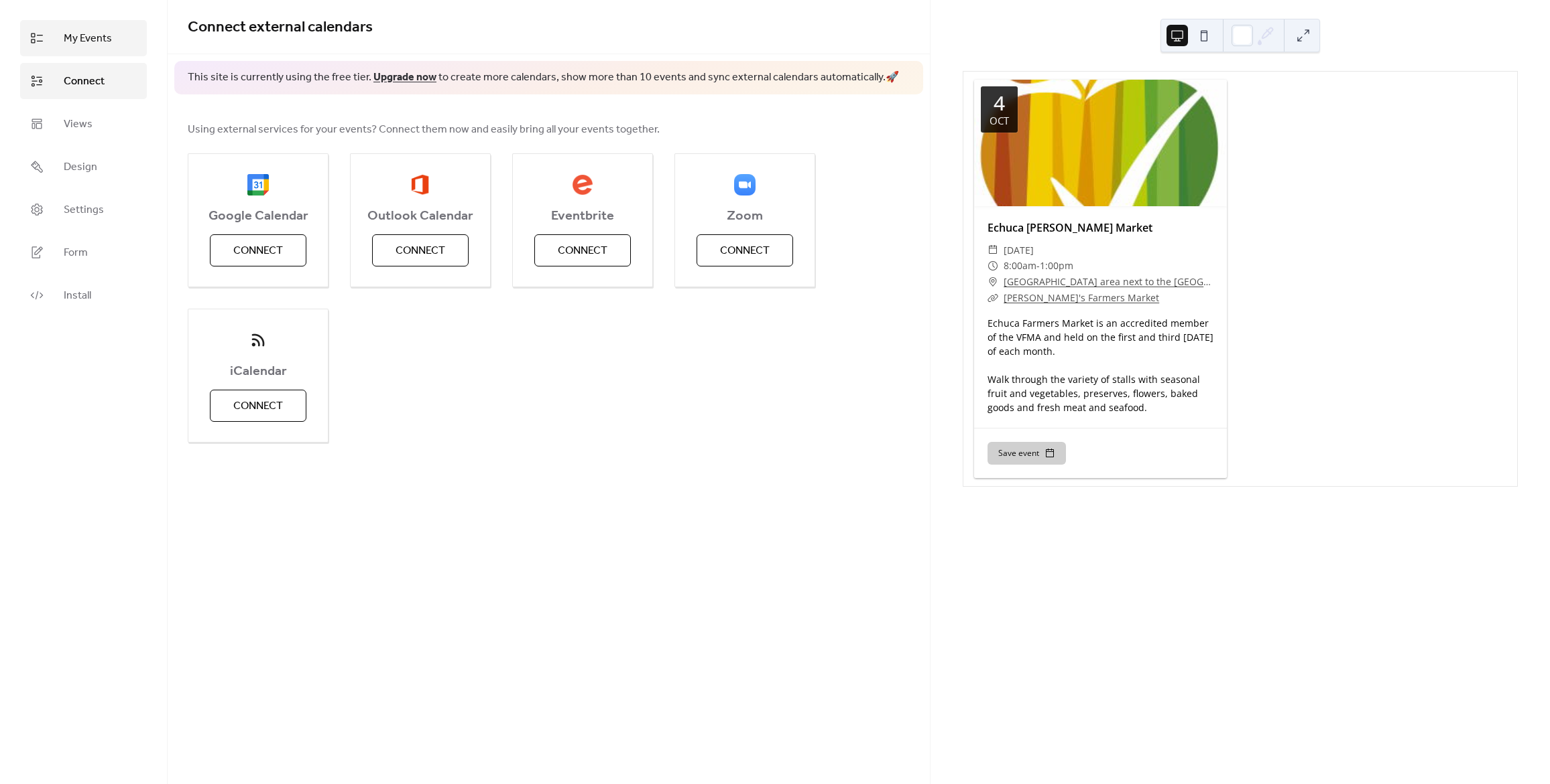
click at [66, 40] on span "My Events" at bounding box center [88, 39] width 48 height 16
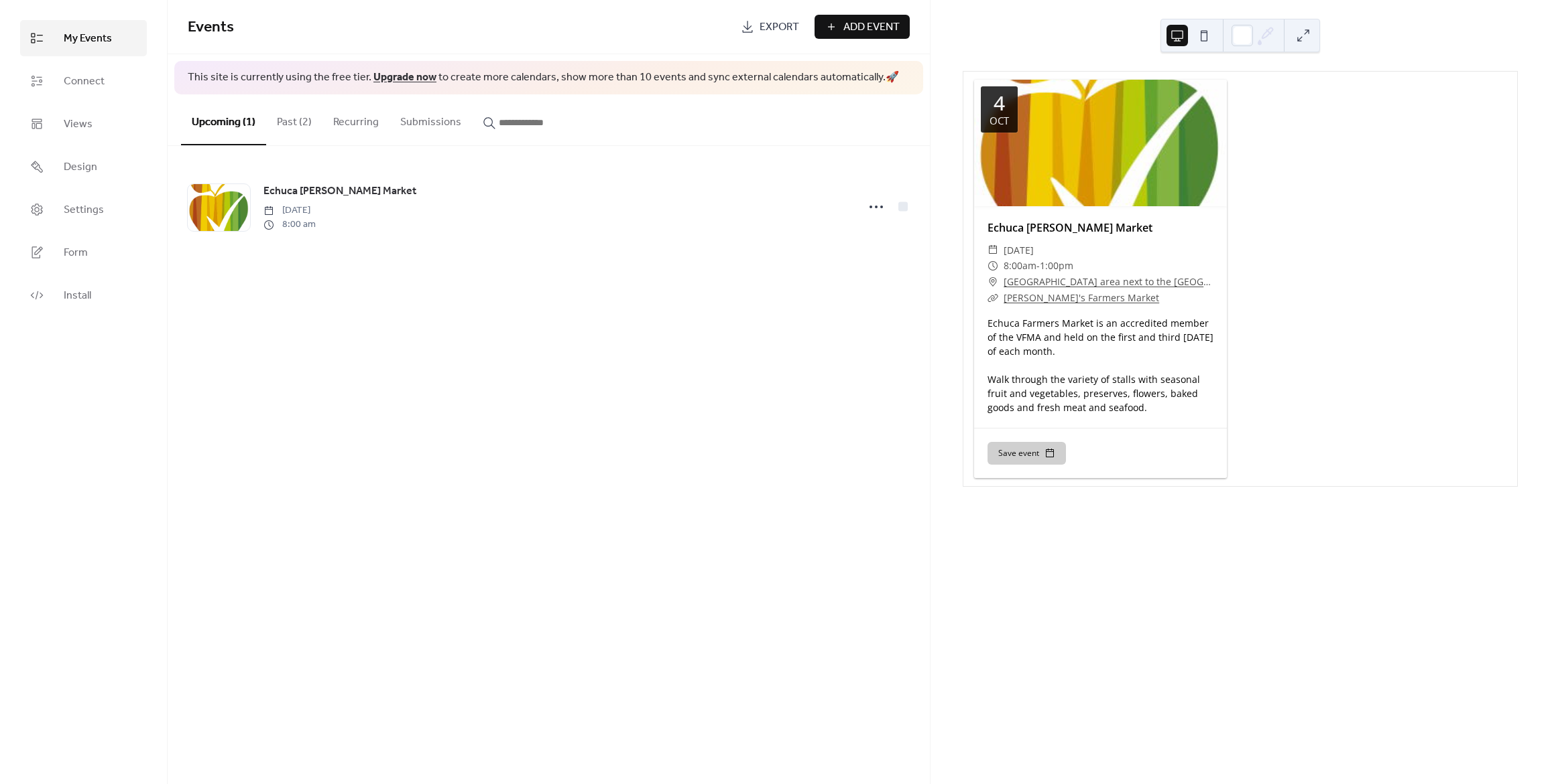
click at [388, 393] on div "Events Export Add Event This site is currently using the free tier. Upgrade now…" at bounding box center [548, 392] width 763 height 784
drag, startPoint x: 282, startPoint y: 399, endPoint x: 286, endPoint y: 385, distance: 14.6
click at [282, 399] on div "Events Export Add Event This site is currently using the free tier. Upgrade now…" at bounding box center [548, 392] width 763 height 784
click at [372, 492] on div "Events Export Add Event This site is currently using the free tier. Upgrade now…" at bounding box center [548, 392] width 763 height 784
click at [730, 401] on div "Events Export Add Event This site is currently using the free tier. Upgrade now…" at bounding box center [548, 392] width 763 height 784
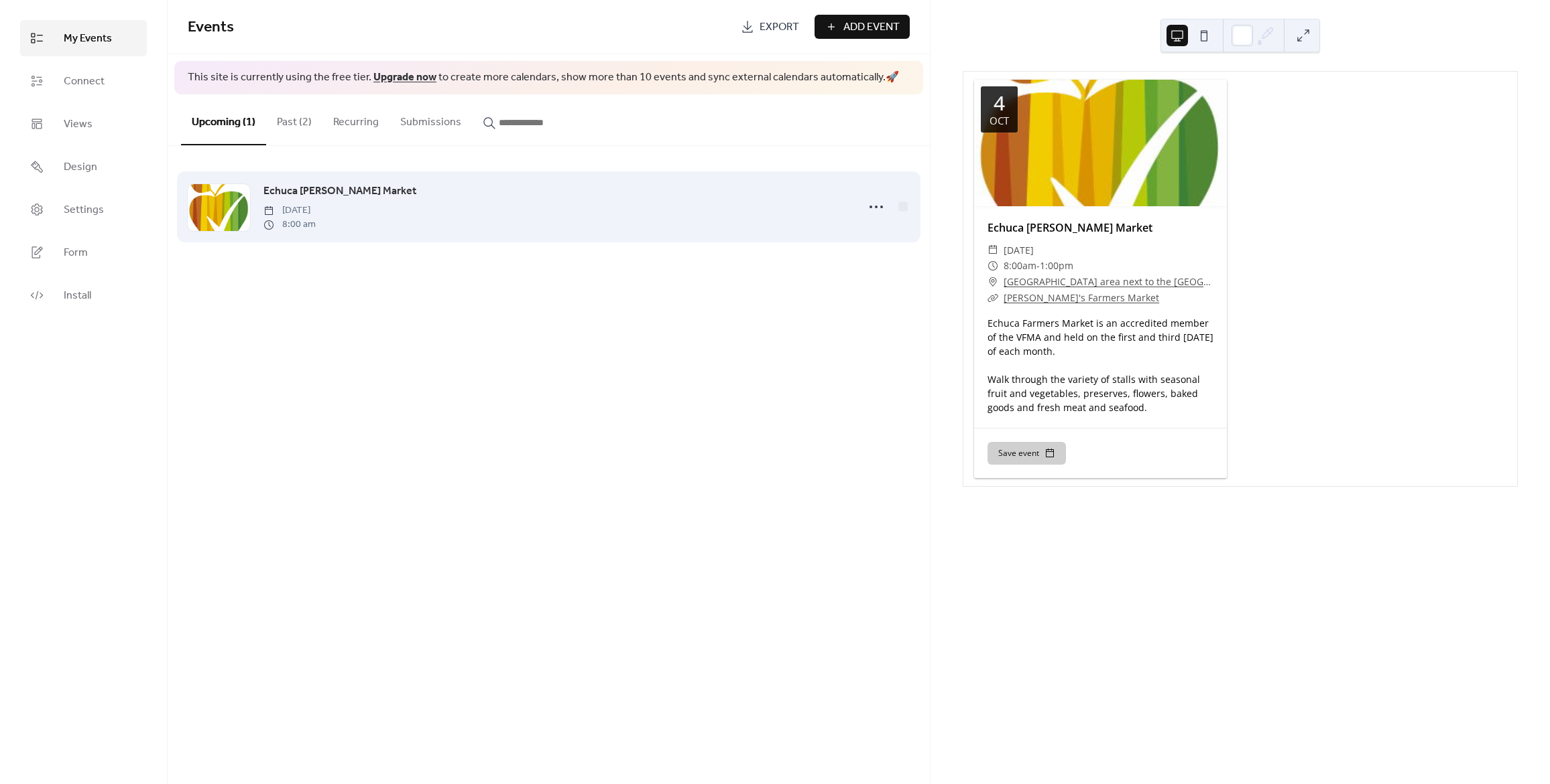
click at [343, 195] on span "Echuca [PERSON_NAME] Market" at bounding box center [339, 191] width 153 height 16
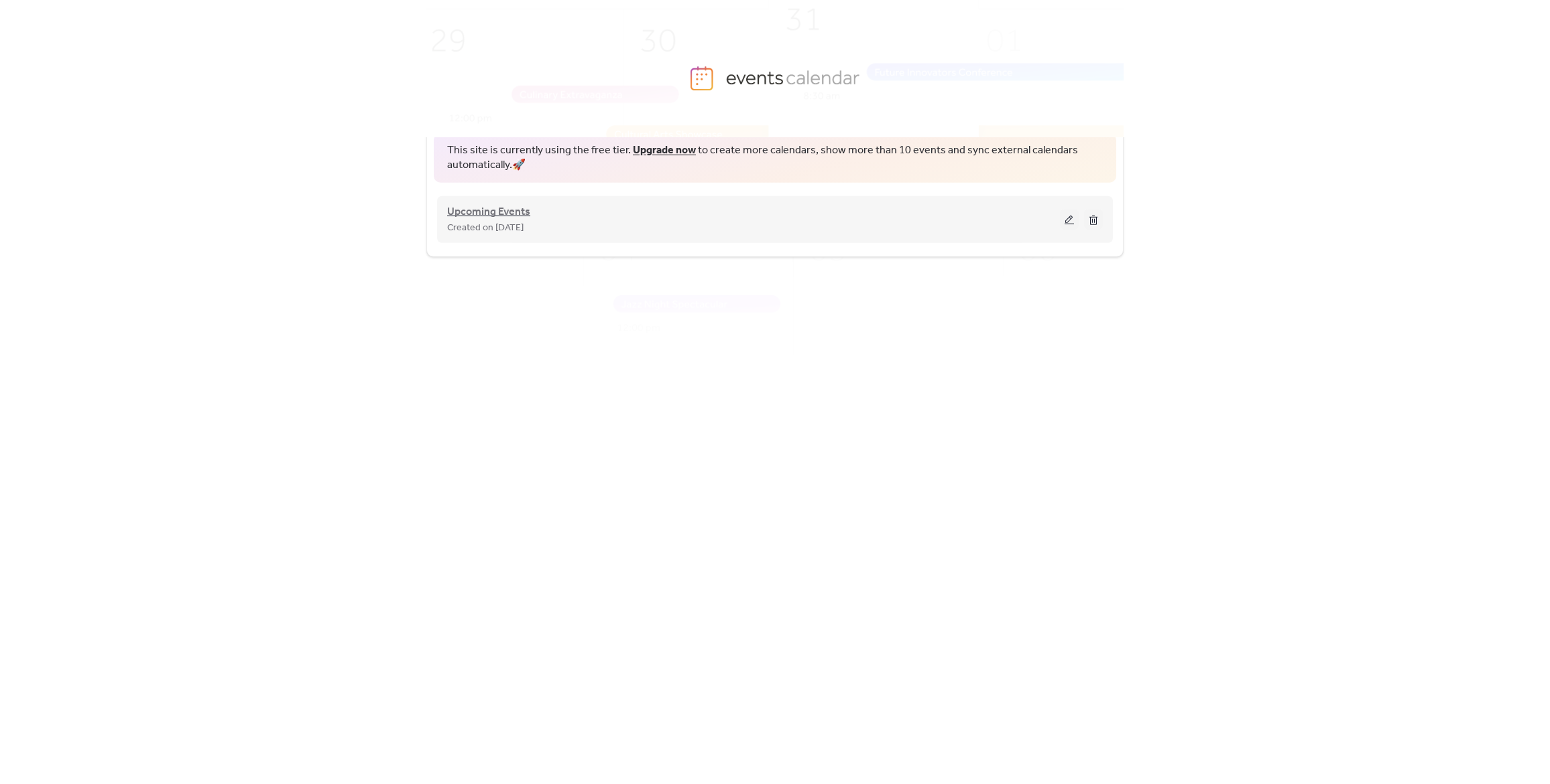
click at [471, 213] on span "Upcoming Events" at bounding box center [487, 211] width 83 height 16
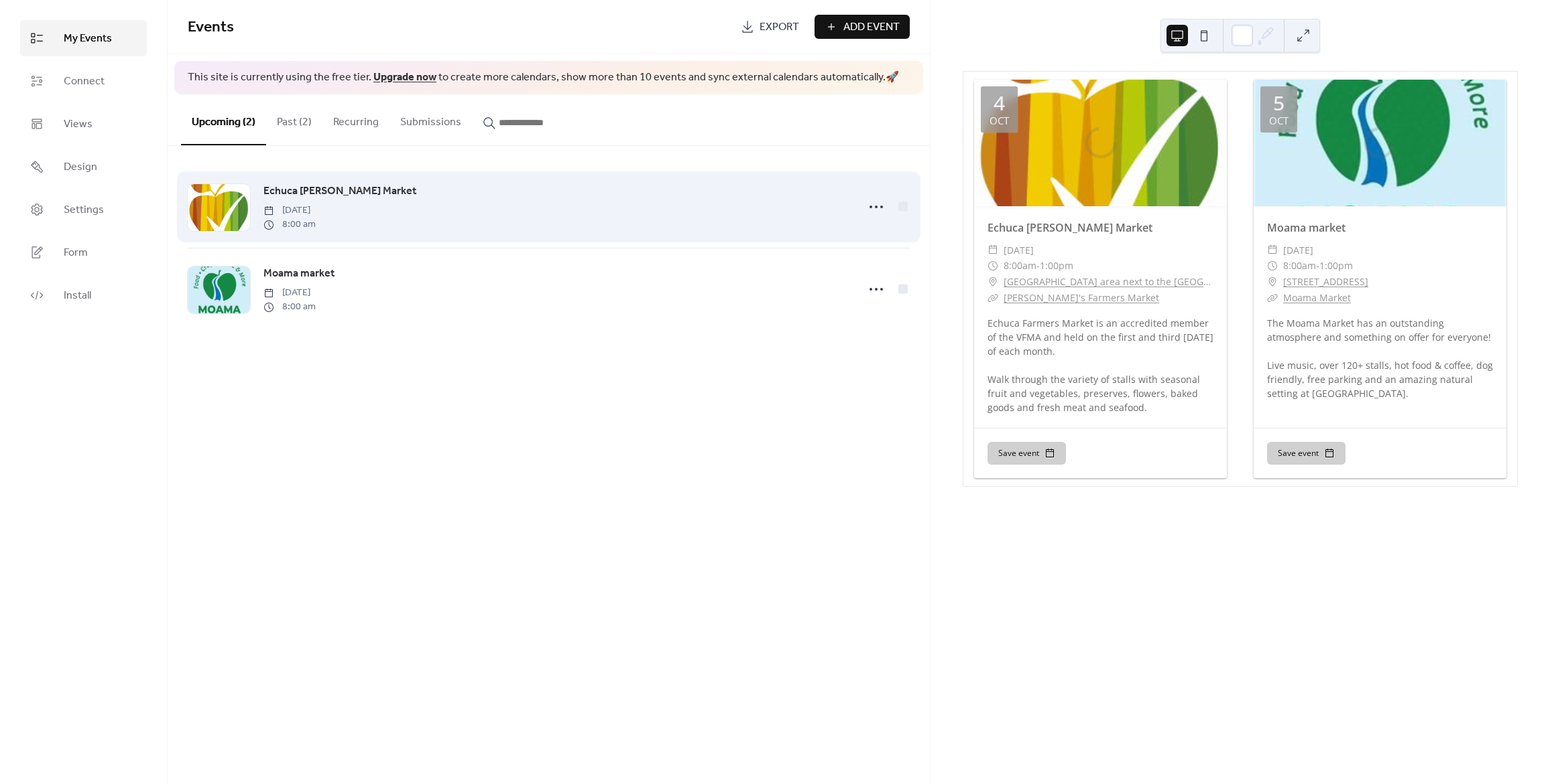
click at [337, 188] on span "Echuca [PERSON_NAME] Market" at bounding box center [339, 191] width 153 height 16
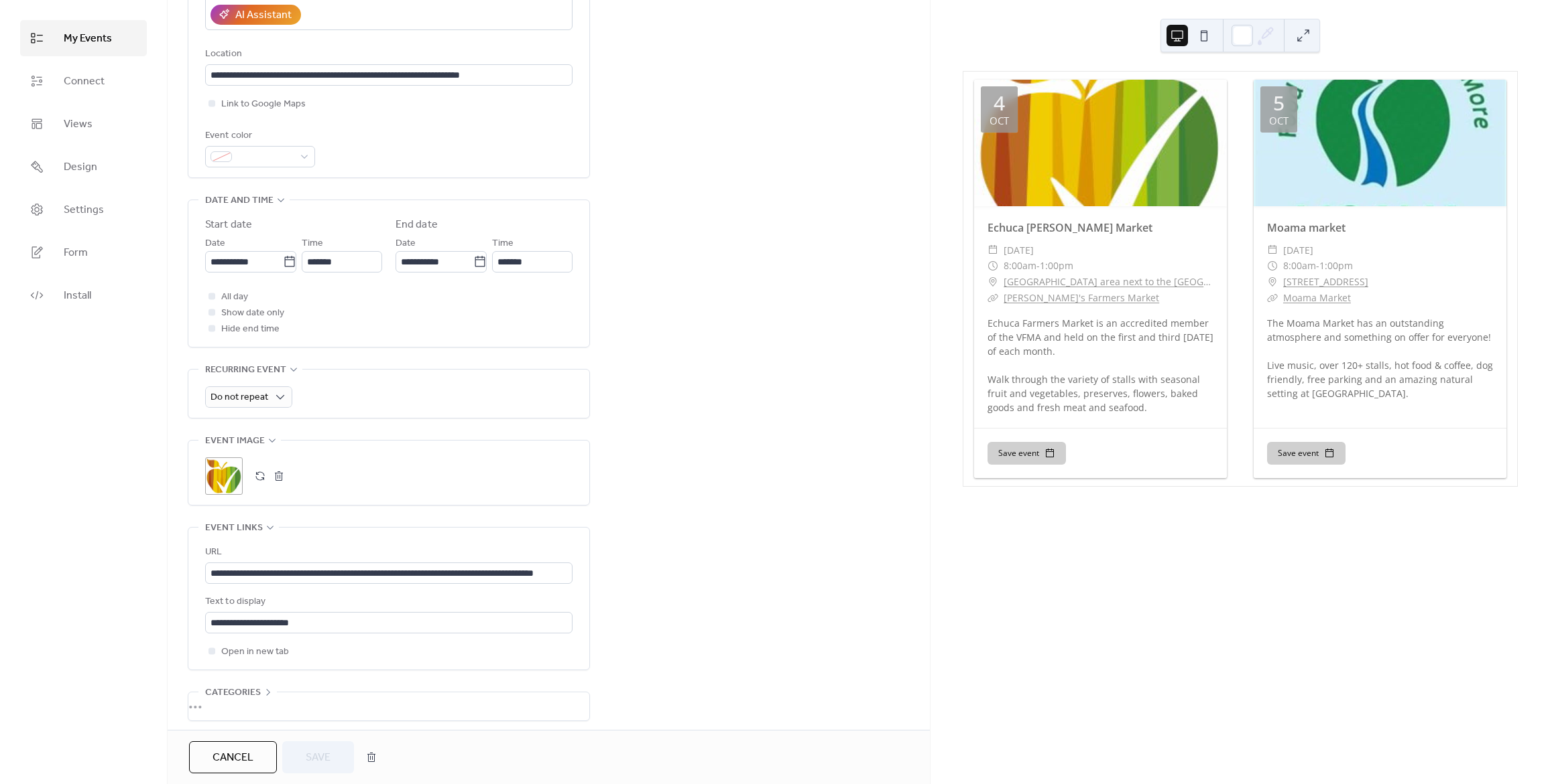
scroll to position [257, 0]
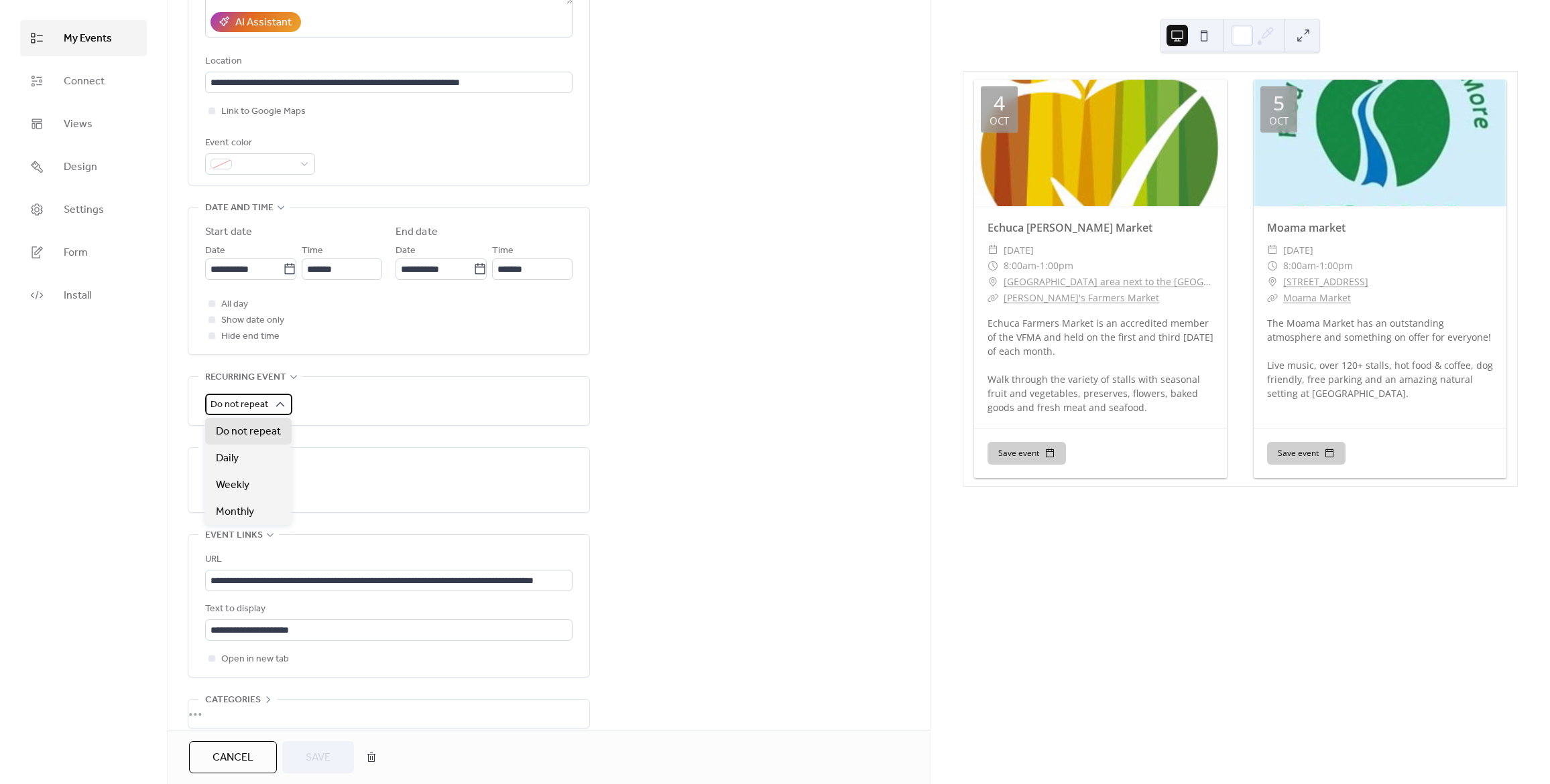
click at [278, 407] on icon at bounding box center [279, 403] width 13 height 13
click at [492, 415] on div "Do not repeat" at bounding box center [389, 401] width 367 height 48
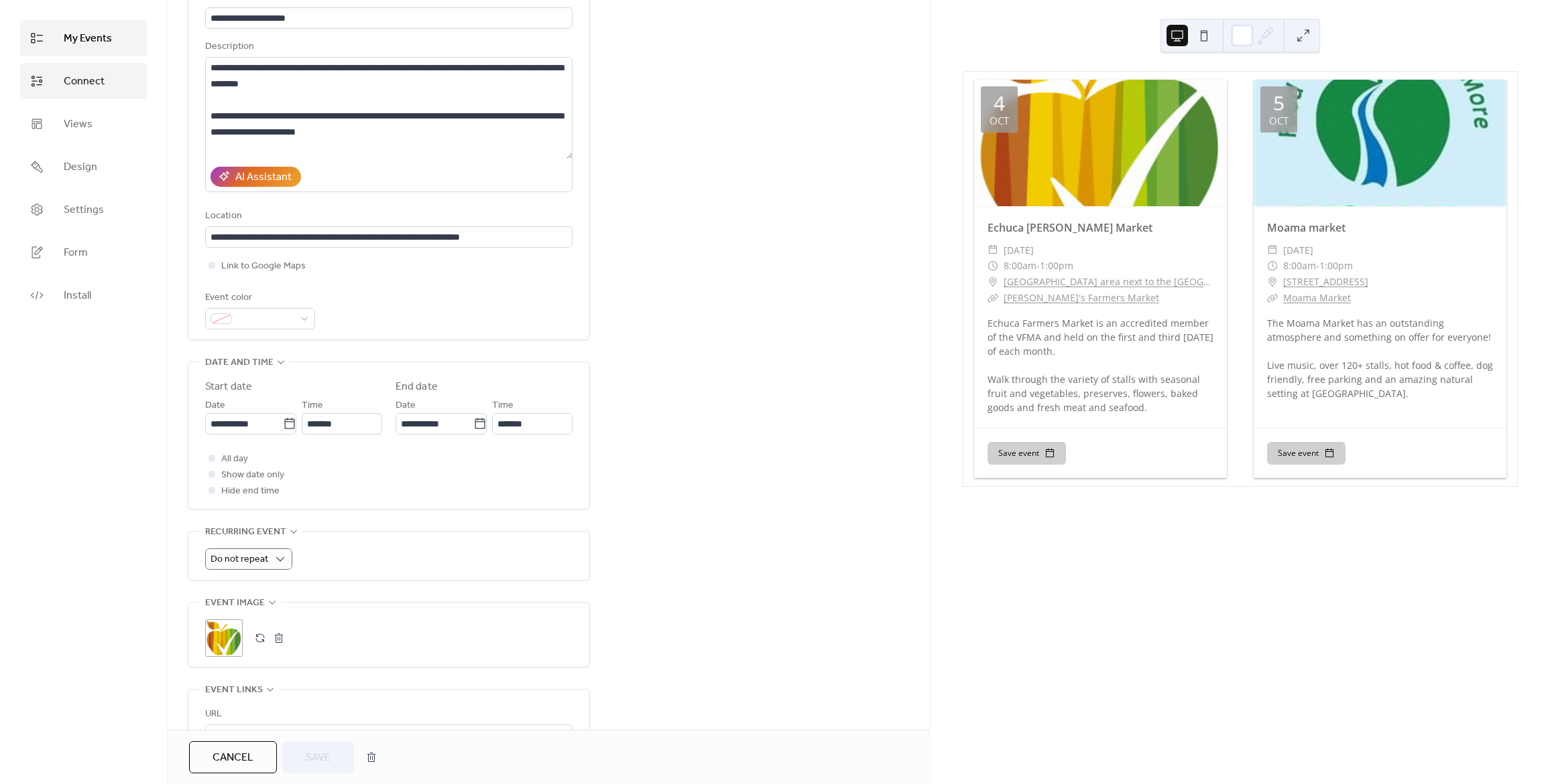
scroll to position [0, 0]
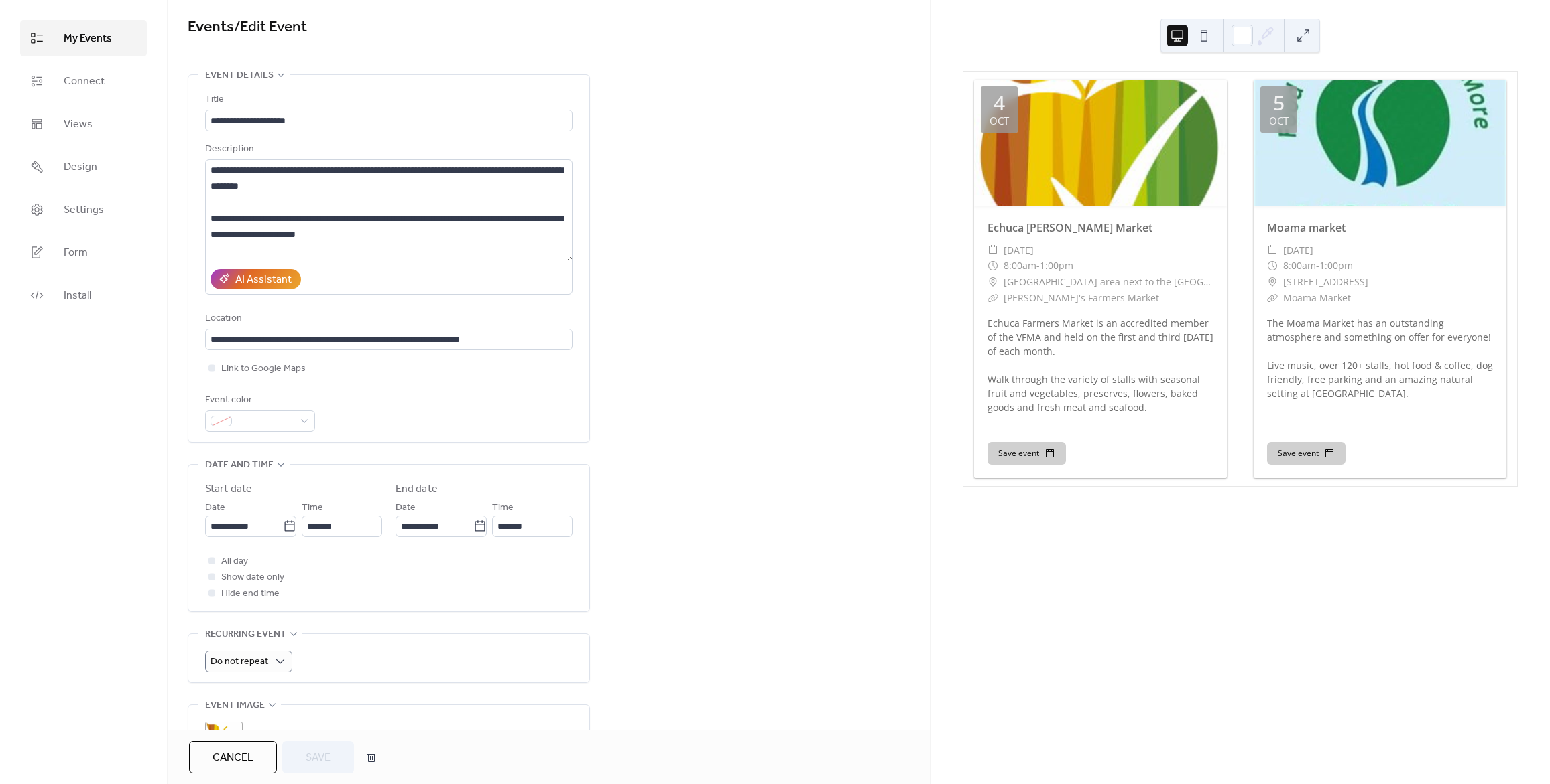
click at [100, 43] on span "My Events" at bounding box center [88, 39] width 48 height 16
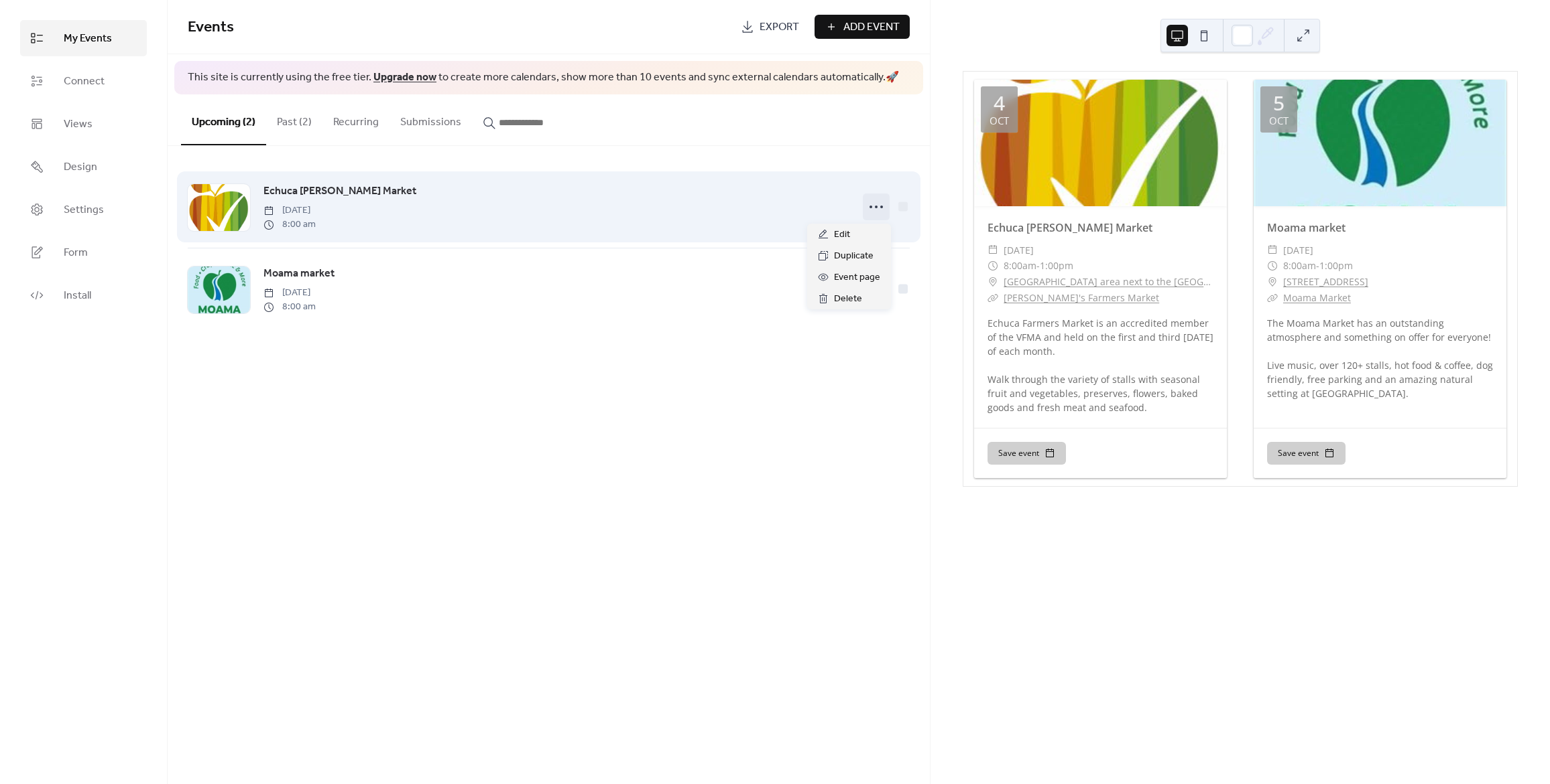
click at [871, 205] on icon at bounding box center [876, 207] width 22 height 22
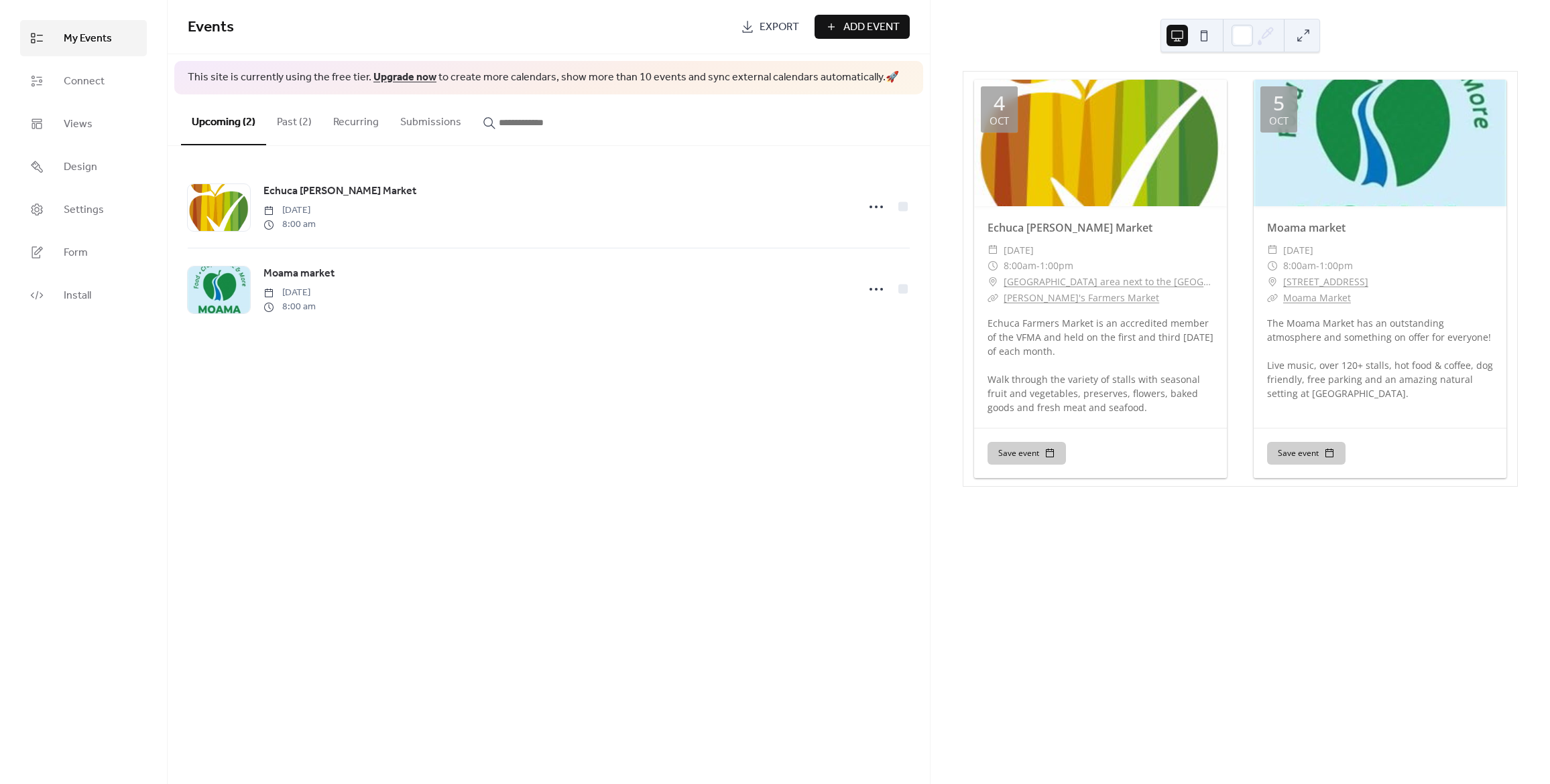
click at [517, 467] on div "Events Export Add Event This site is currently using the free tier. Upgrade now…" at bounding box center [548, 392] width 763 height 784
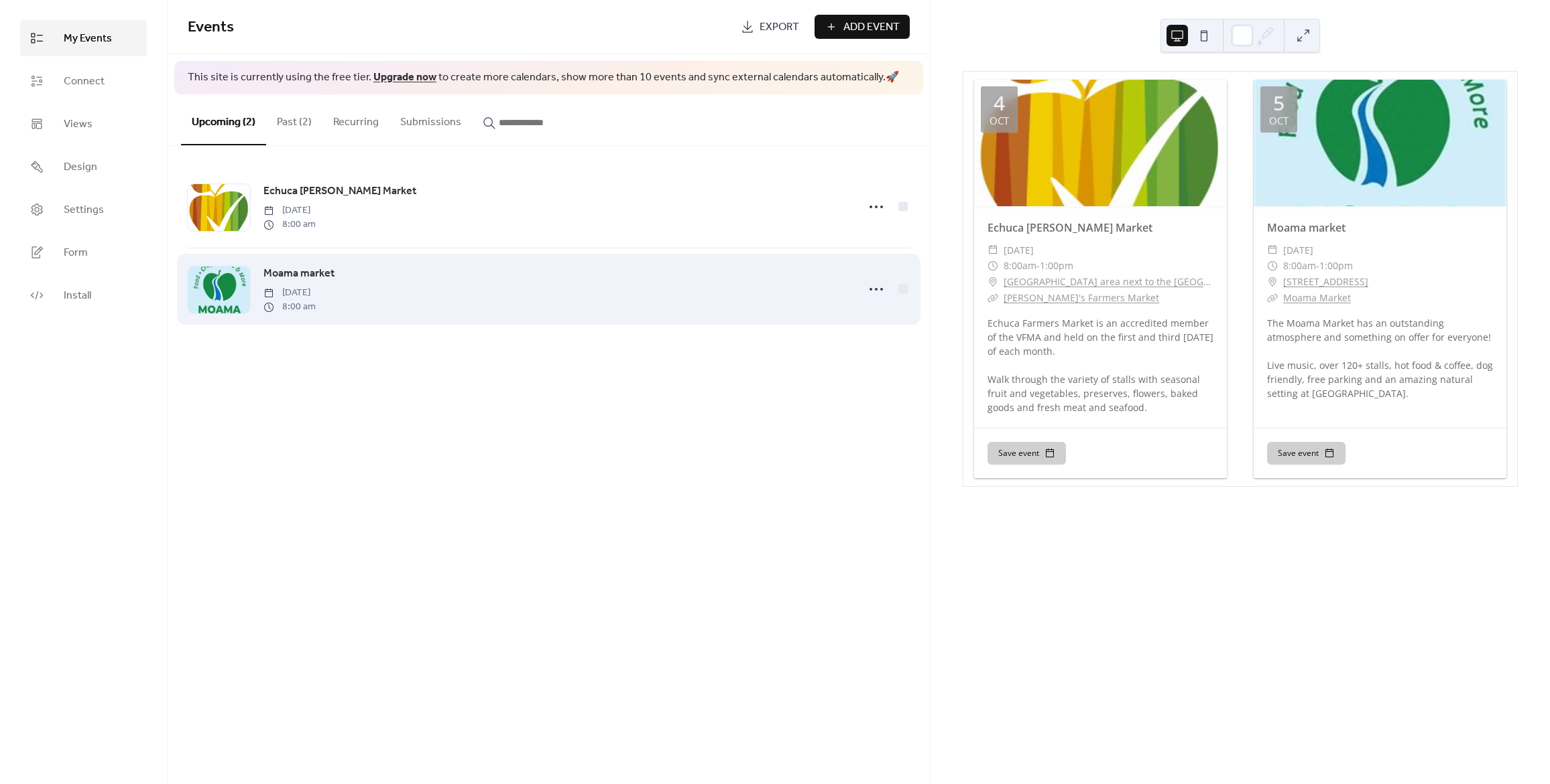
click at [297, 267] on span "Moama market" at bounding box center [298, 274] width 71 height 16
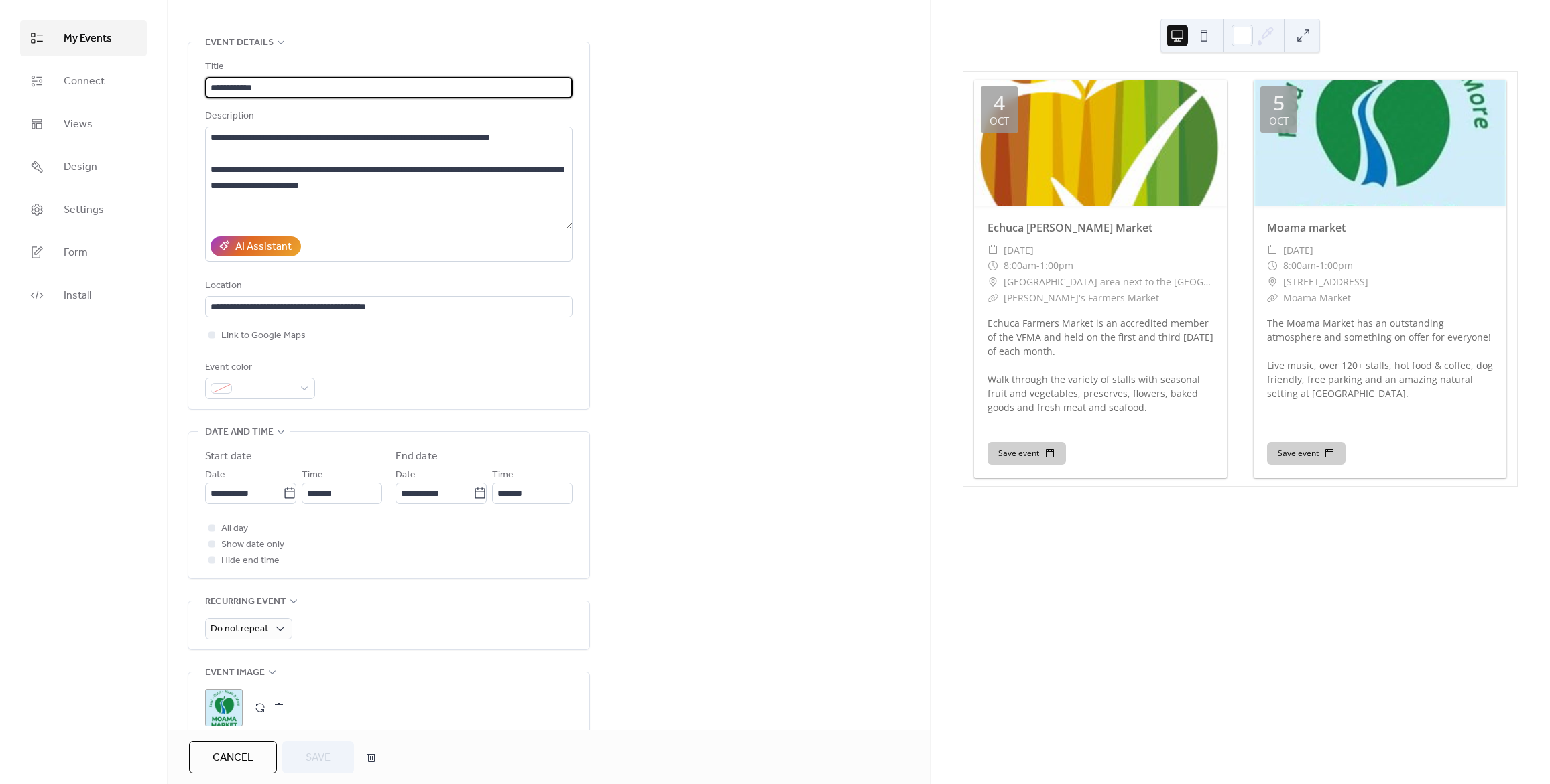
scroll to position [268, 0]
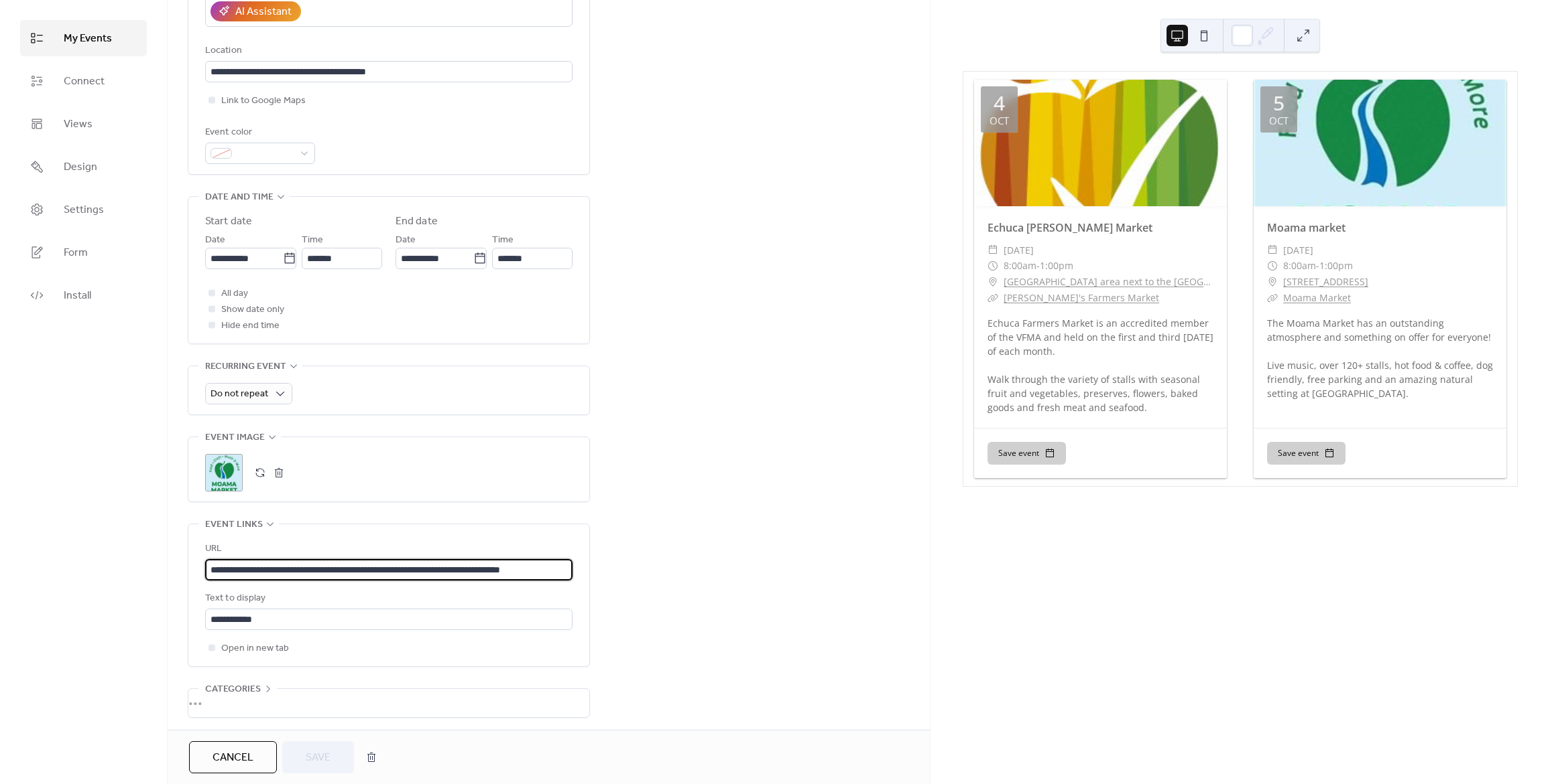
click at [247, 572] on input "**********" at bounding box center [389, 570] width 367 height 22
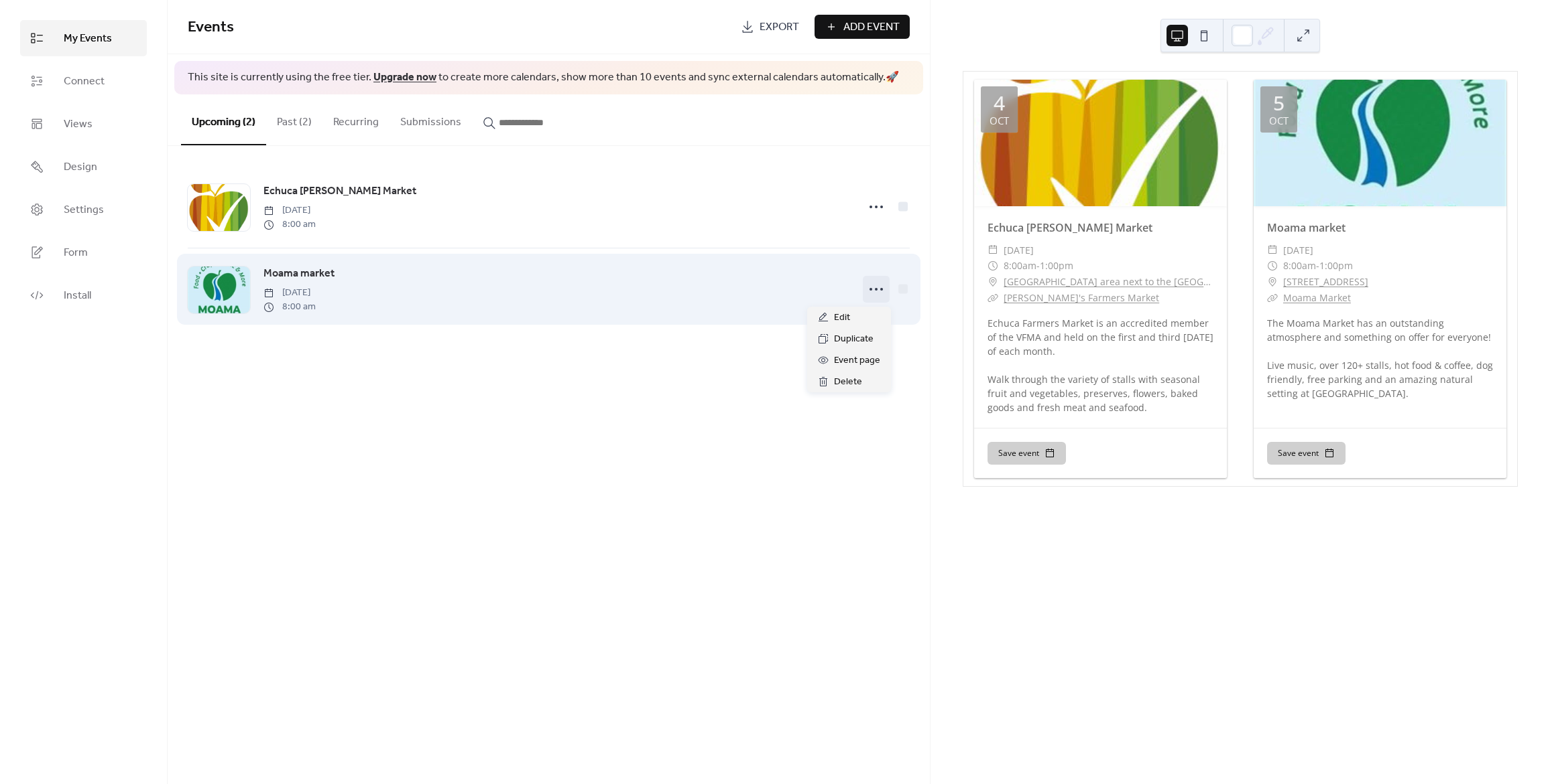
click at [874, 289] on icon at bounding box center [876, 290] width 22 height 22
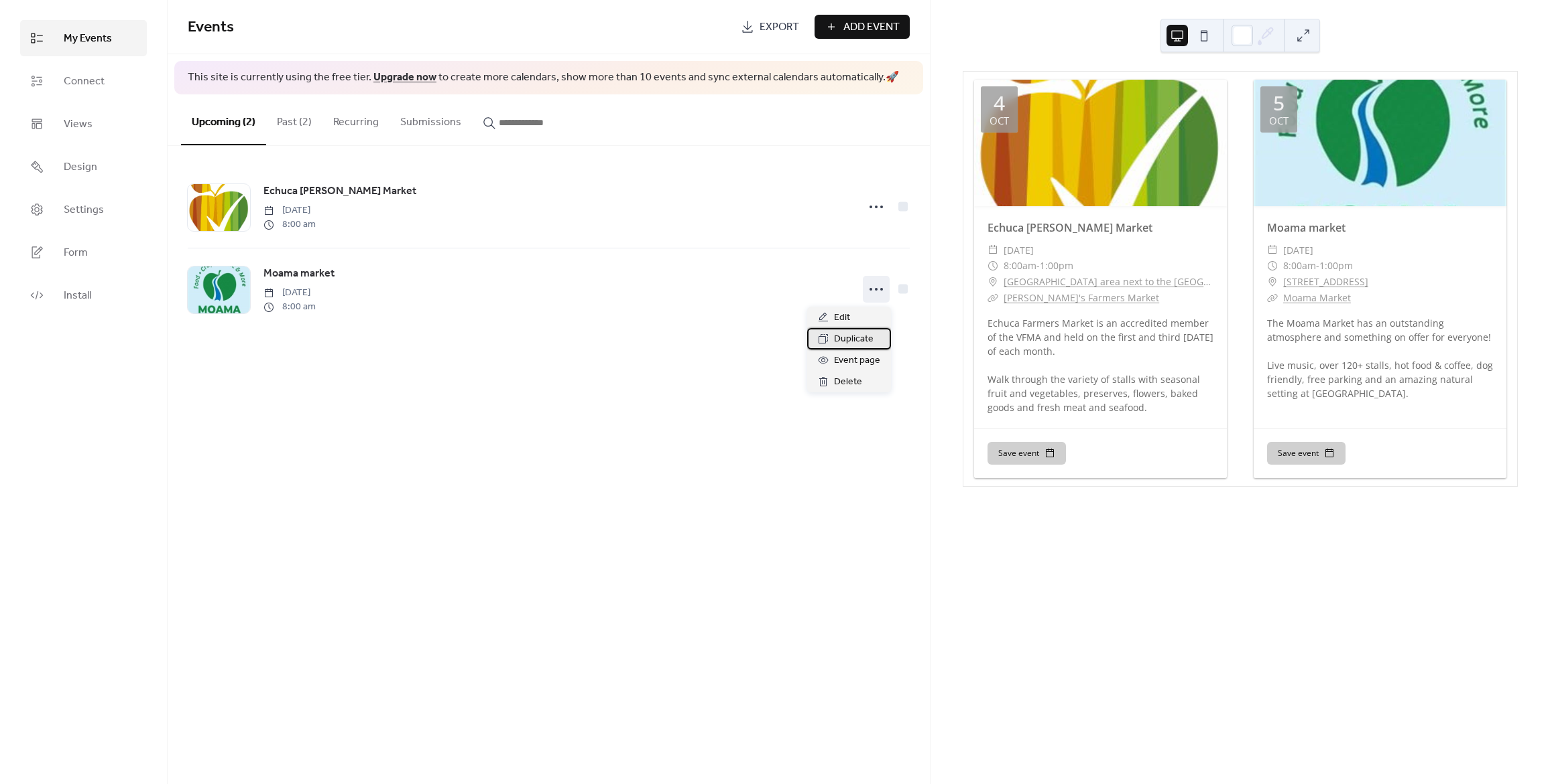
click at [852, 337] on span "Duplicate" at bounding box center [853, 340] width 40 height 16
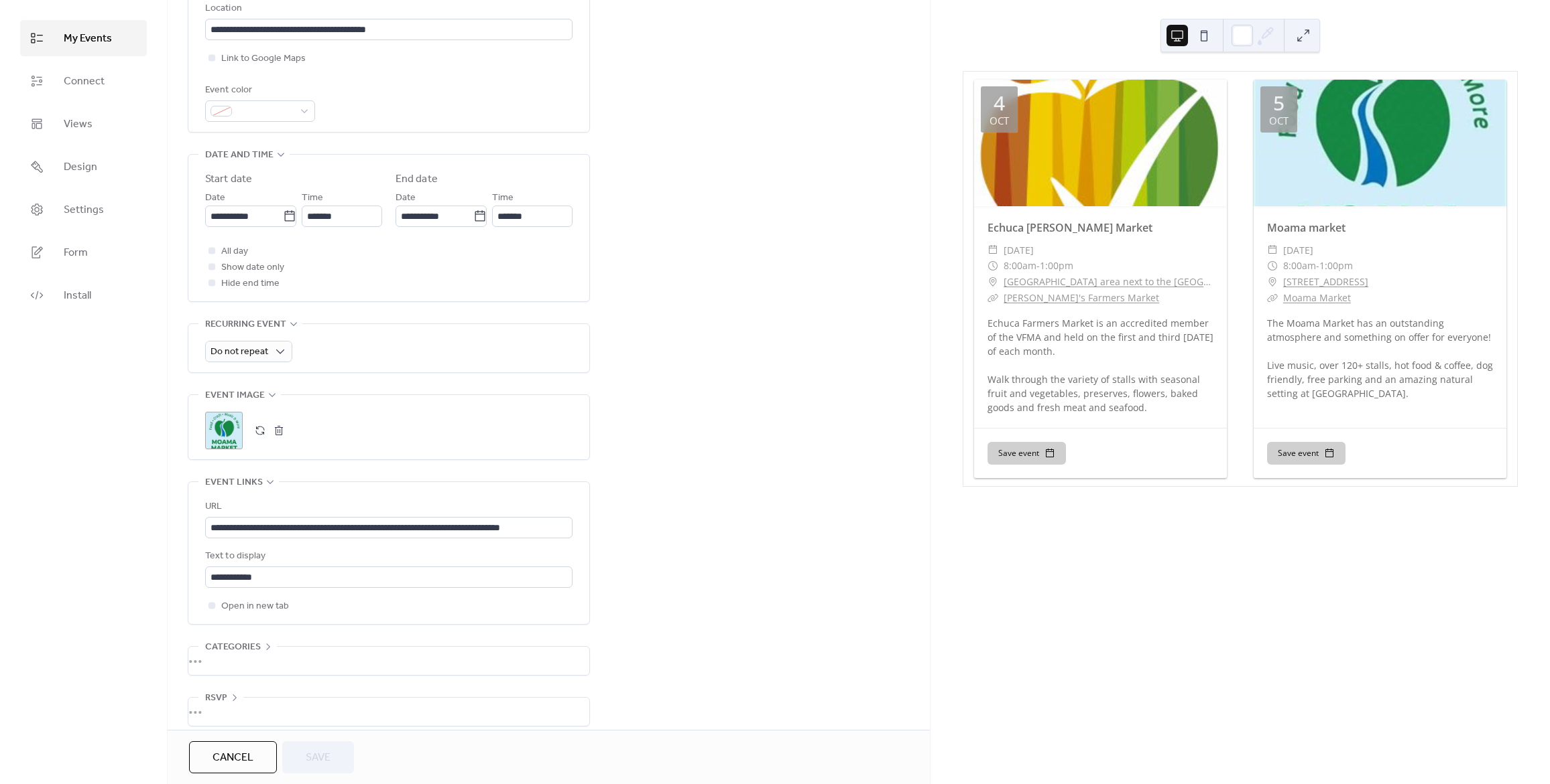
scroll to position [324, 0]
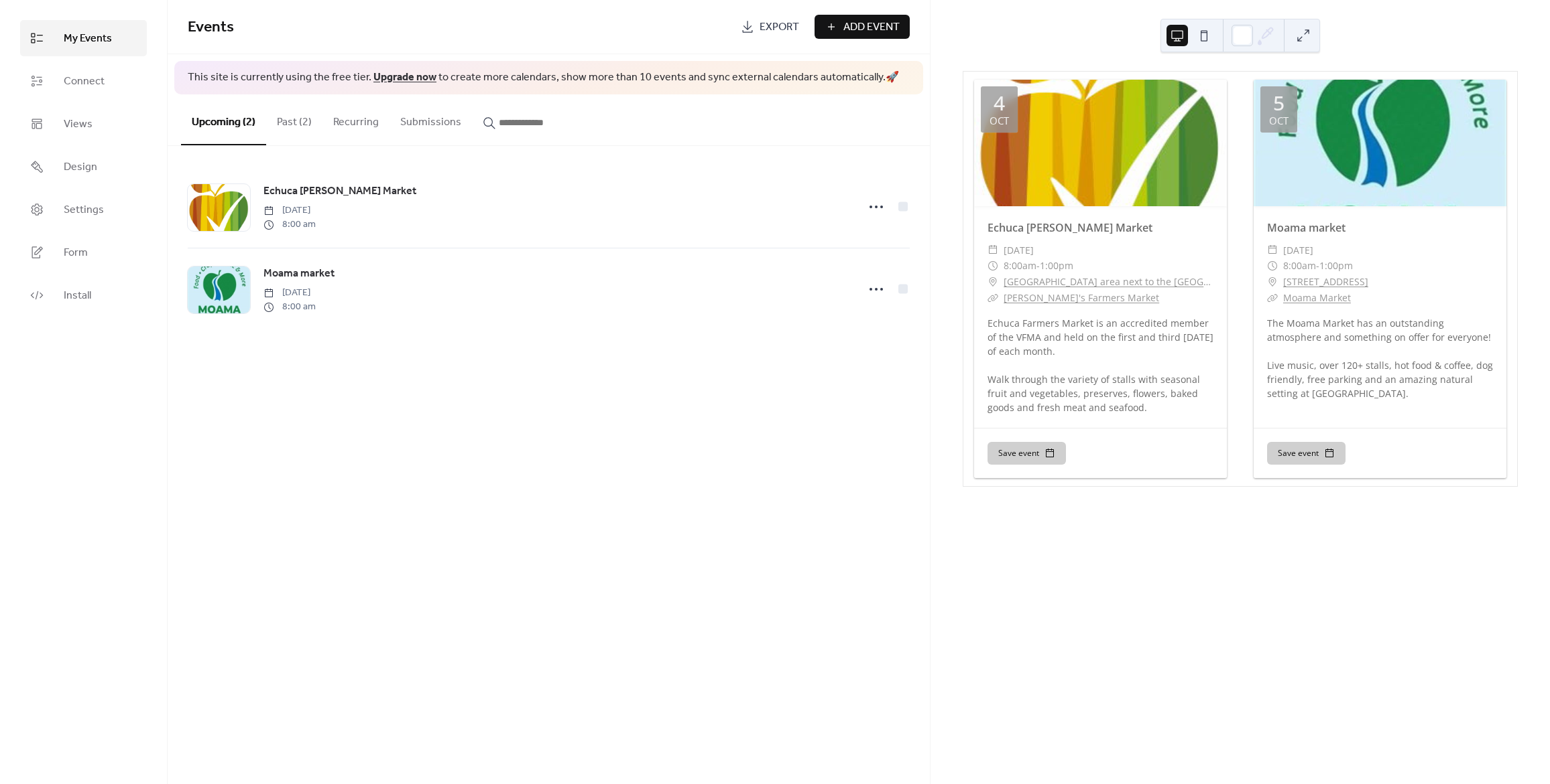
click at [596, 516] on div "Events Export Add Event This site is currently using the free tier. Upgrade now…" at bounding box center [548, 392] width 763 height 784
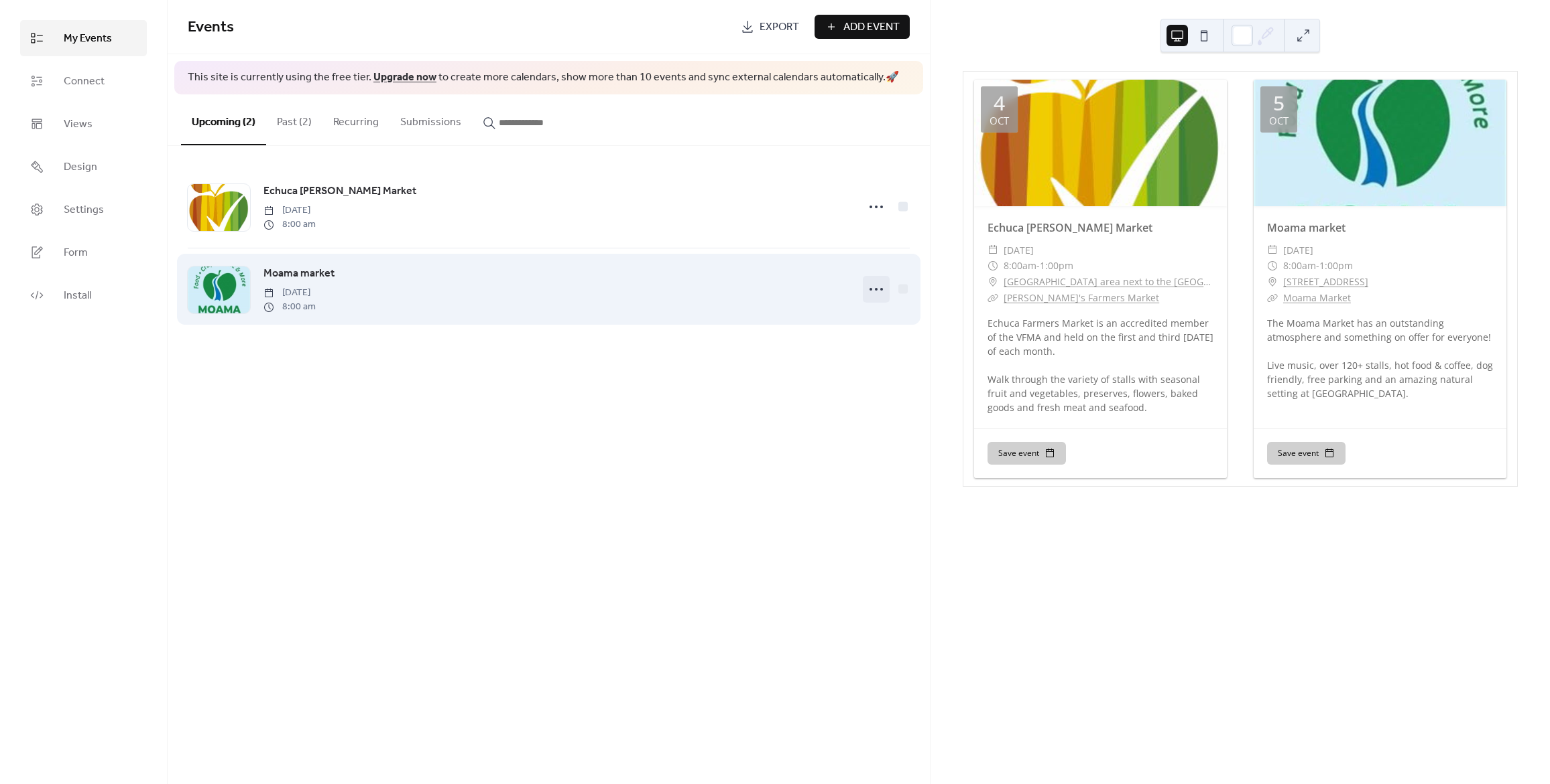
click at [879, 289] on icon at bounding box center [876, 290] width 22 height 22
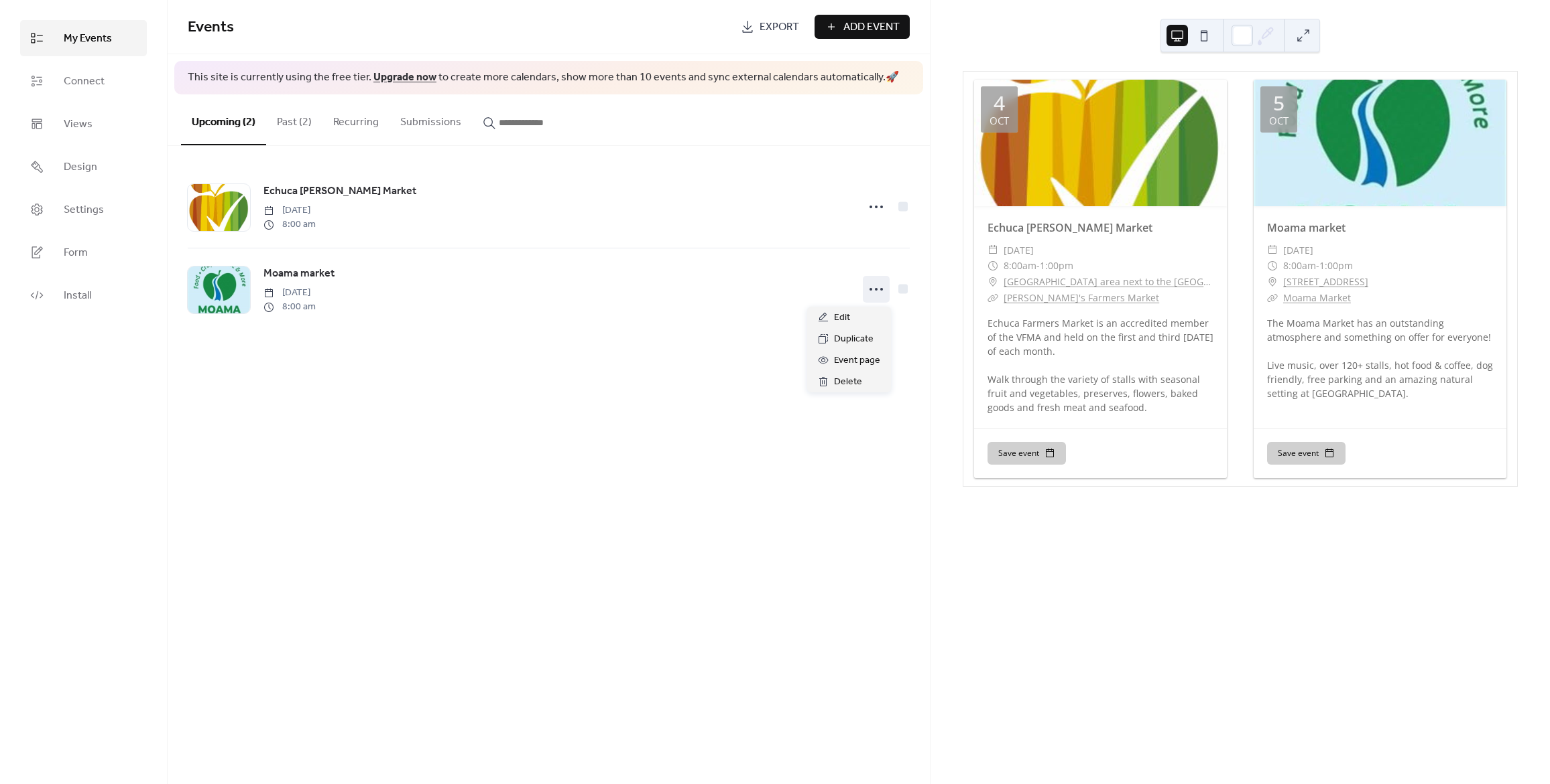
click at [592, 440] on div "Events Export Add Event This site is currently using the free tier. Upgrade now…" at bounding box center [548, 392] width 763 height 784
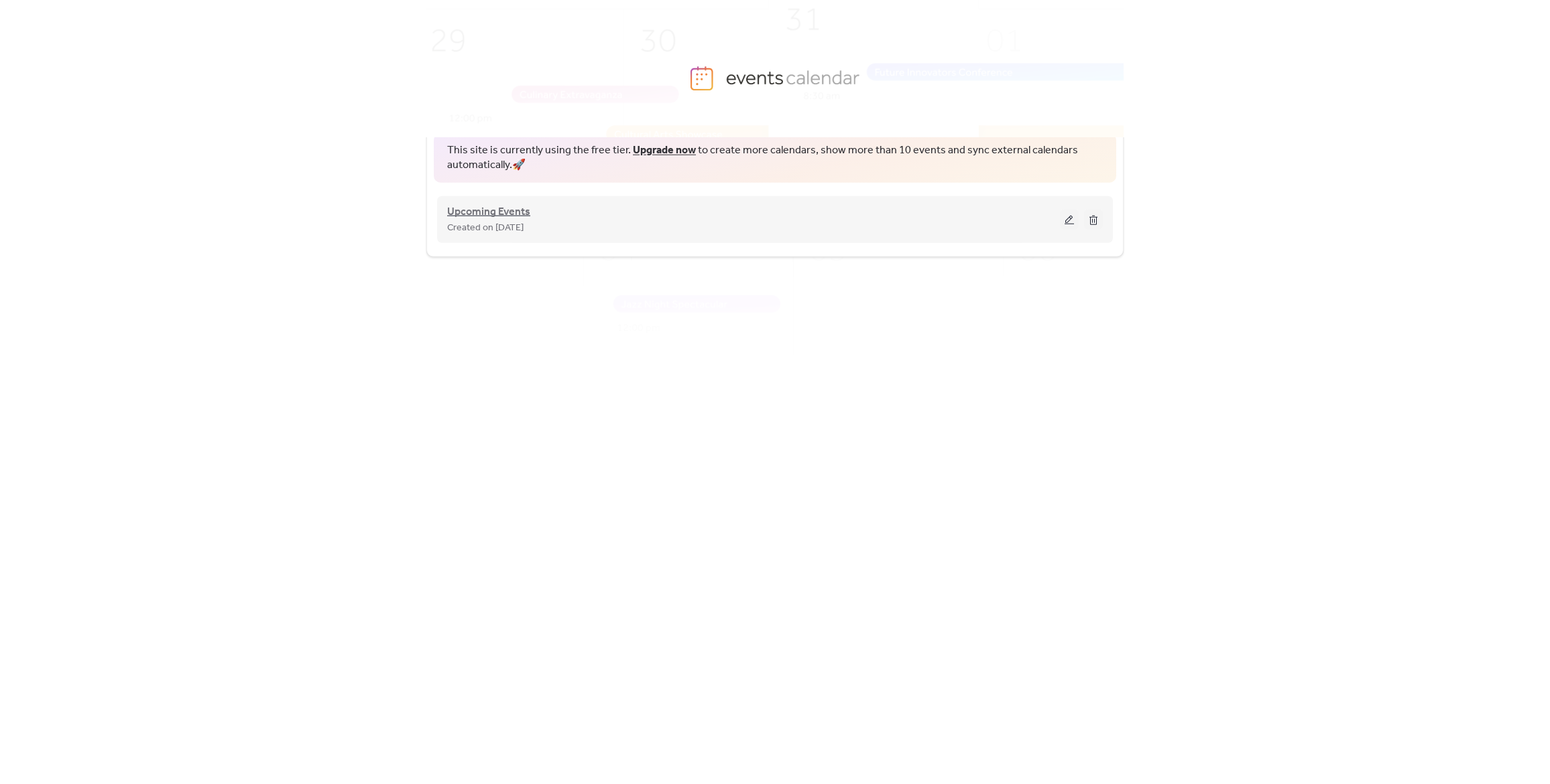
click at [500, 205] on span "Upcoming Events" at bounding box center [487, 211] width 83 height 16
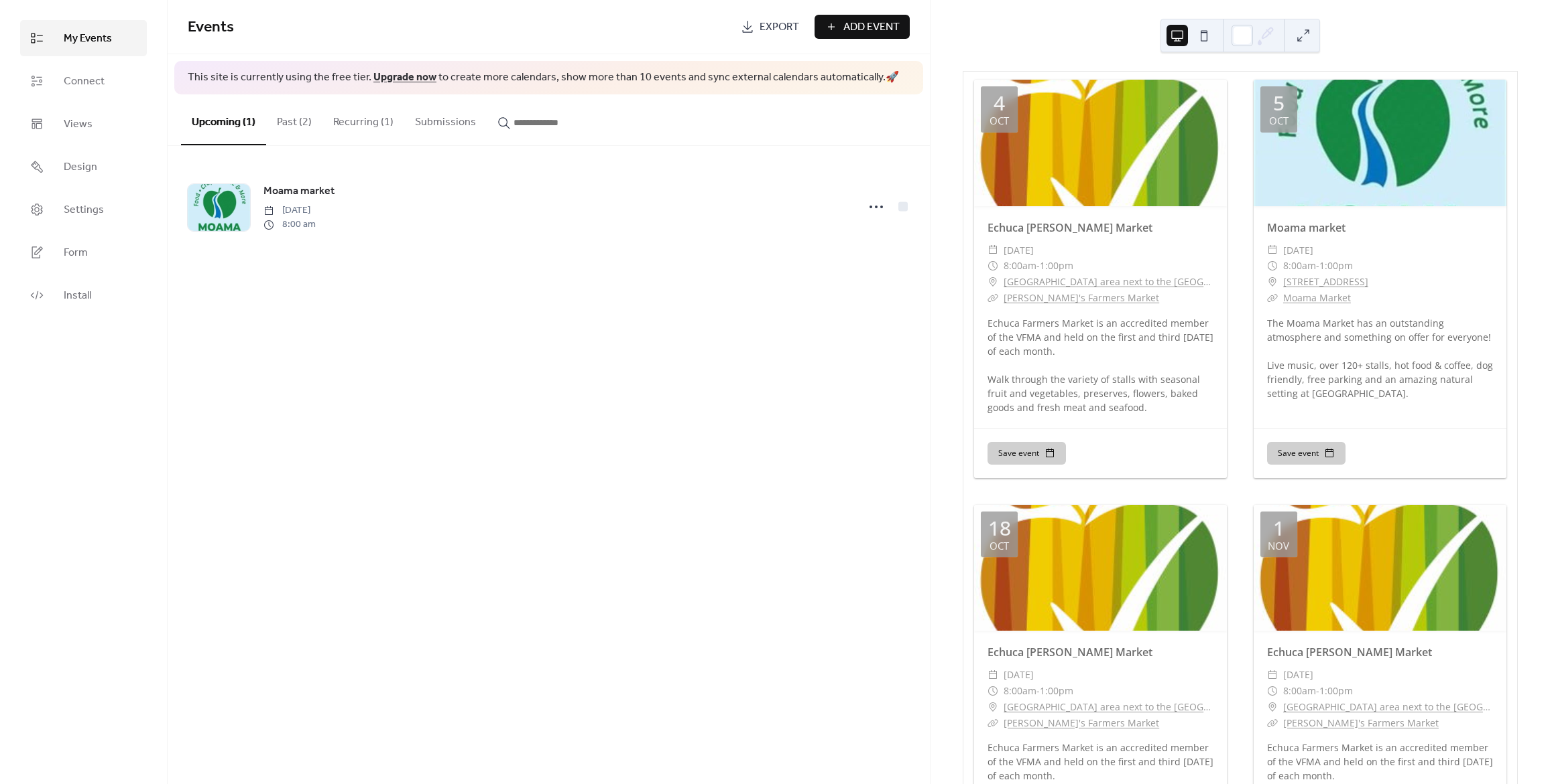
click at [400, 381] on div "Events Export Add Event This site is currently using the free tier. Upgrade now…" at bounding box center [548, 392] width 763 height 784
click at [361, 121] on button "Recurring (1)" at bounding box center [363, 120] width 82 height 50
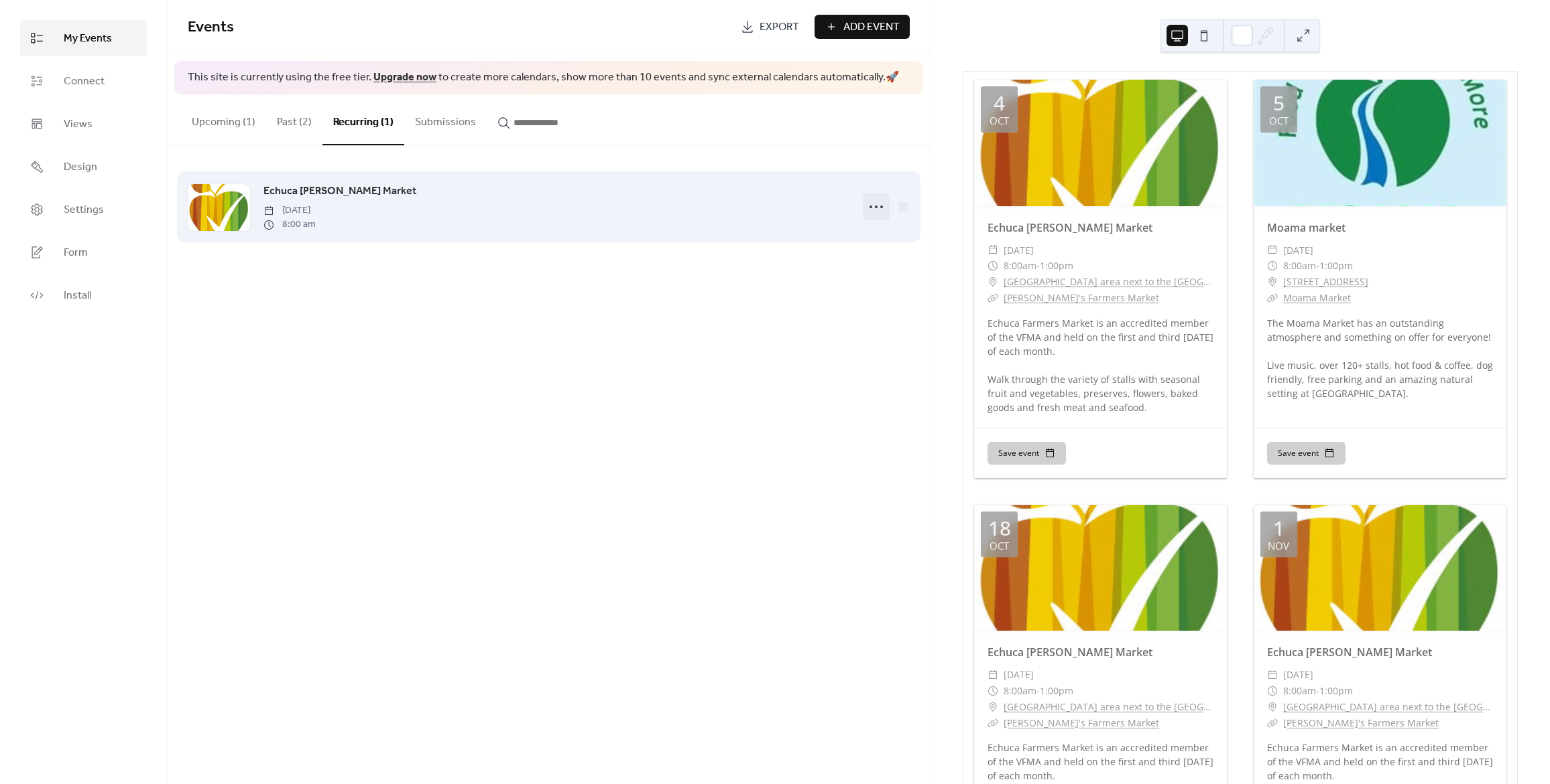
click at [874, 206] on icon at bounding box center [876, 207] width 22 height 22
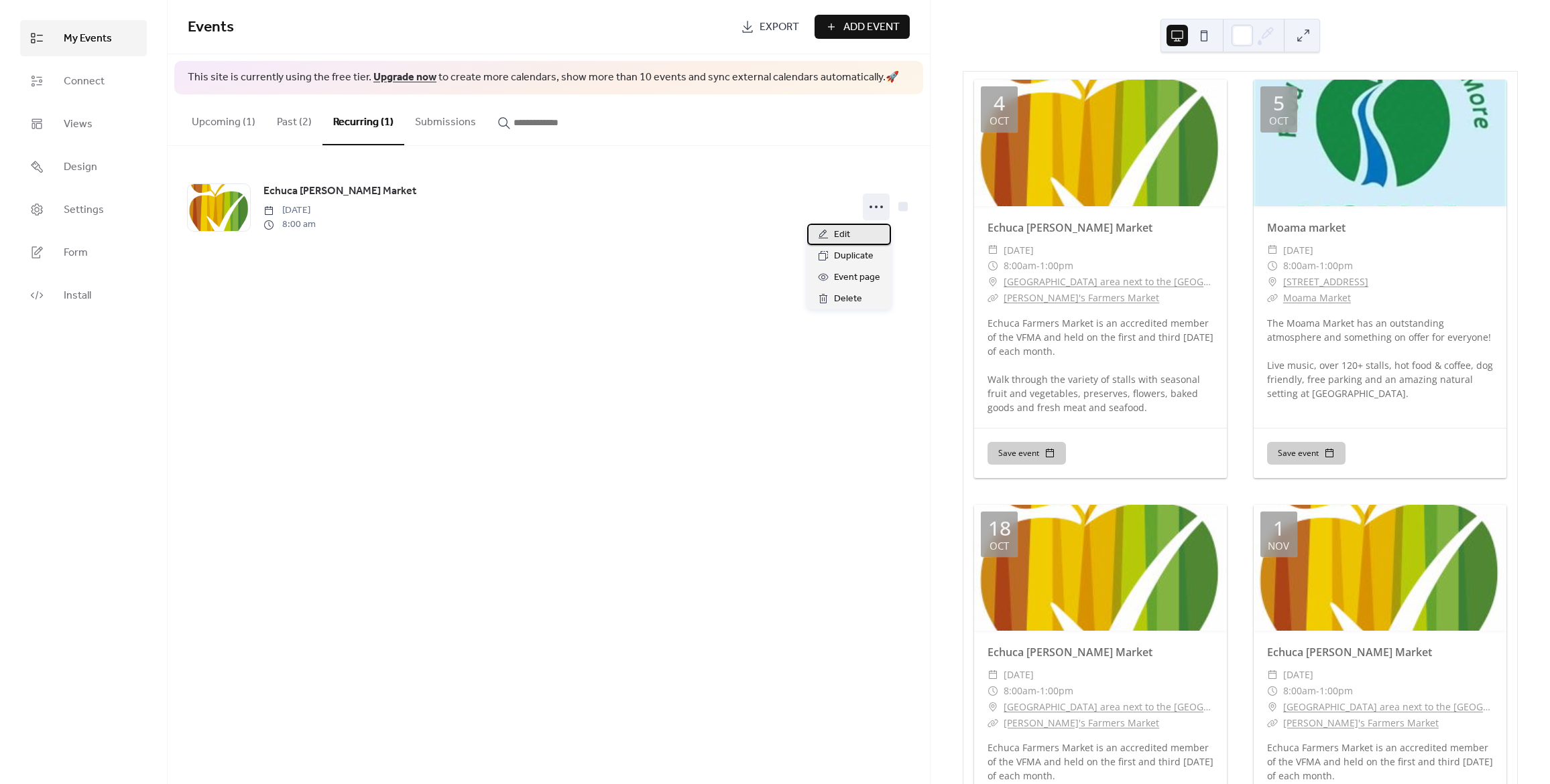
click at [849, 238] on span "Edit" at bounding box center [841, 235] width 16 height 16
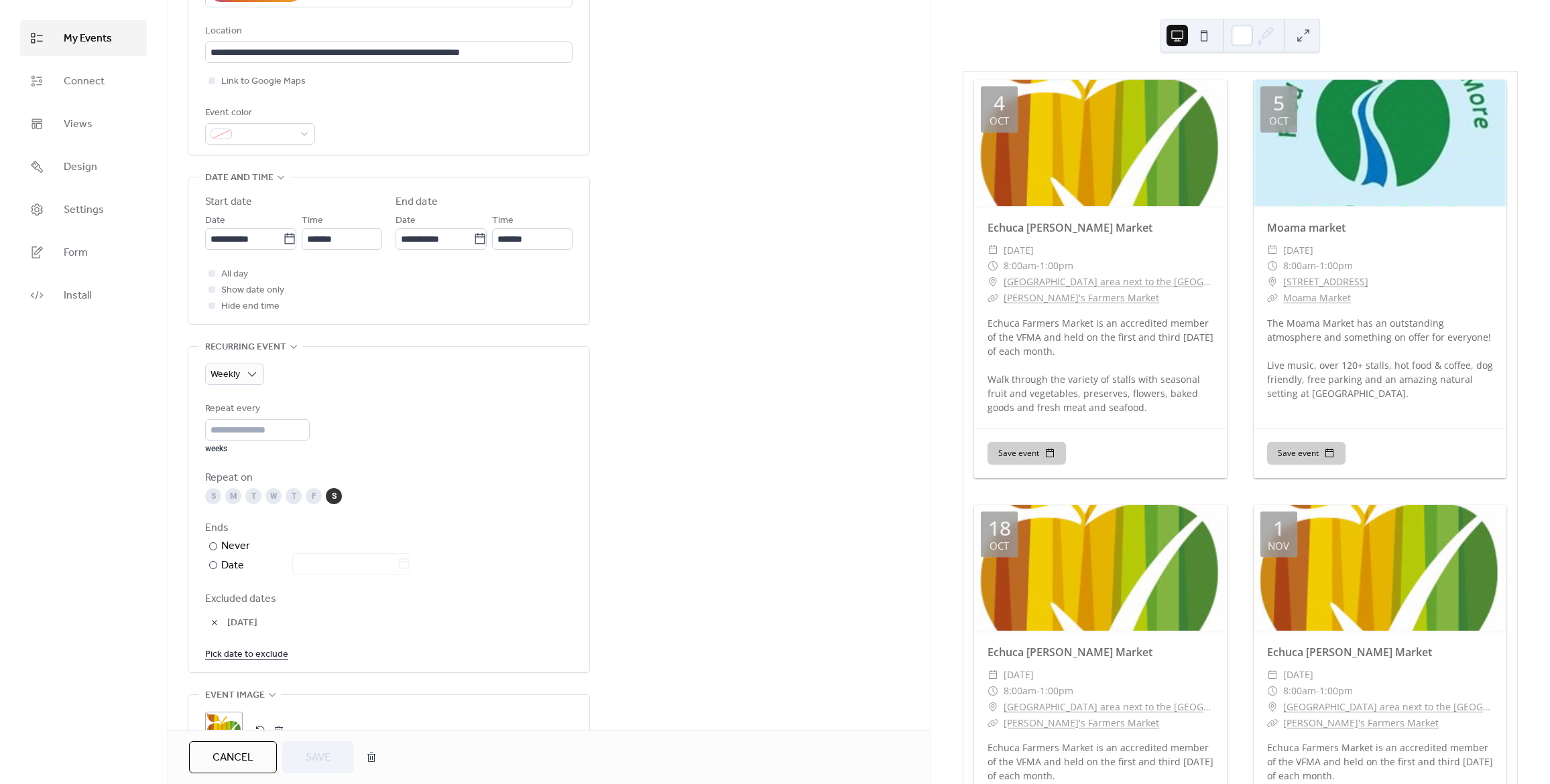
scroll to position [335, 0]
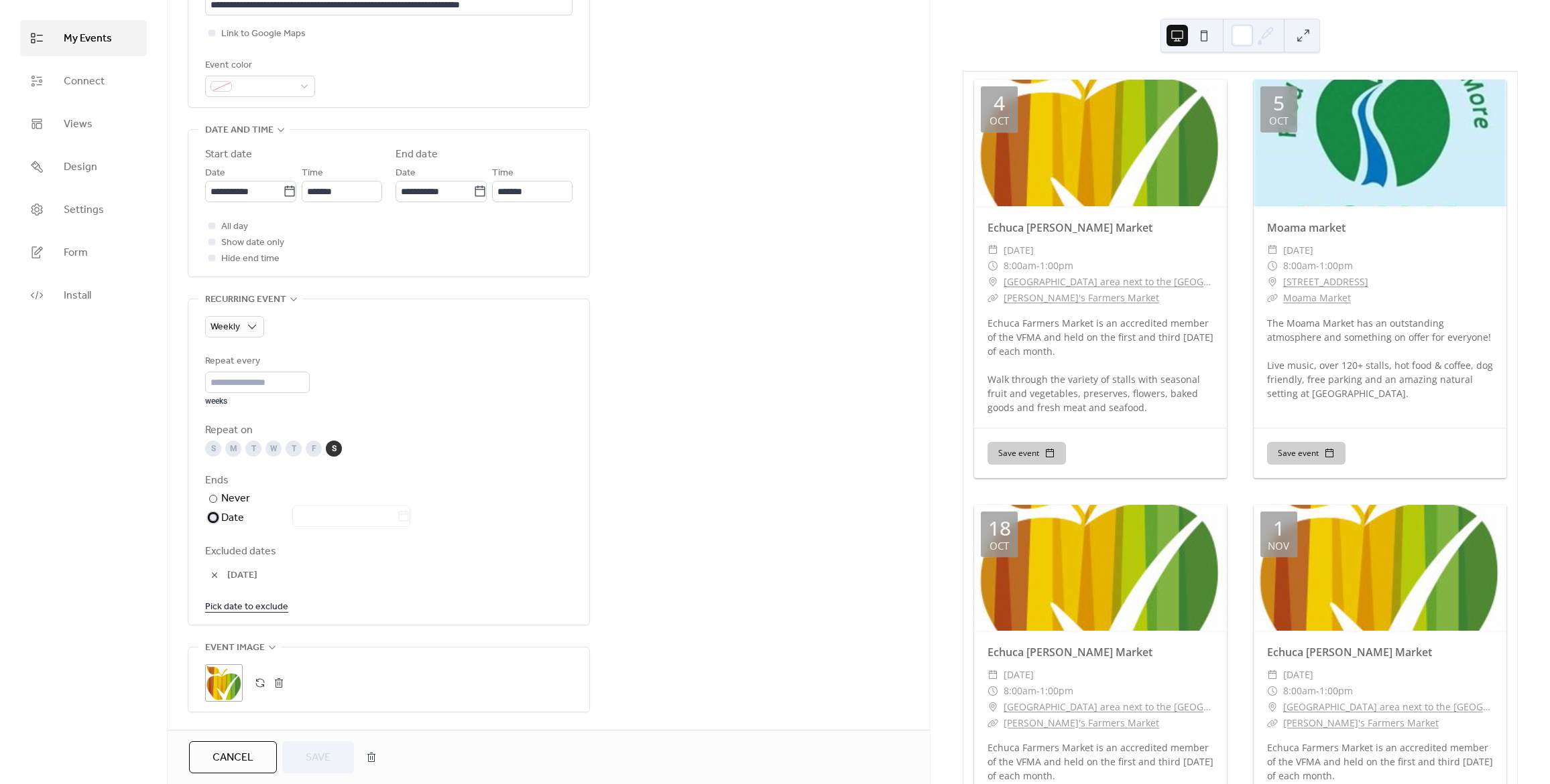
click at [215, 518] on div at bounding box center [213, 518] width 8 height 8
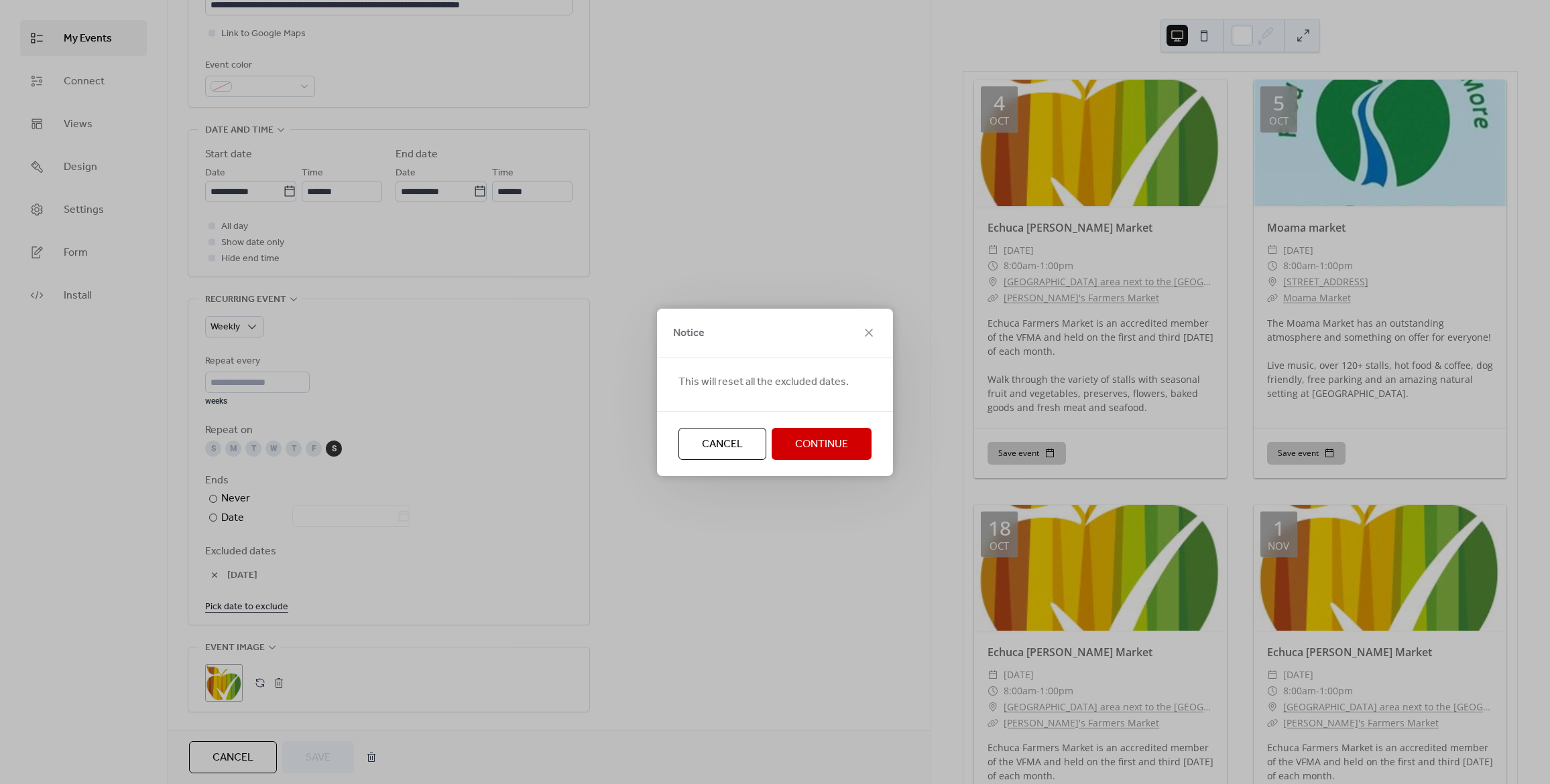
click at [871, 329] on icon at bounding box center [868, 333] width 16 height 16
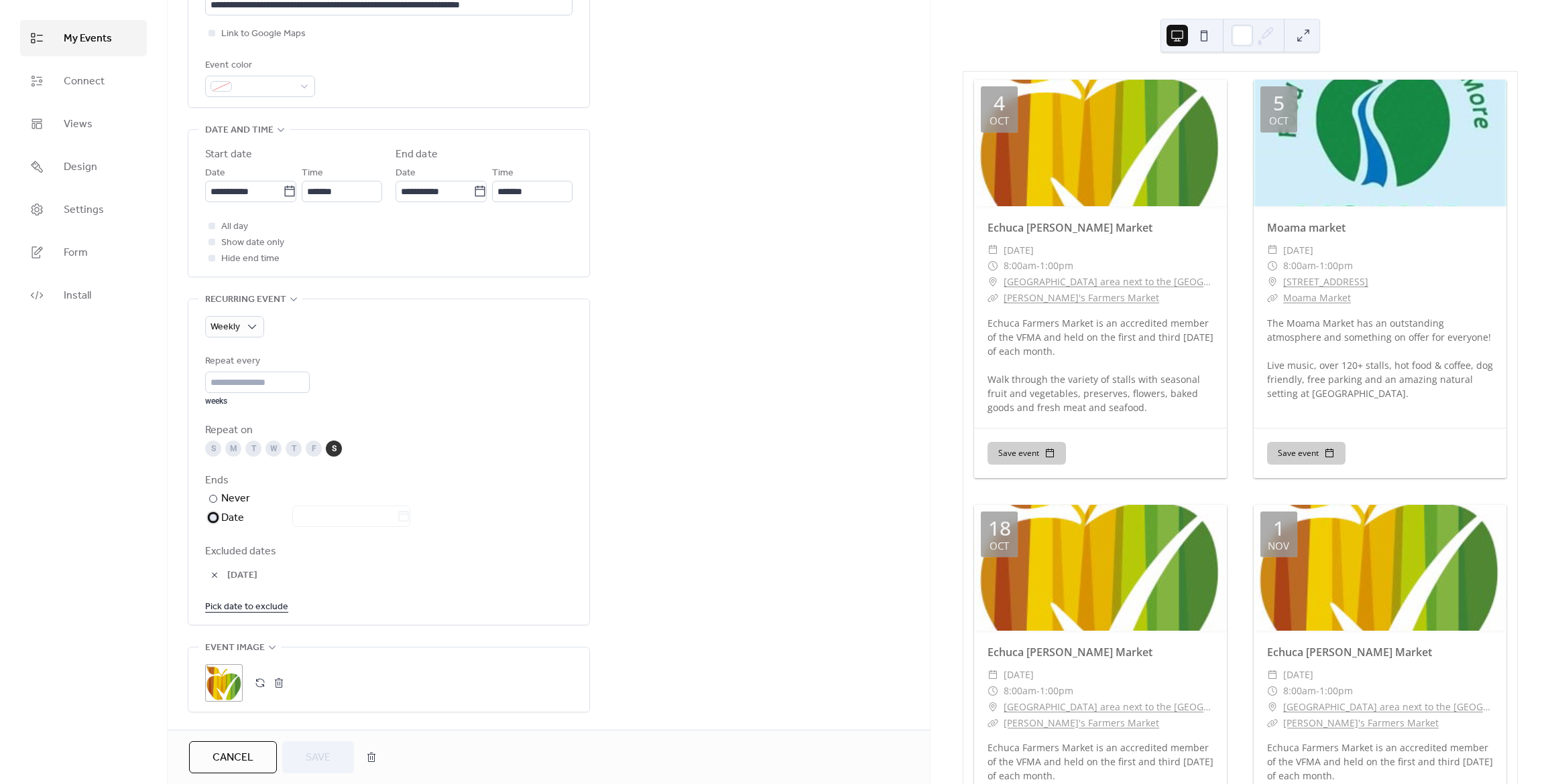
click at [411, 518] on div at bounding box center [343, 517] width 134 height 19
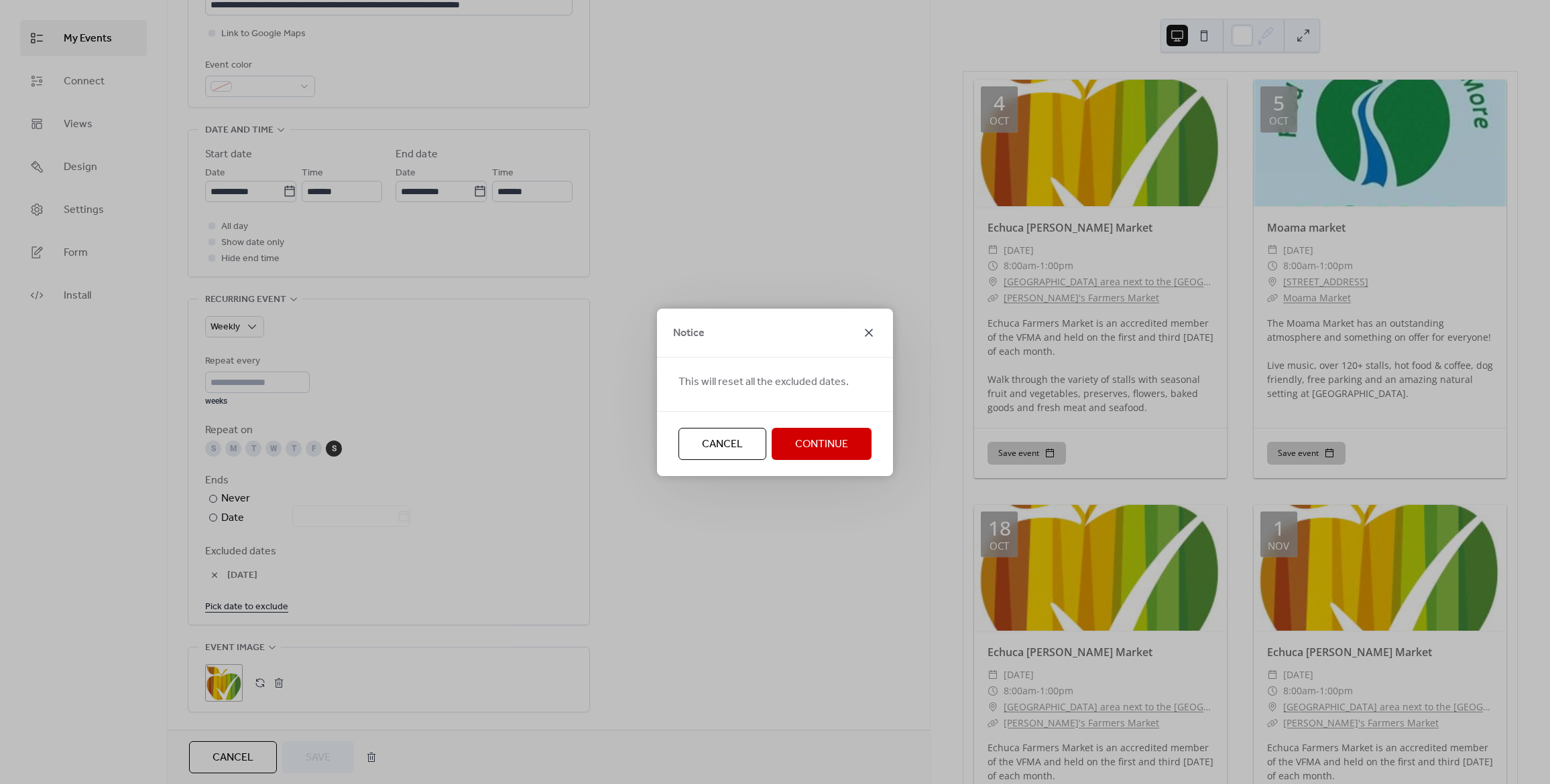
click at [860, 330] on icon at bounding box center [868, 333] width 16 height 16
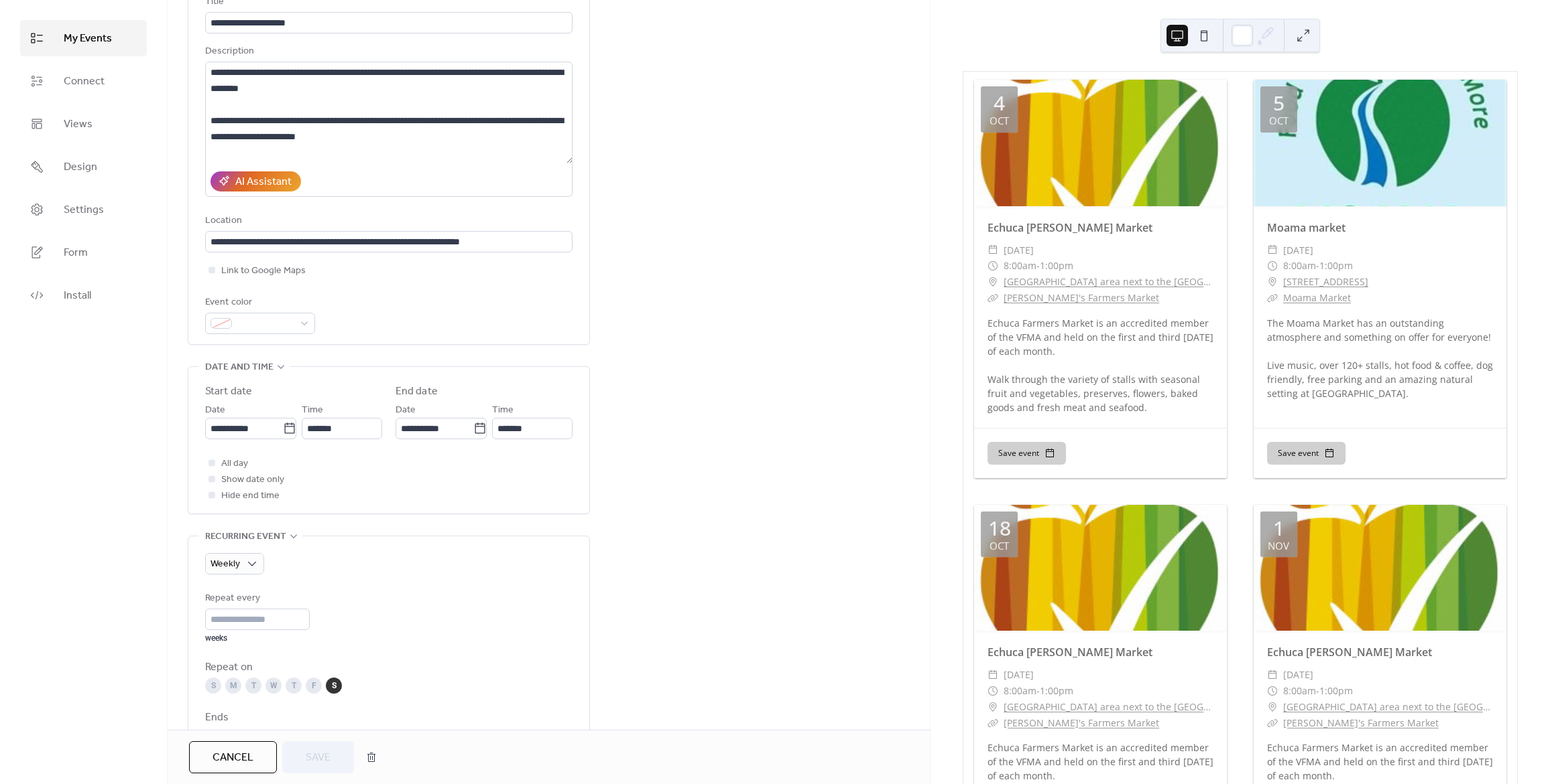
scroll to position [0, 0]
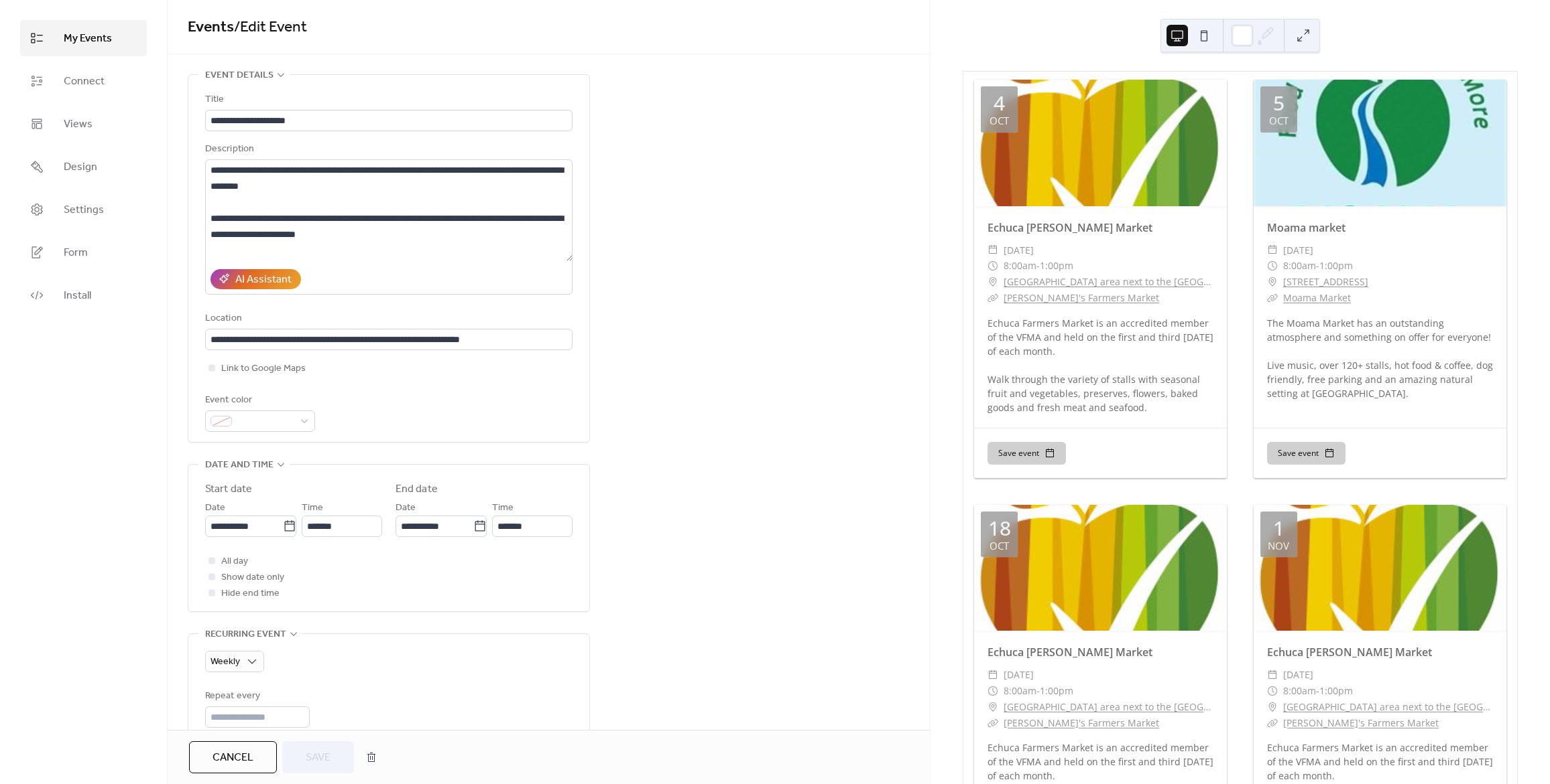
click at [205, 23] on link "Events" at bounding box center [210, 28] width 46 height 30
